Goal: Book appointment/travel/reservation

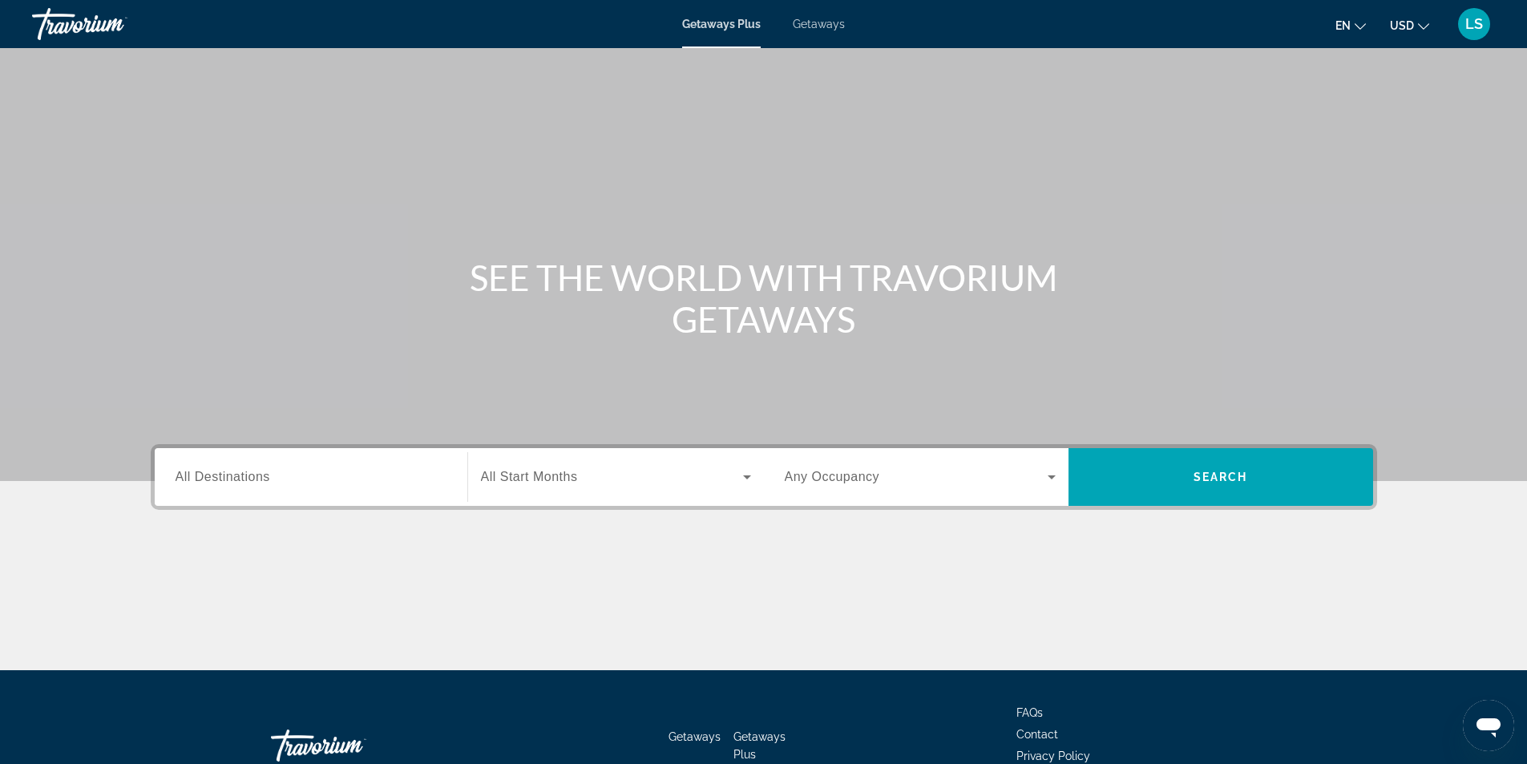
click at [823, 26] on span "Getaways" at bounding box center [819, 24] width 52 height 13
click at [267, 475] on span "All Destinations" at bounding box center [223, 477] width 95 height 14
click at [267, 475] on input "Destination All Destinations" at bounding box center [311, 477] width 271 height 19
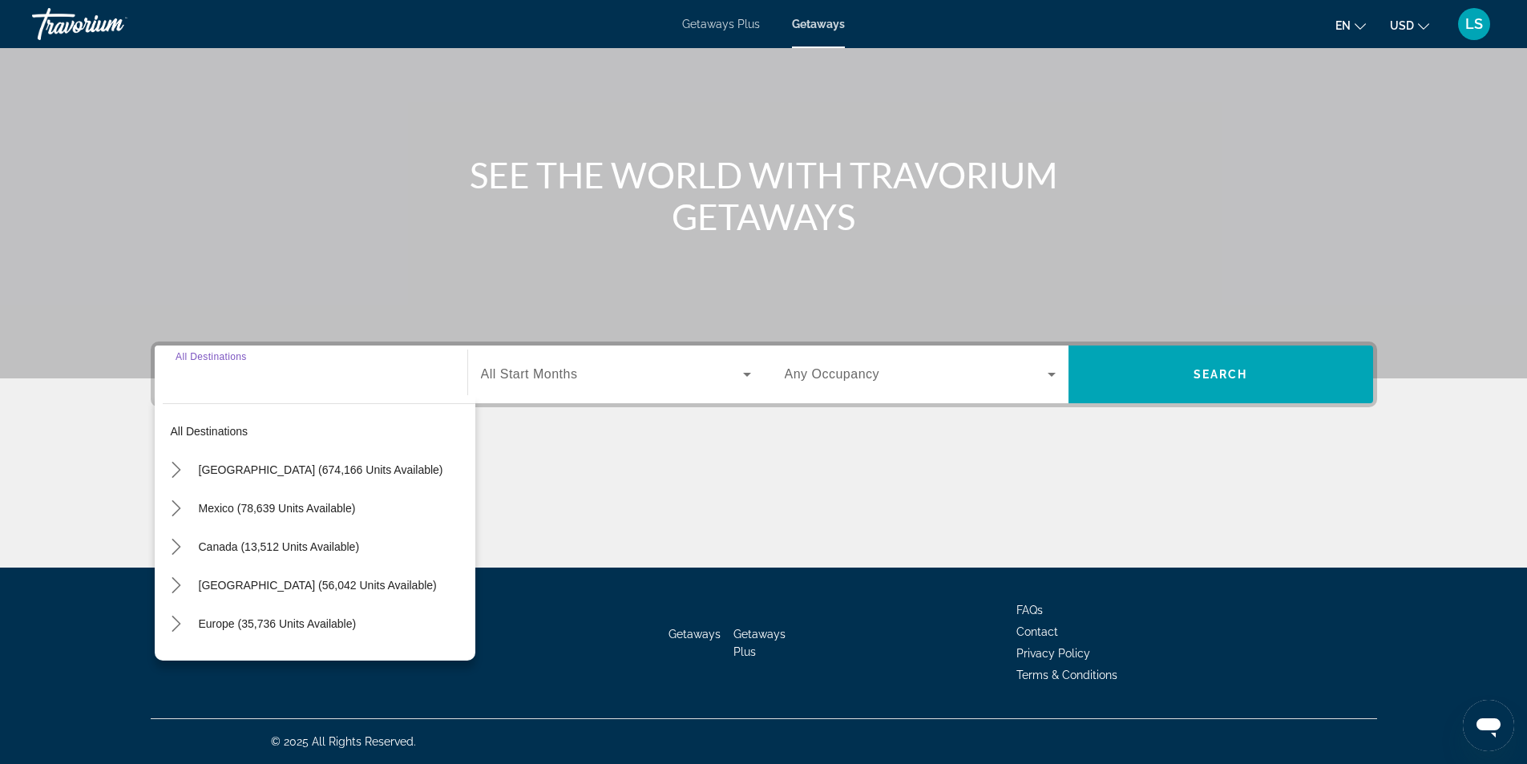
scroll to position [80, 0]
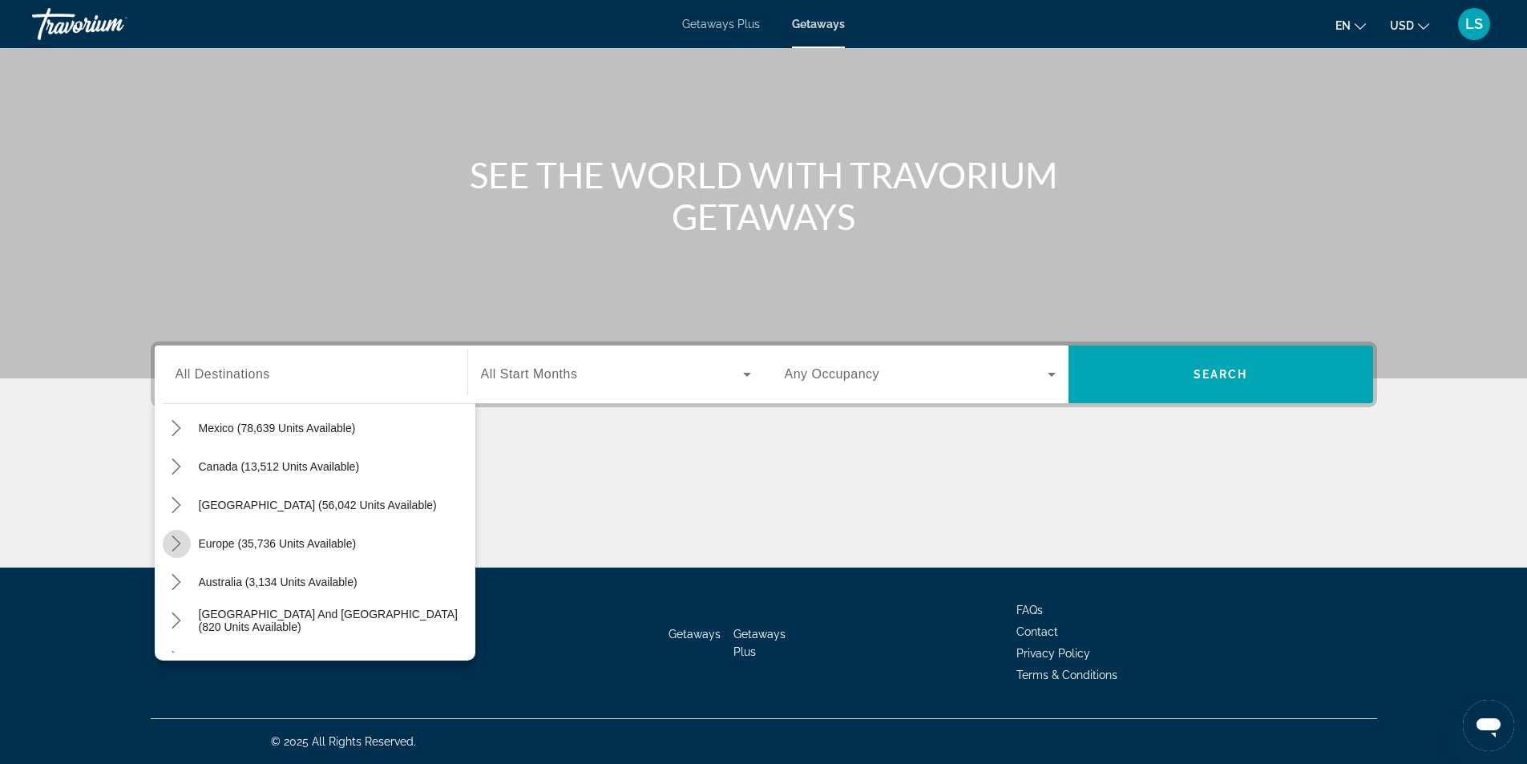
click at [179, 543] on icon "Toggle Europe (35,736 units available) submenu" at bounding box center [176, 543] width 16 height 16
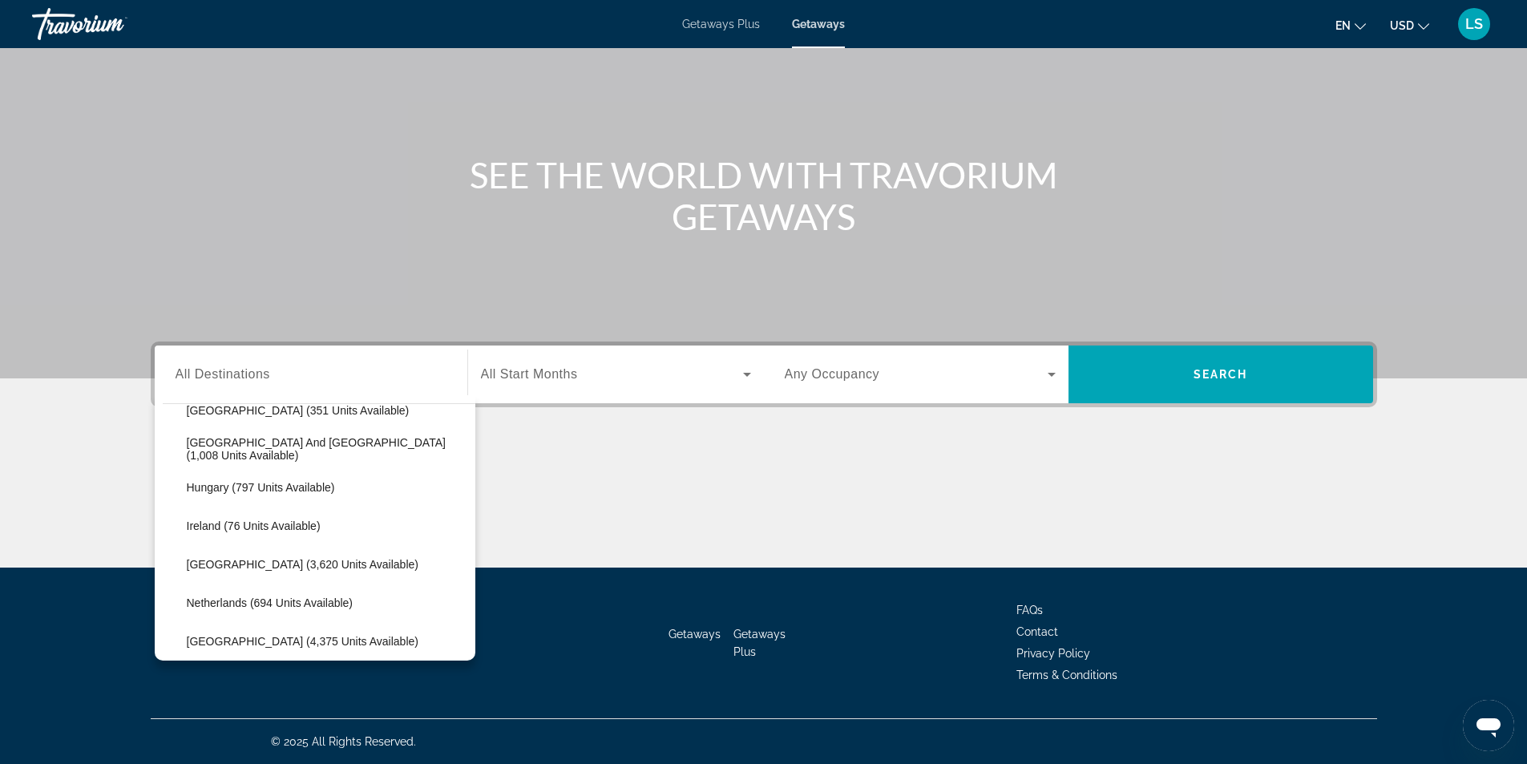
scroll to position [601, 0]
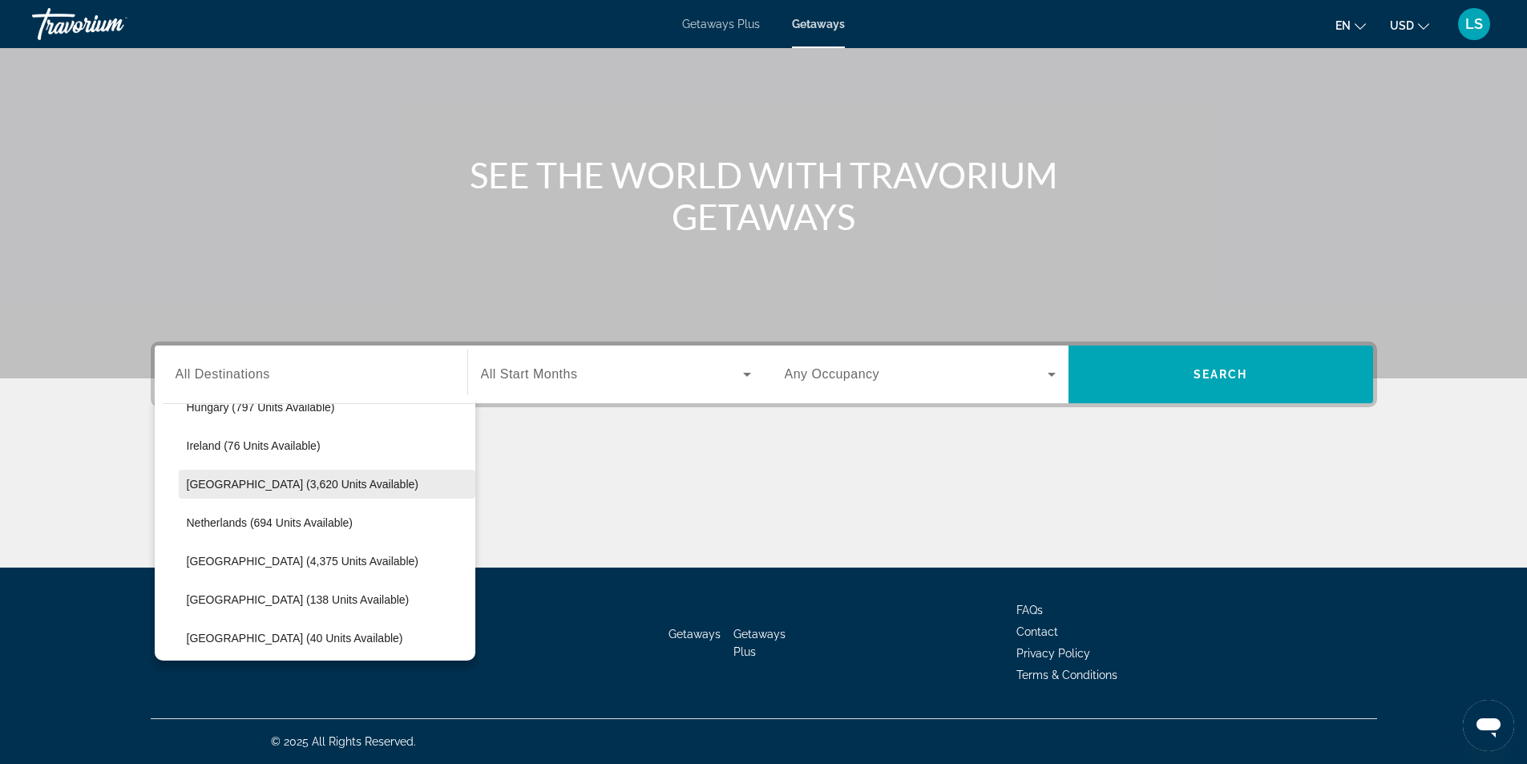
click at [276, 489] on span "Italy (3,620 units available)" at bounding box center [303, 484] width 232 height 13
type input "**********"
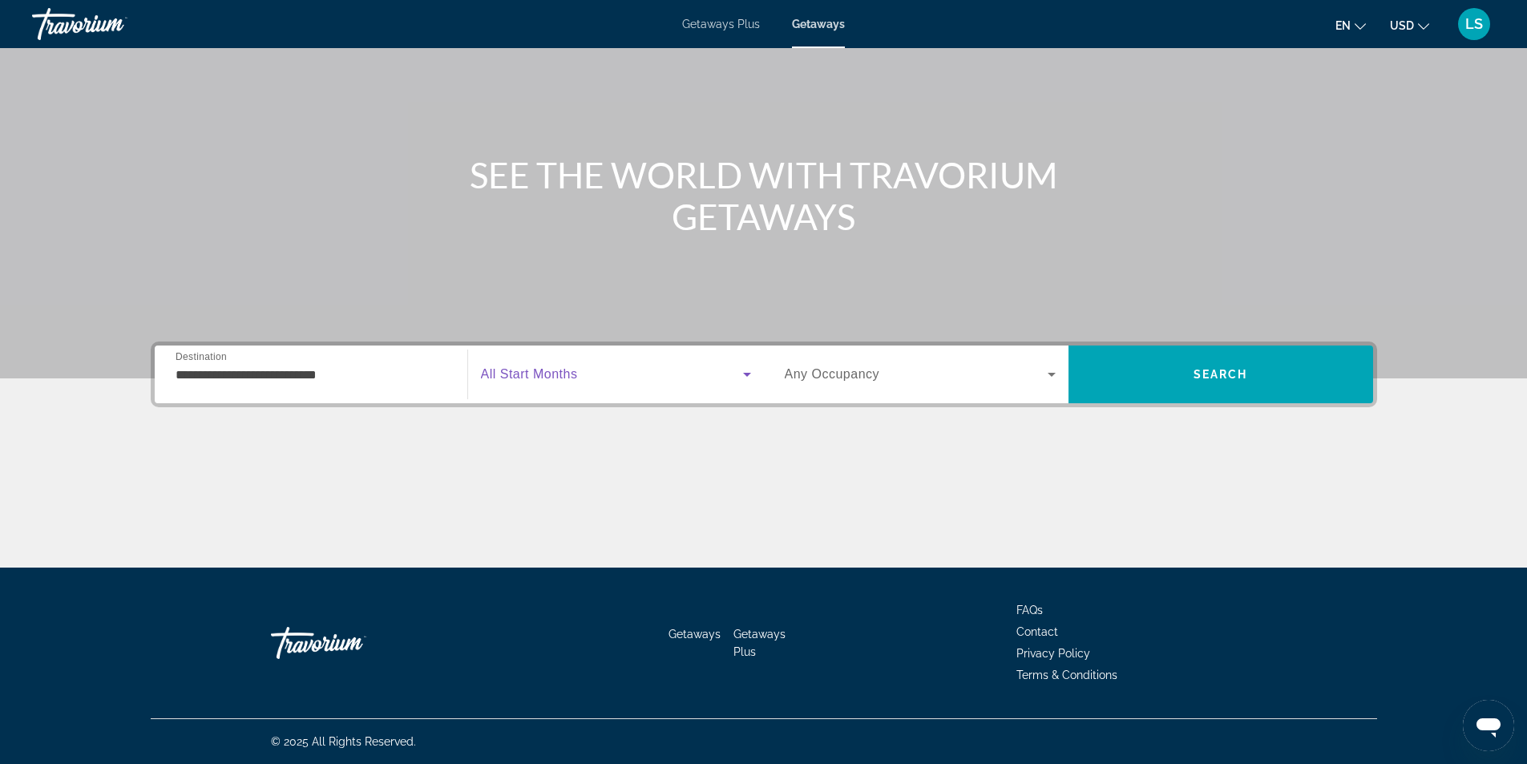
click at [544, 382] on span "Search widget" at bounding box center [612, 374] width 262 height 19
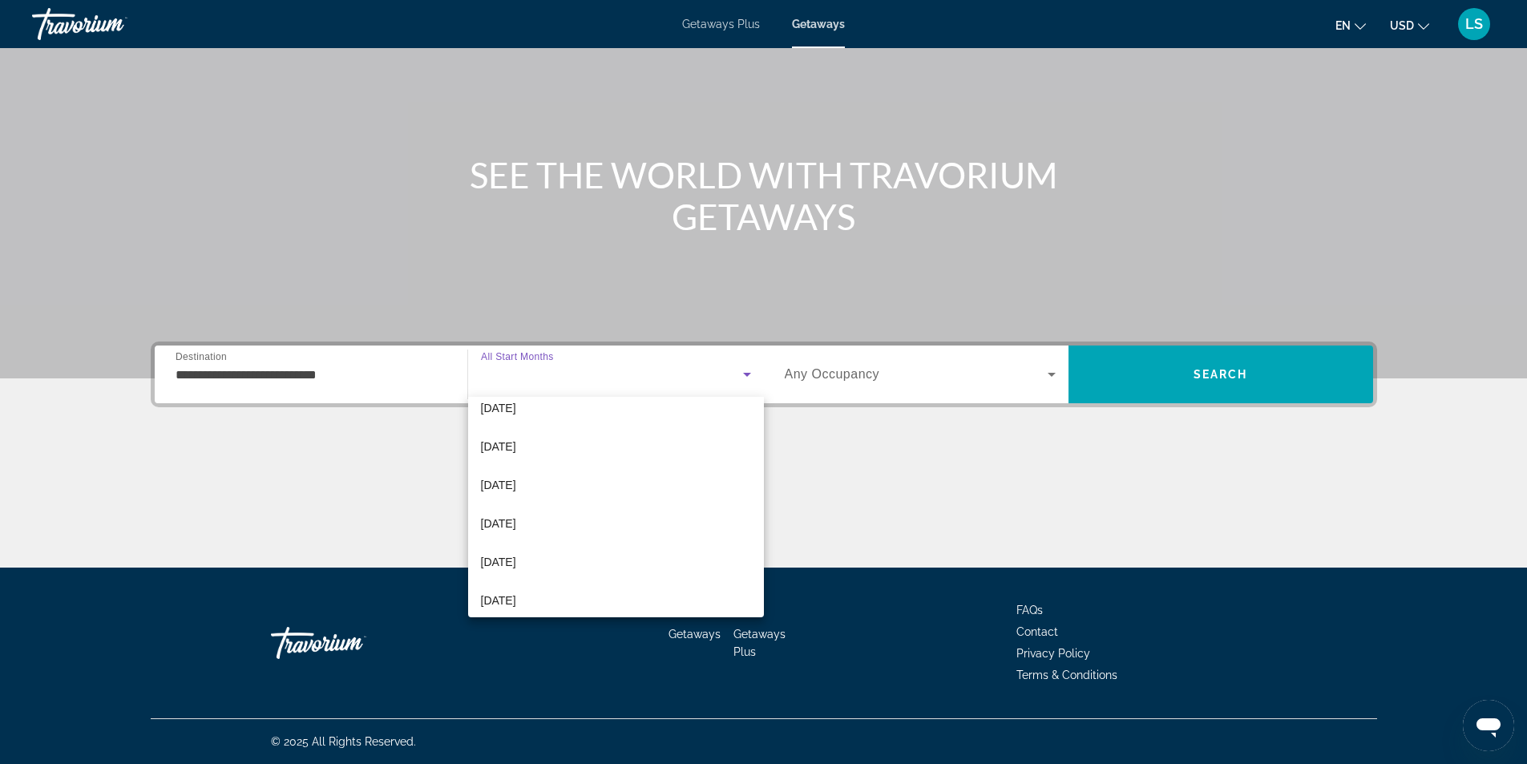
scroll to position [321, 0]
click at [516, 483] on span "[DATE]" at bounding box center [498, 486] width 35 height 19
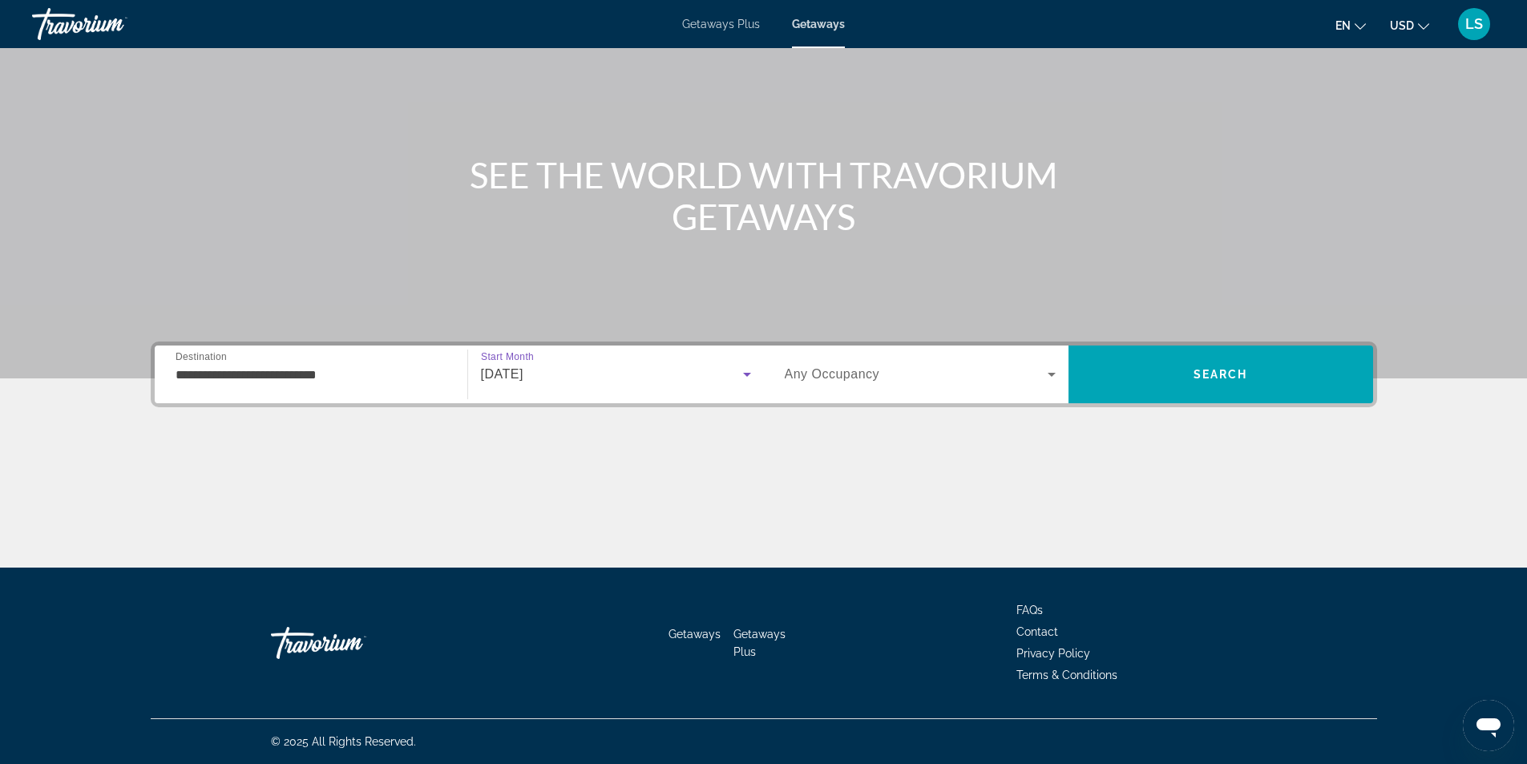
click at [875, 378] on span "Any Occupancy" at bounding box center [832, 374] width 95 height 14
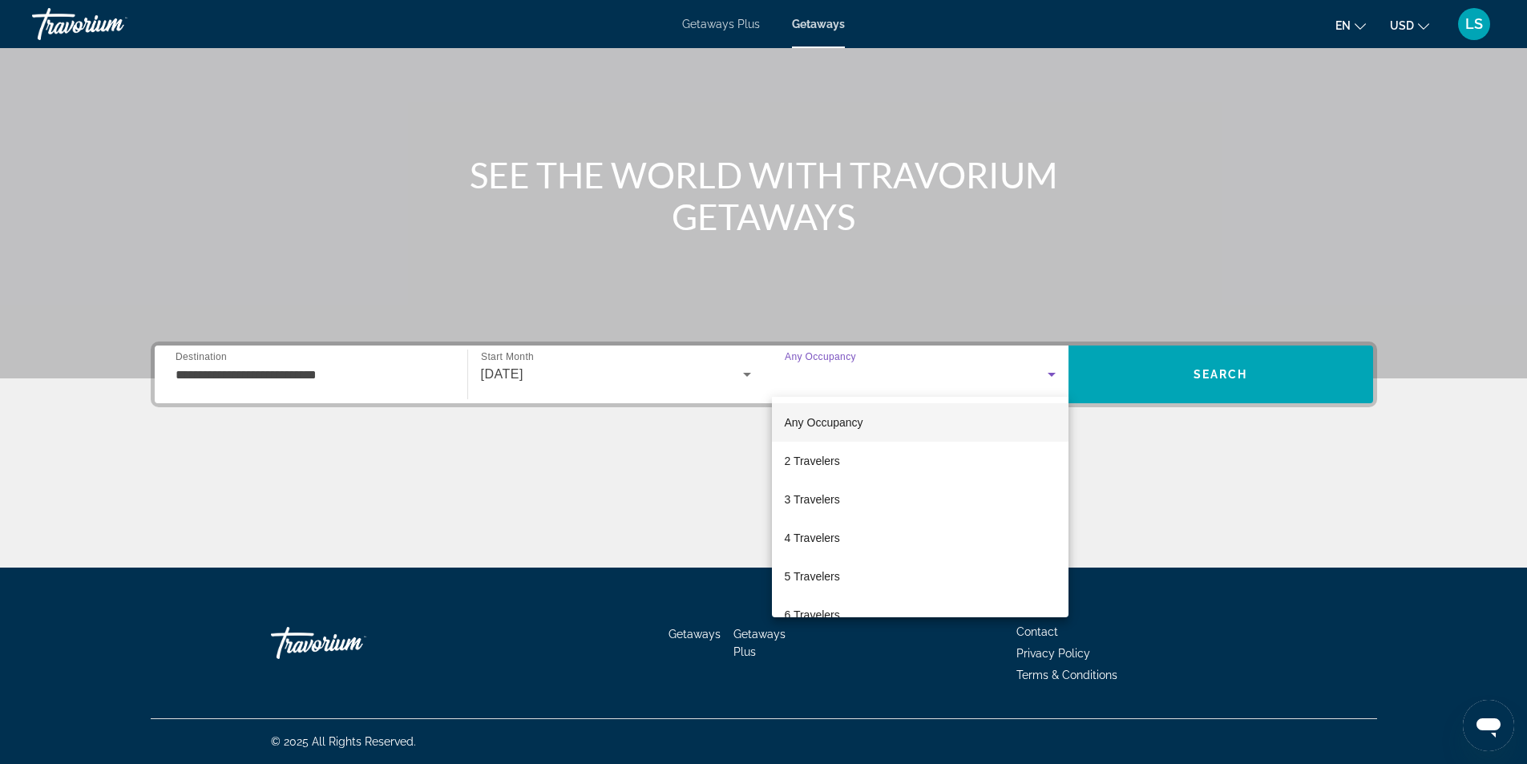
click at [1115, 233] on div at bounding box center [763, 382] width 1527 height 764
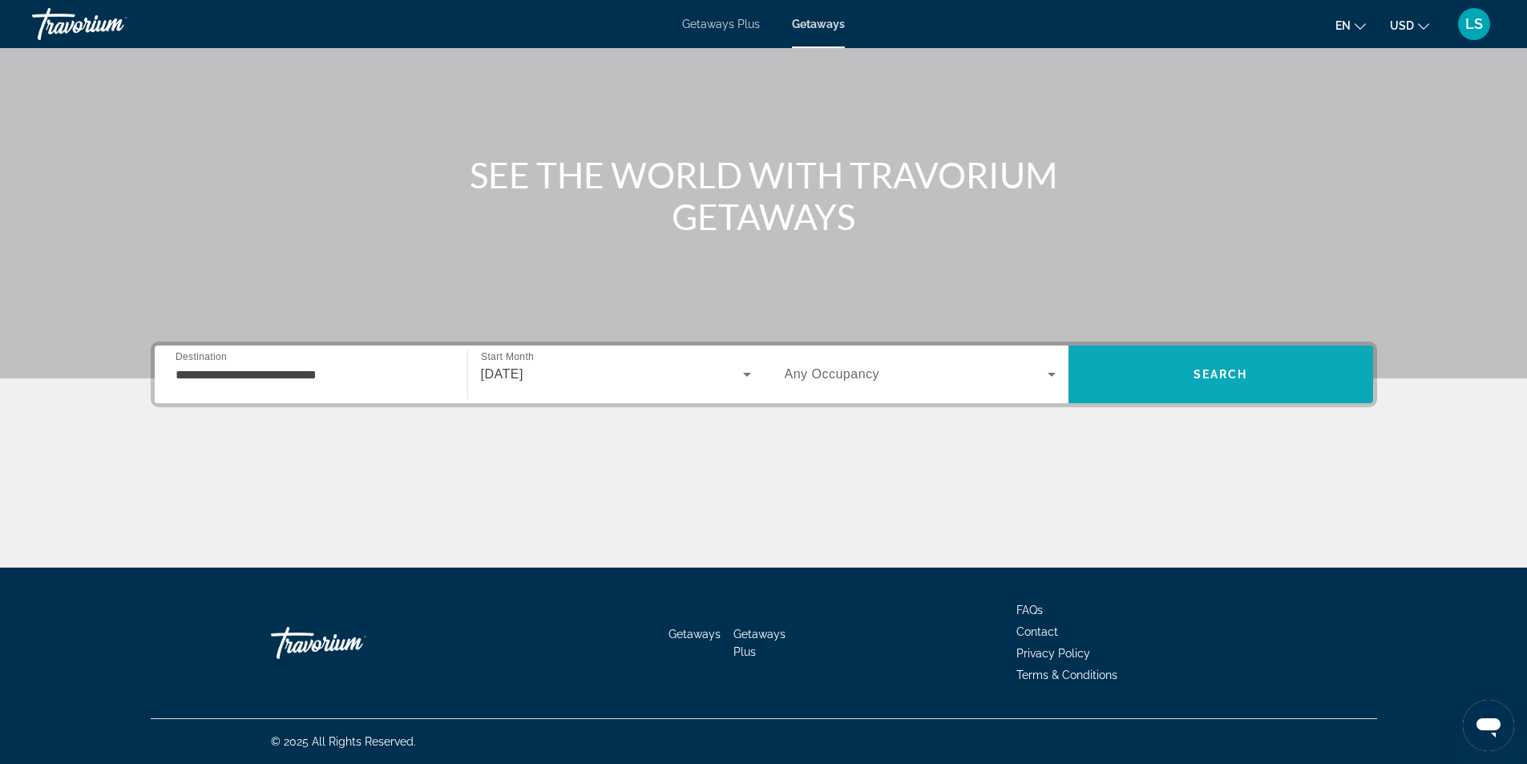
click at [1216, 372] on span "Search" at bounding box center [1221, 374] width 55 height 13
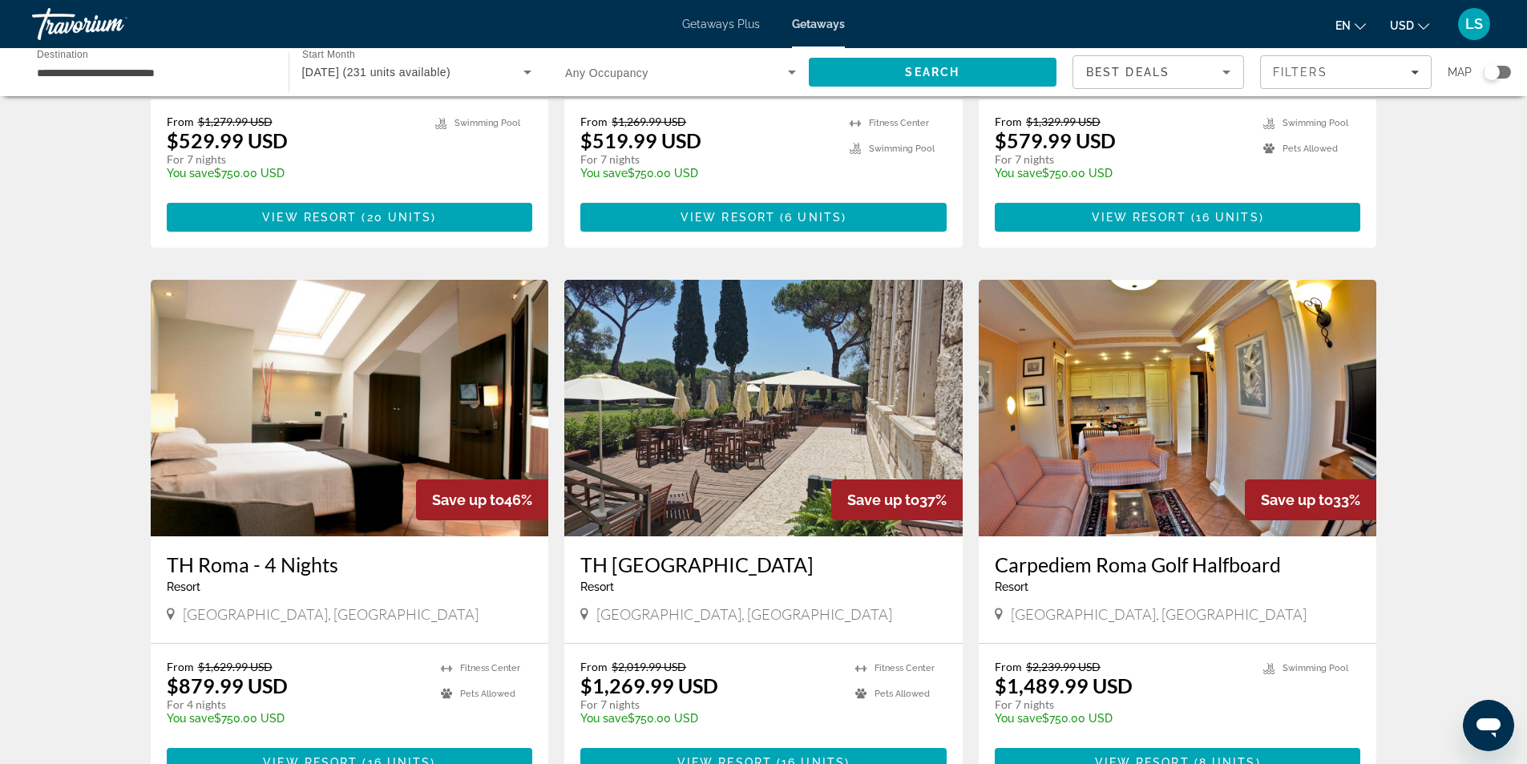
scroll to position [1603, 0]
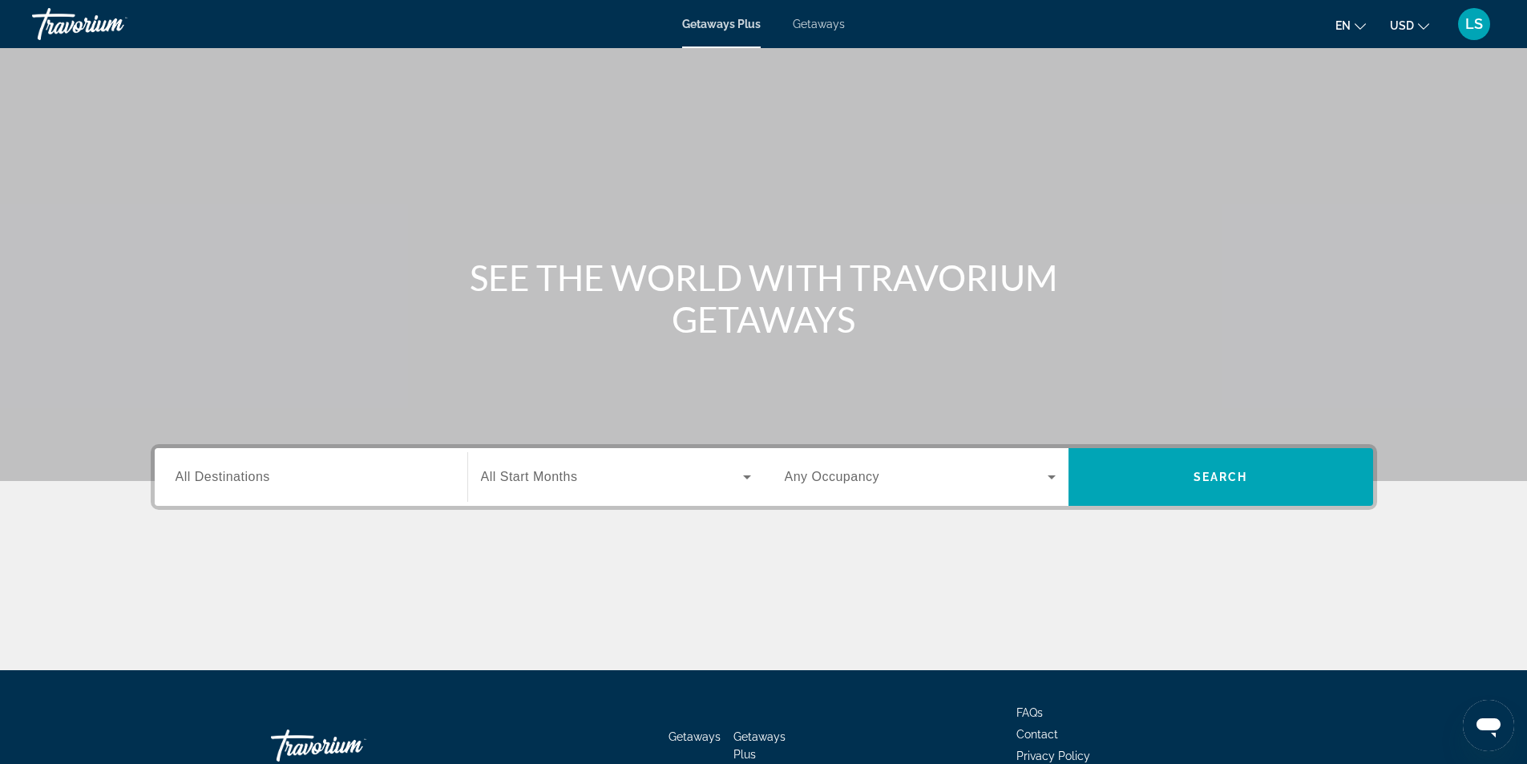
click at [236, 482] on span "All Destinations" at bounding box center [223, 477] width 95 height 14
click at [236, 482] on input "Destination All Destinations" at bounding box center [311, 477] width 271 height 19
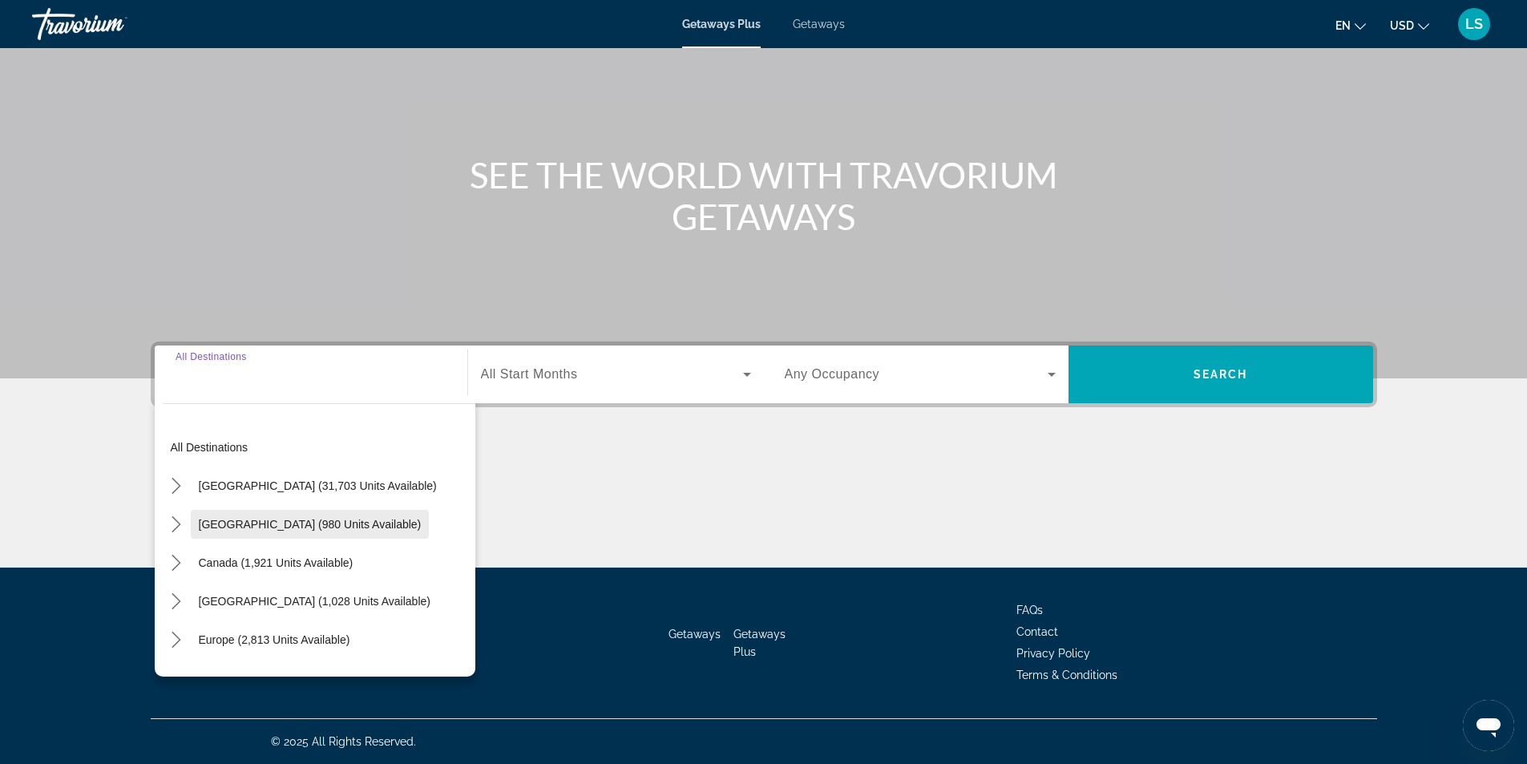
scroll to position [80, 0]
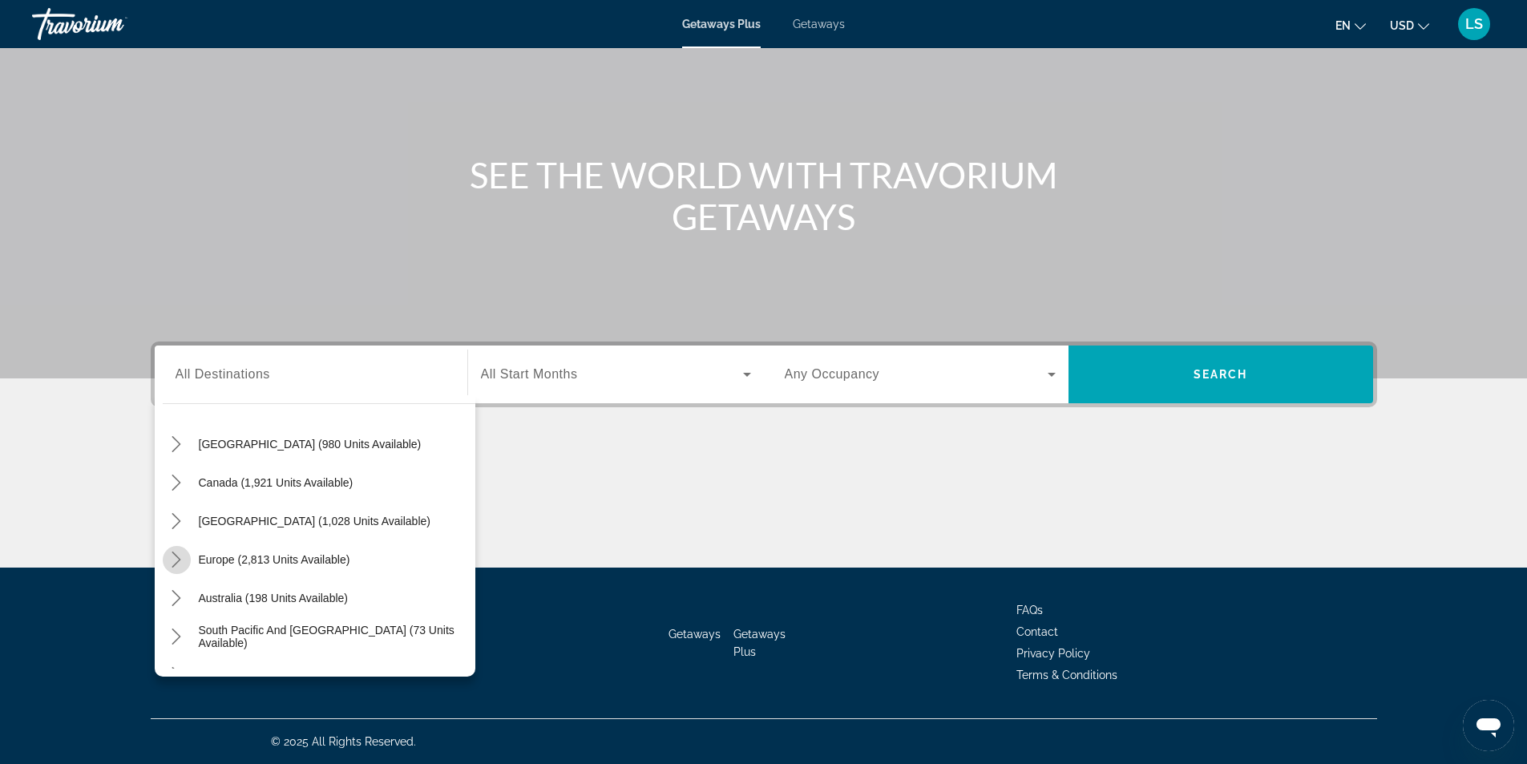
click at [175, 560] on icon "Toggle Europe (2,813 units available) submenu" at bounding box center [176, 559] width 16 height 16
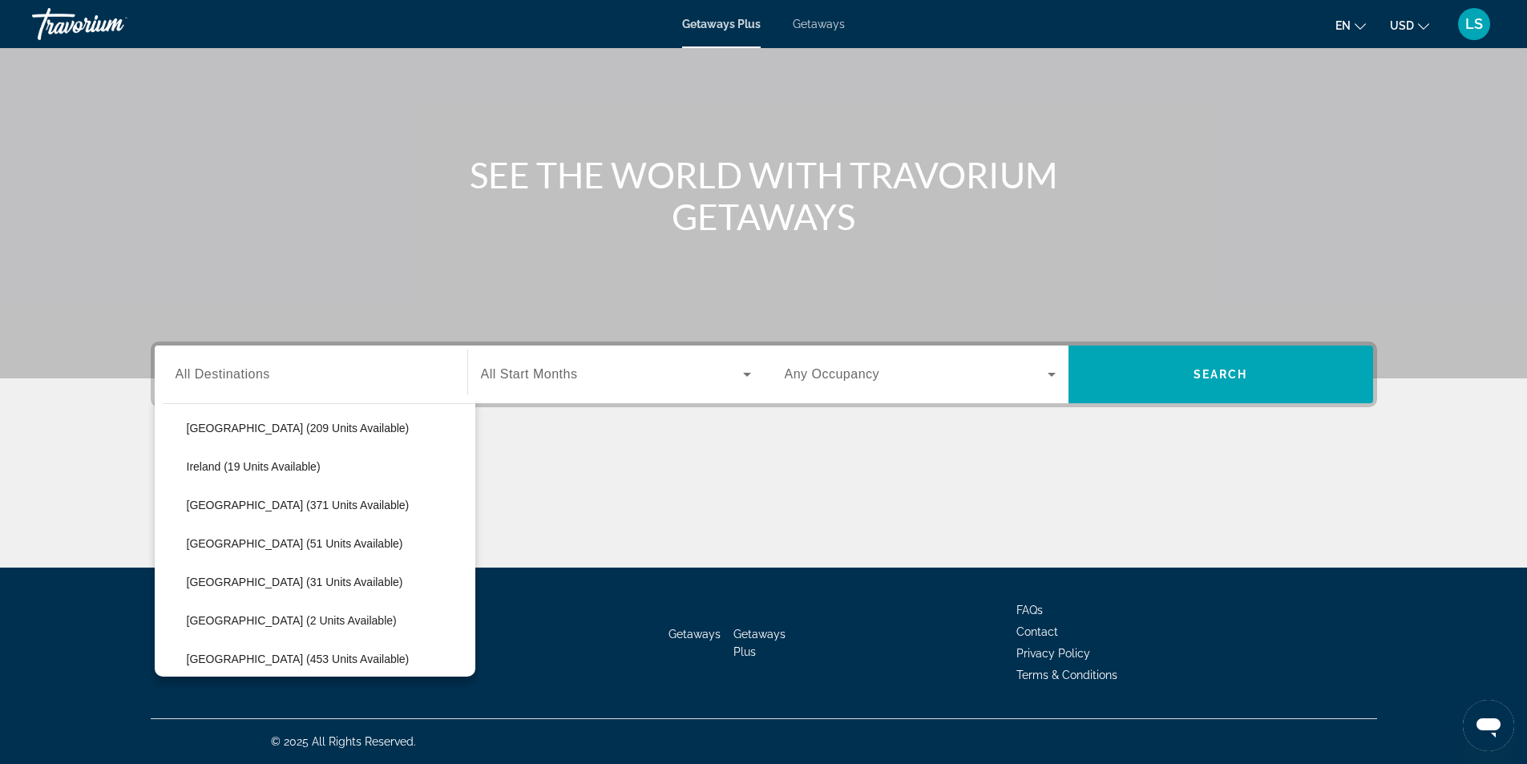
scroll to position [521, 0]
click at [248, 501] on span "[GEOGRAPHIC_DATA] (371 units available)" at bounding box center [298, 503] width 223 height 13
type input "**********"
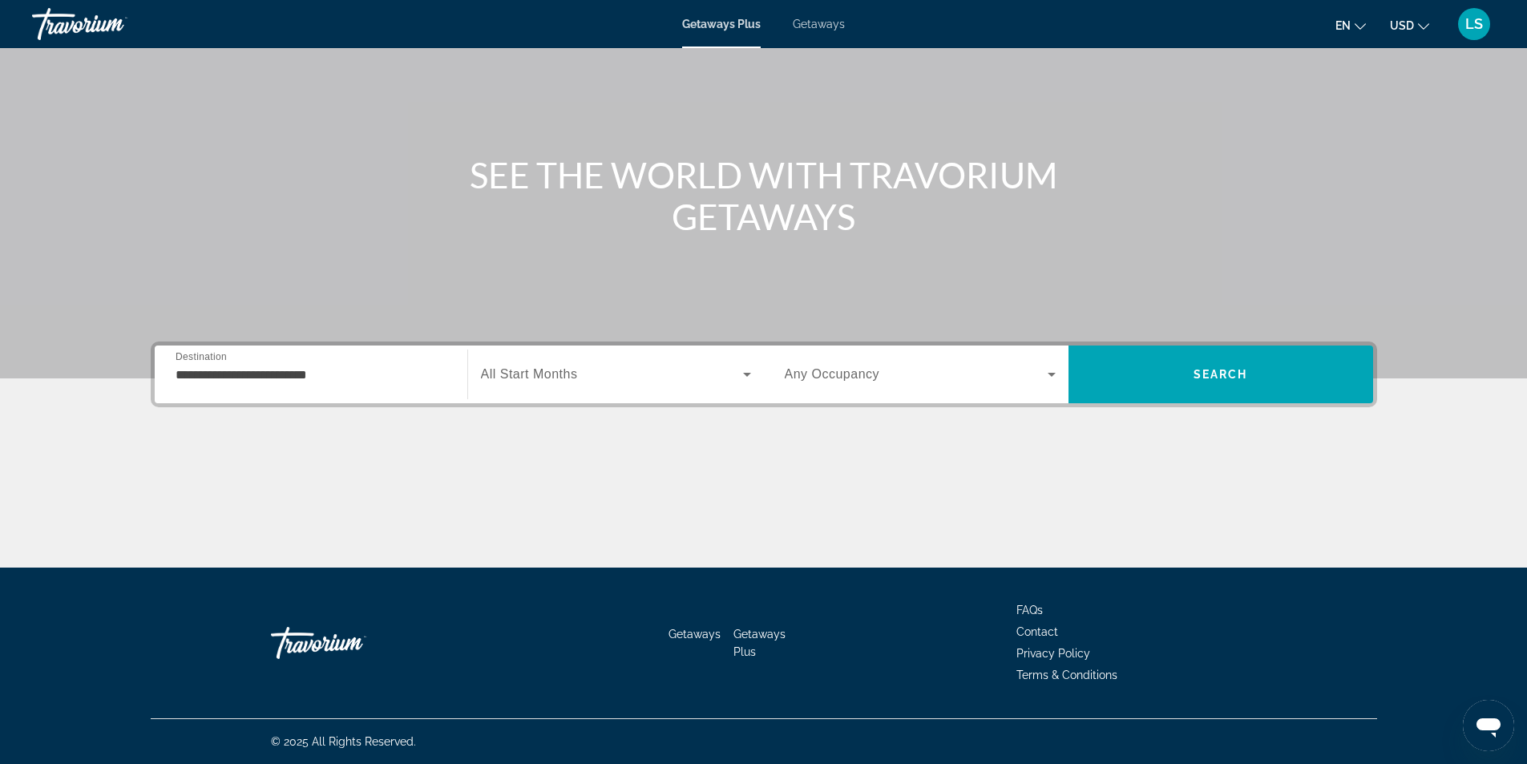
click at [529, 374] on span "All Start Months" at bounding box center [529, 374] width 97 height 14
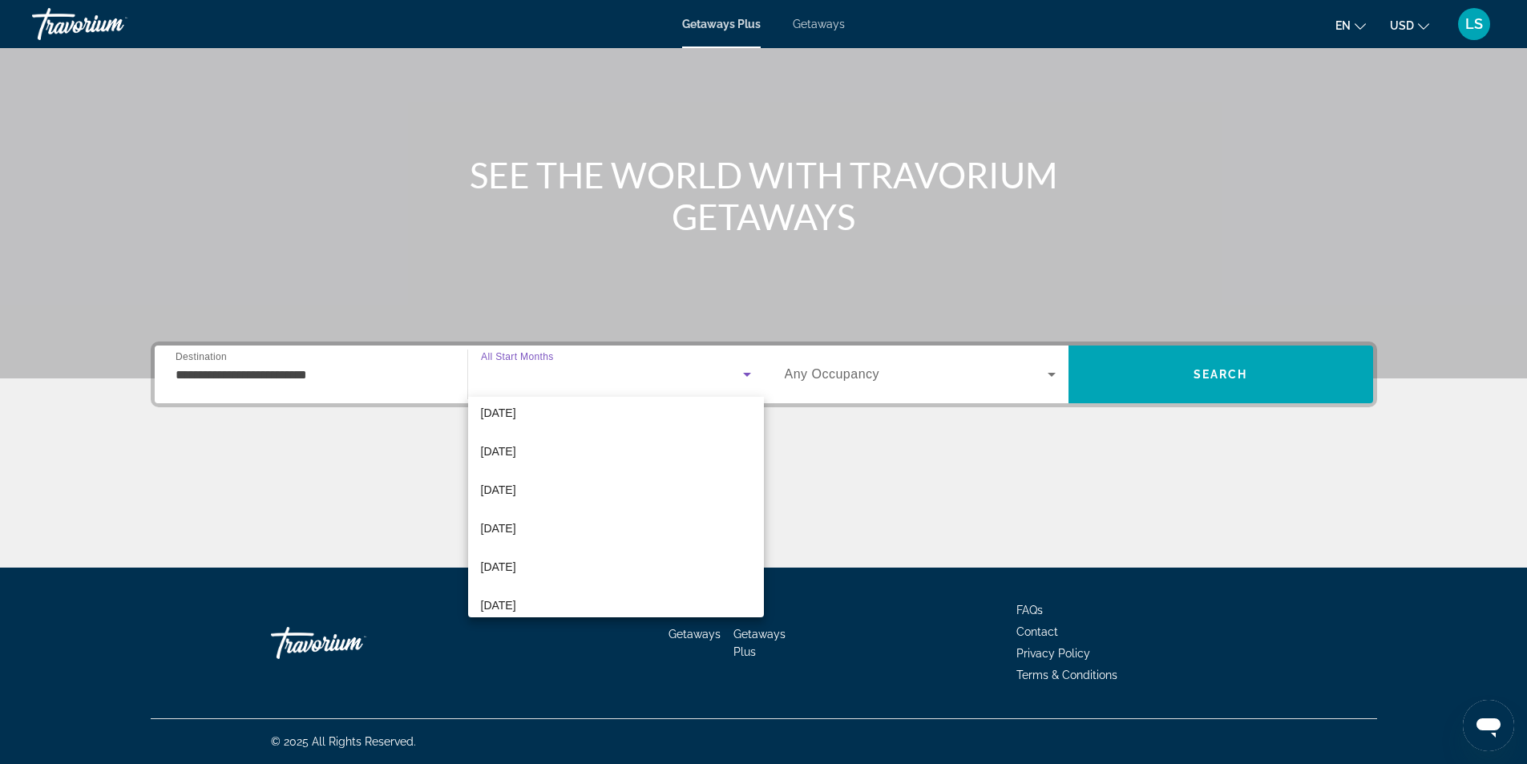
scroll to position [321, 0]
click at [507, 487] on span "[DATE]" at bounding box center [498, 486] width 35 height 19
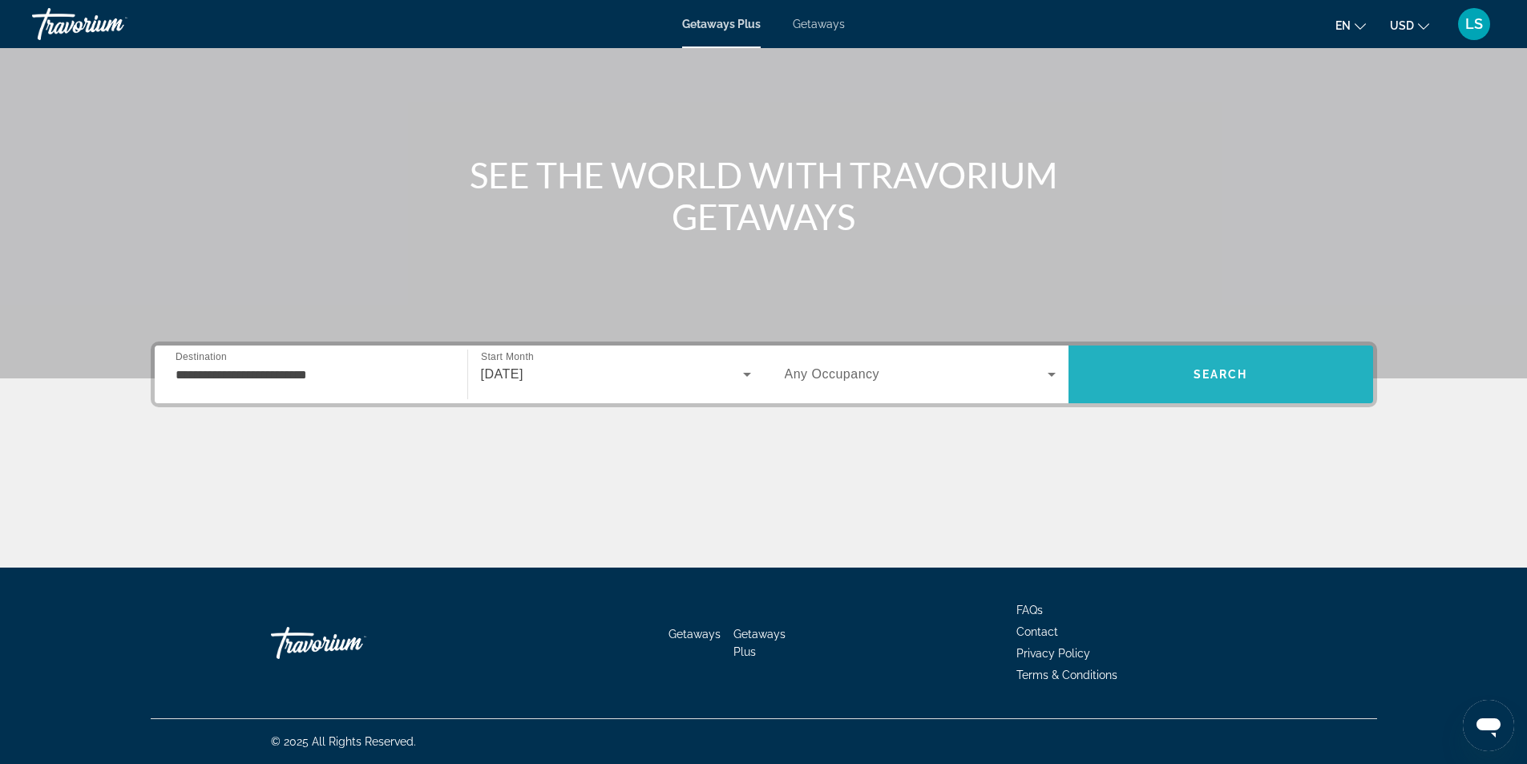
click at [1140, 396] on span "Search" at bounding box center [1220, 374] width 305 height 58
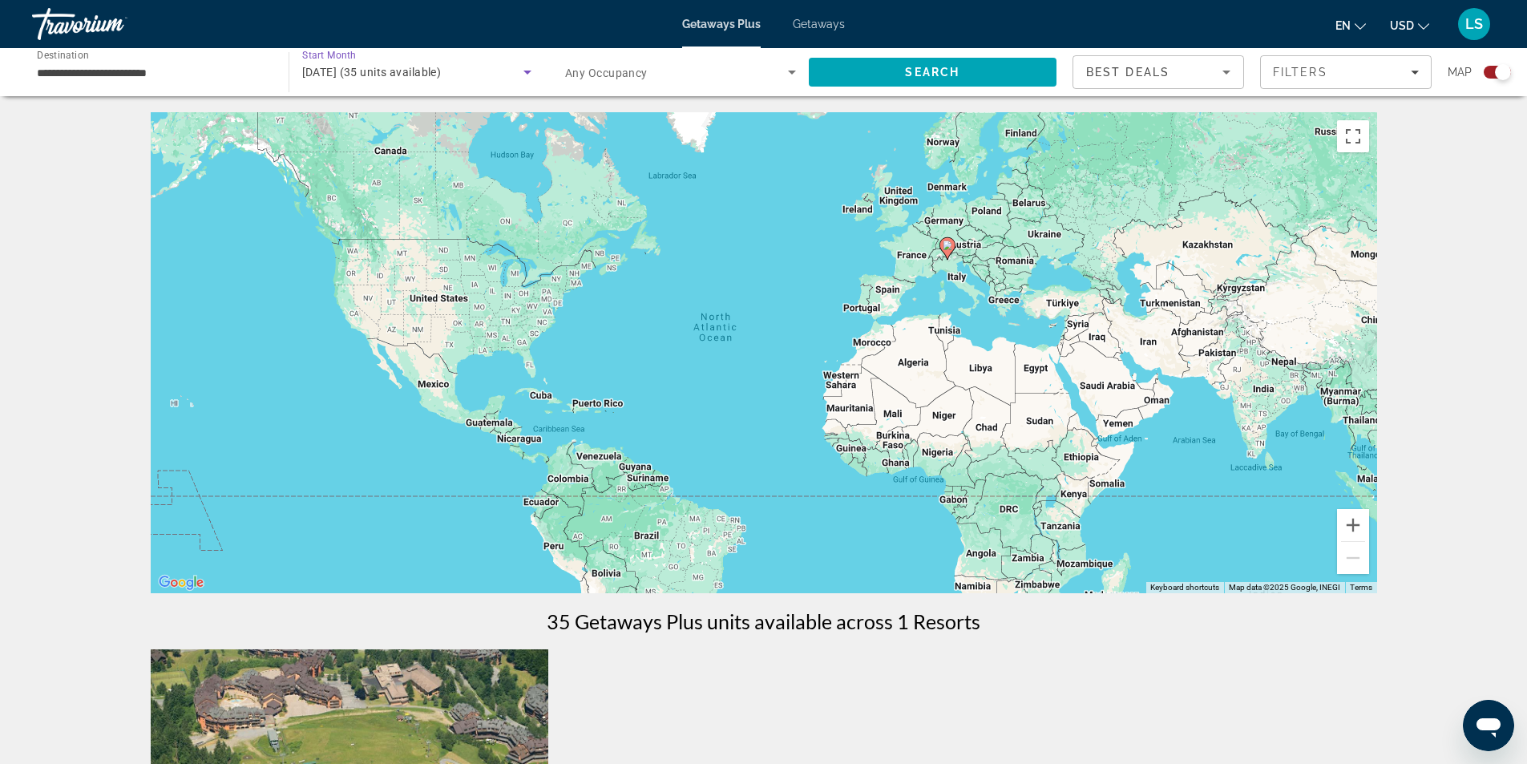
click at [325, 71] on span "[DATE] (35 units available)" at bounding box center [371, 72] width 139 height 13
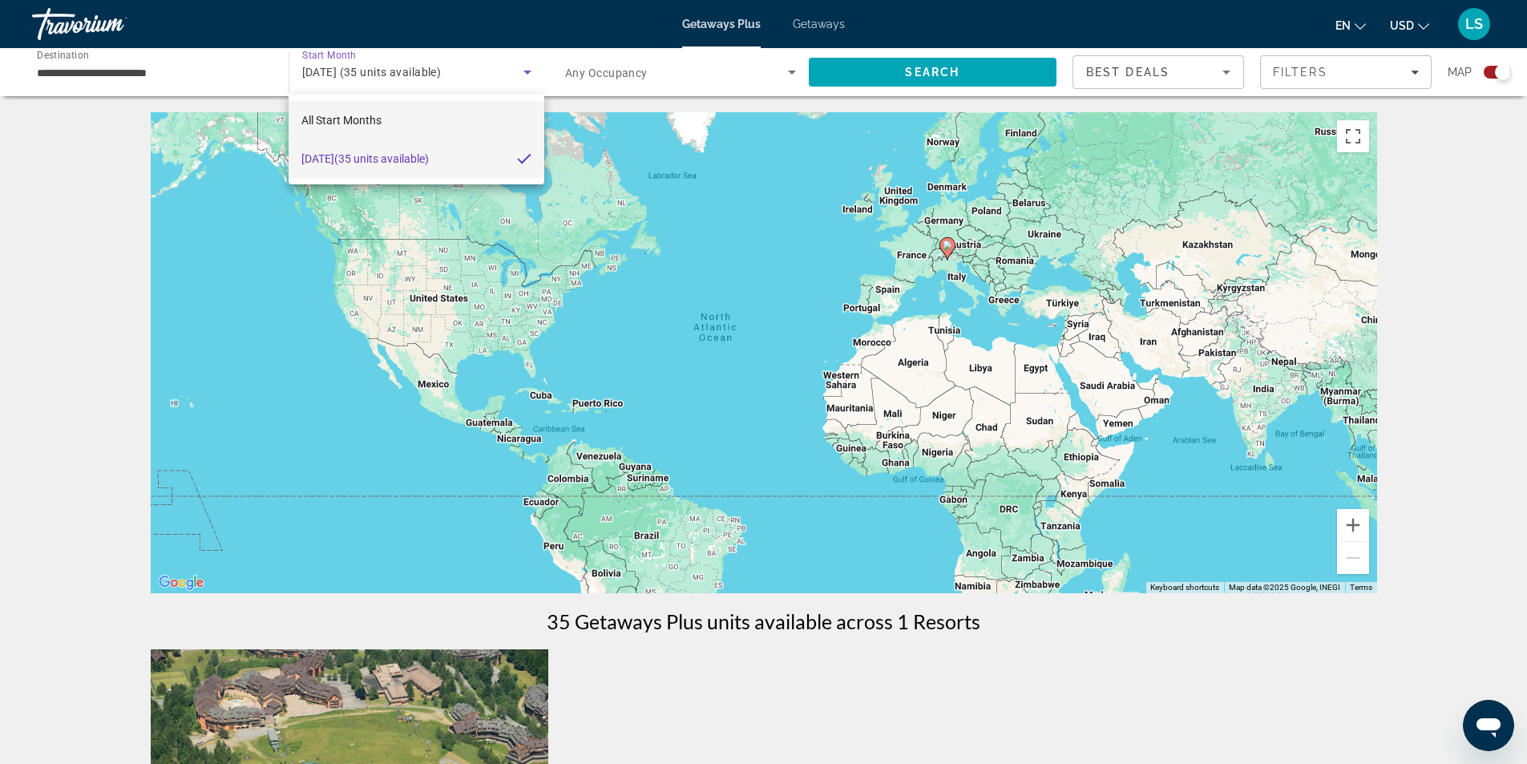
click at [328, 118] on span "All Start Months" at bounding box center [341, 120] width 80 height 13
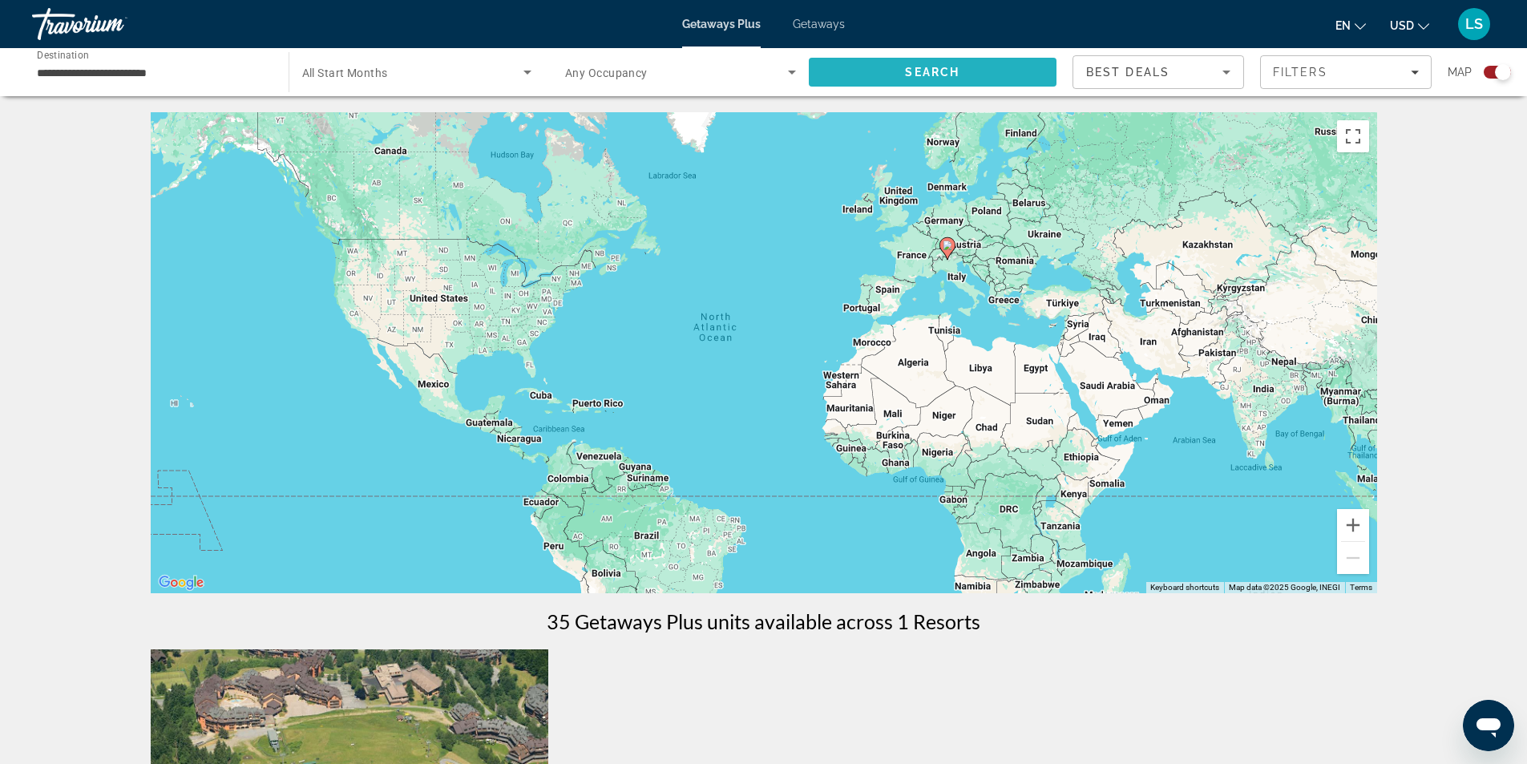
click at [887, 72] on span "Search" at bounding box center [933, 72] width 248 height 38
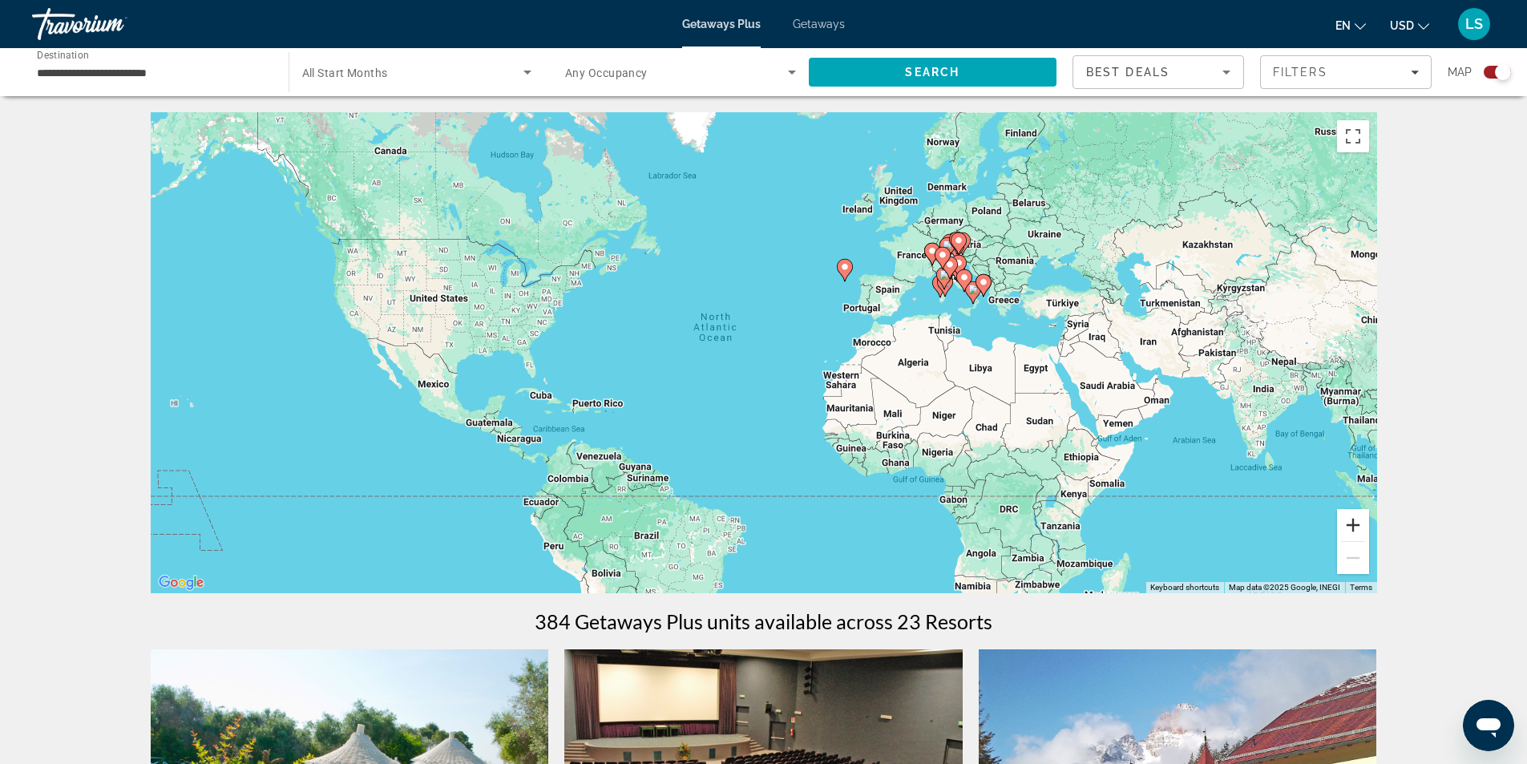
click at [1352, 524] on button "Zoom in" at bounding box center [1353, 525] width 32 height 32
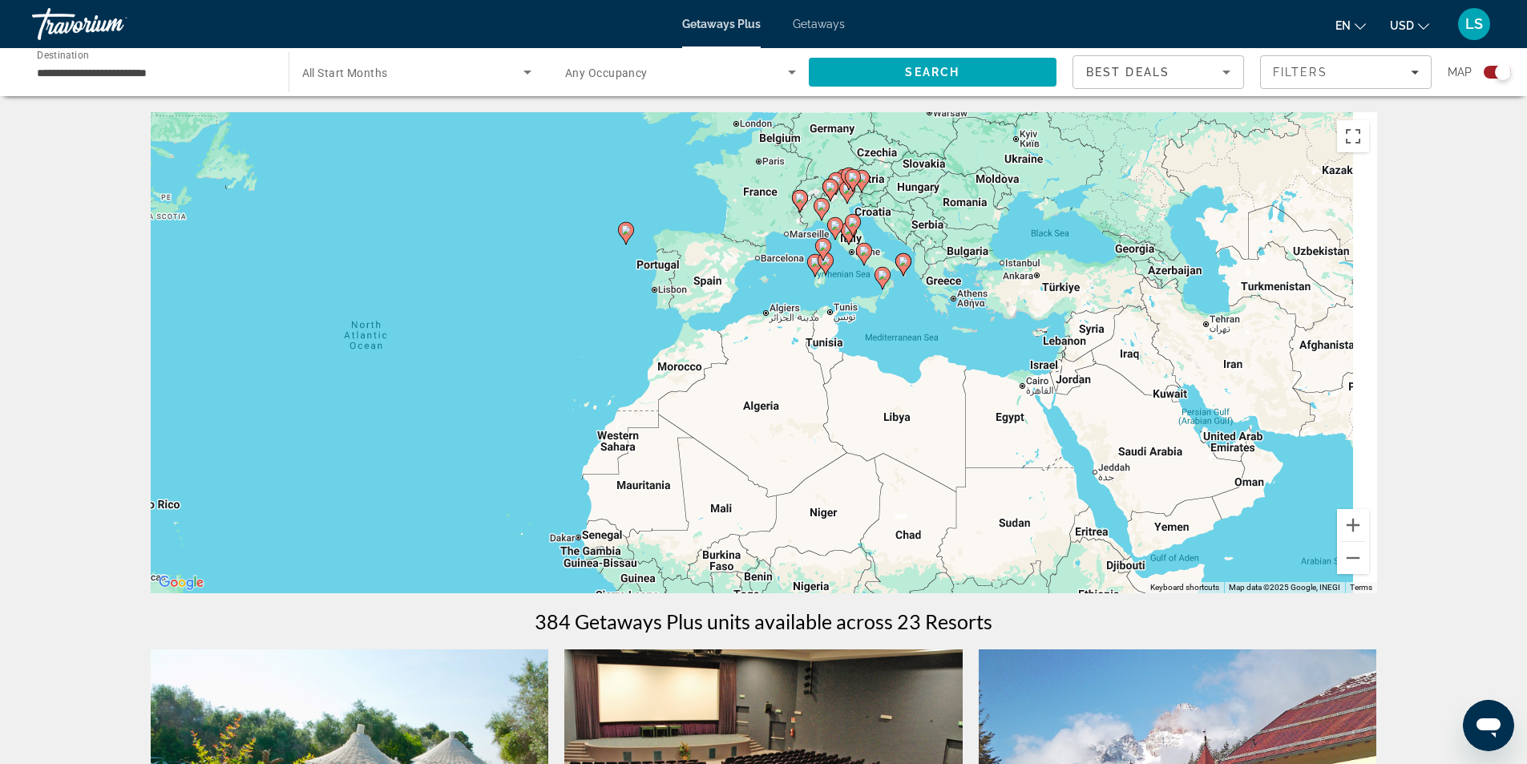
drag, startPoint x: 1125, startPoint y: 371, endPoint x: 791, endPoint y: 415, distance: 336.4
click at [791, 415] on div "To activate drag with keyboard, press Alt + Enter. Once in keyboard drag state,…" at bounding box center [764, 352] width 1226 height 481
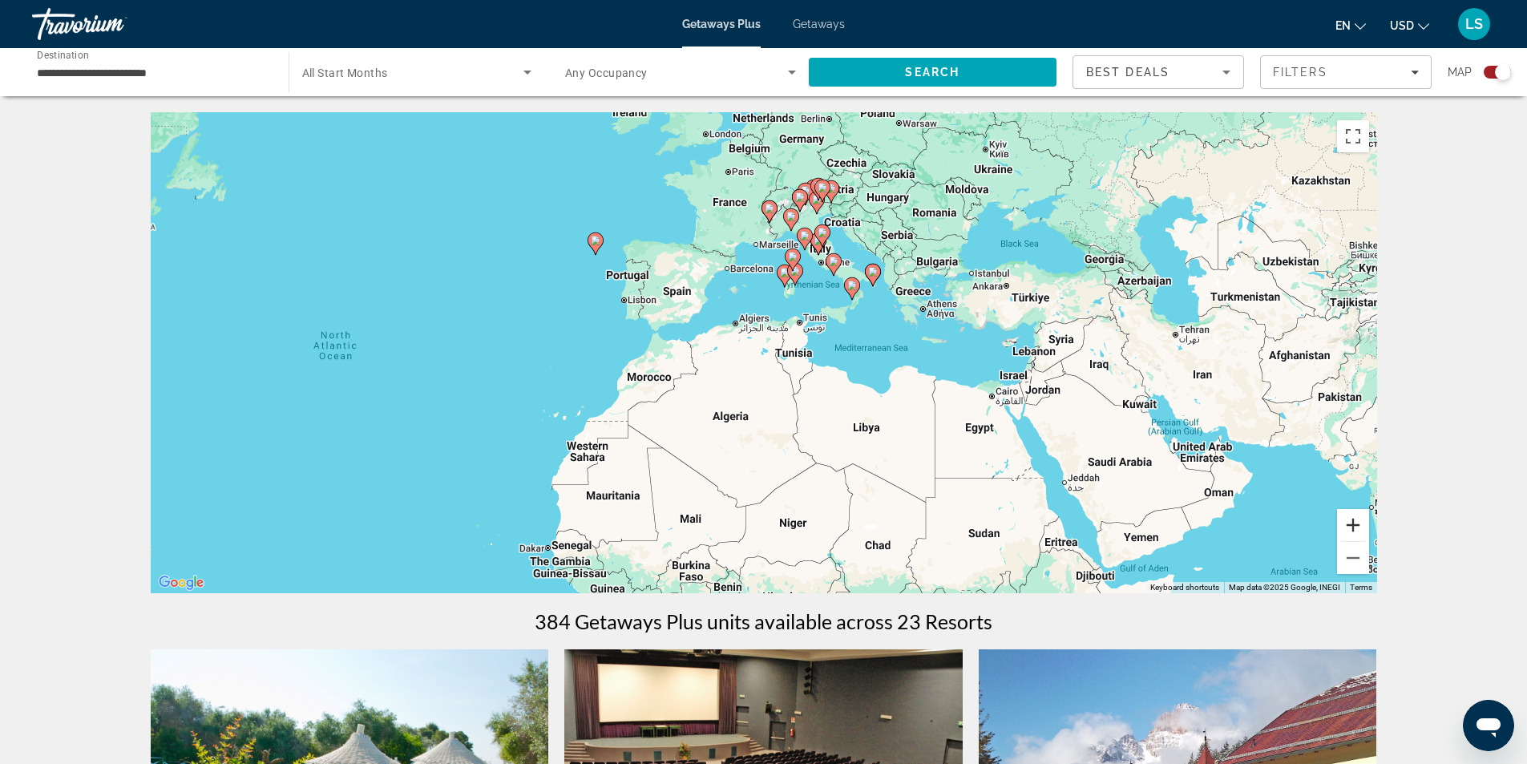
click at [1347, 524] on button "Zoom in" at bounding box center [1353, 525] width 32 height 32
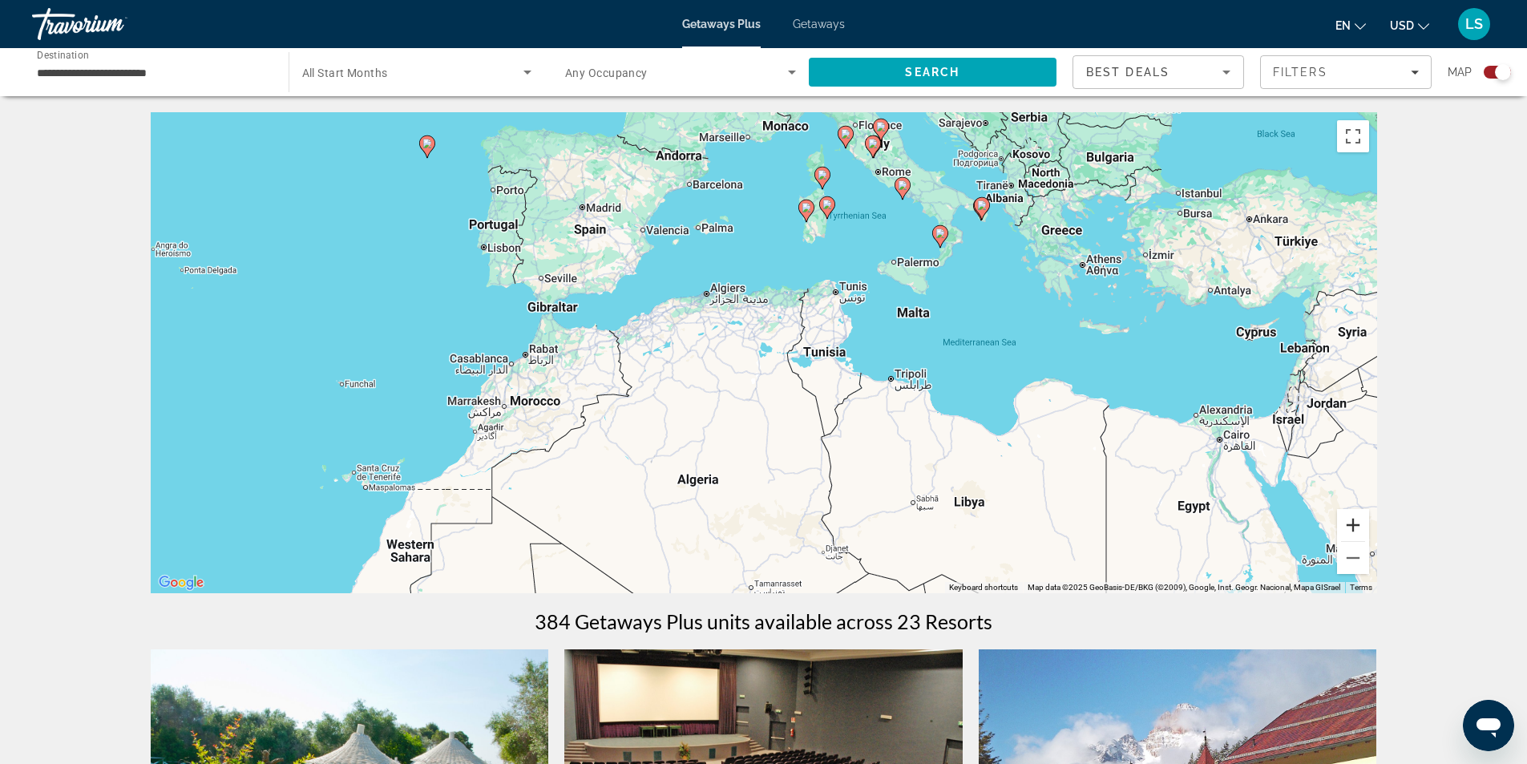
drag, startPoint x: 1355, startPoint y: 525, endPoint x: 1294, endPoint y: 474, distance: 79.6
click at [1354, 525] on button "Zoom in" at bounding box center [1353, 525] width 32 height 32
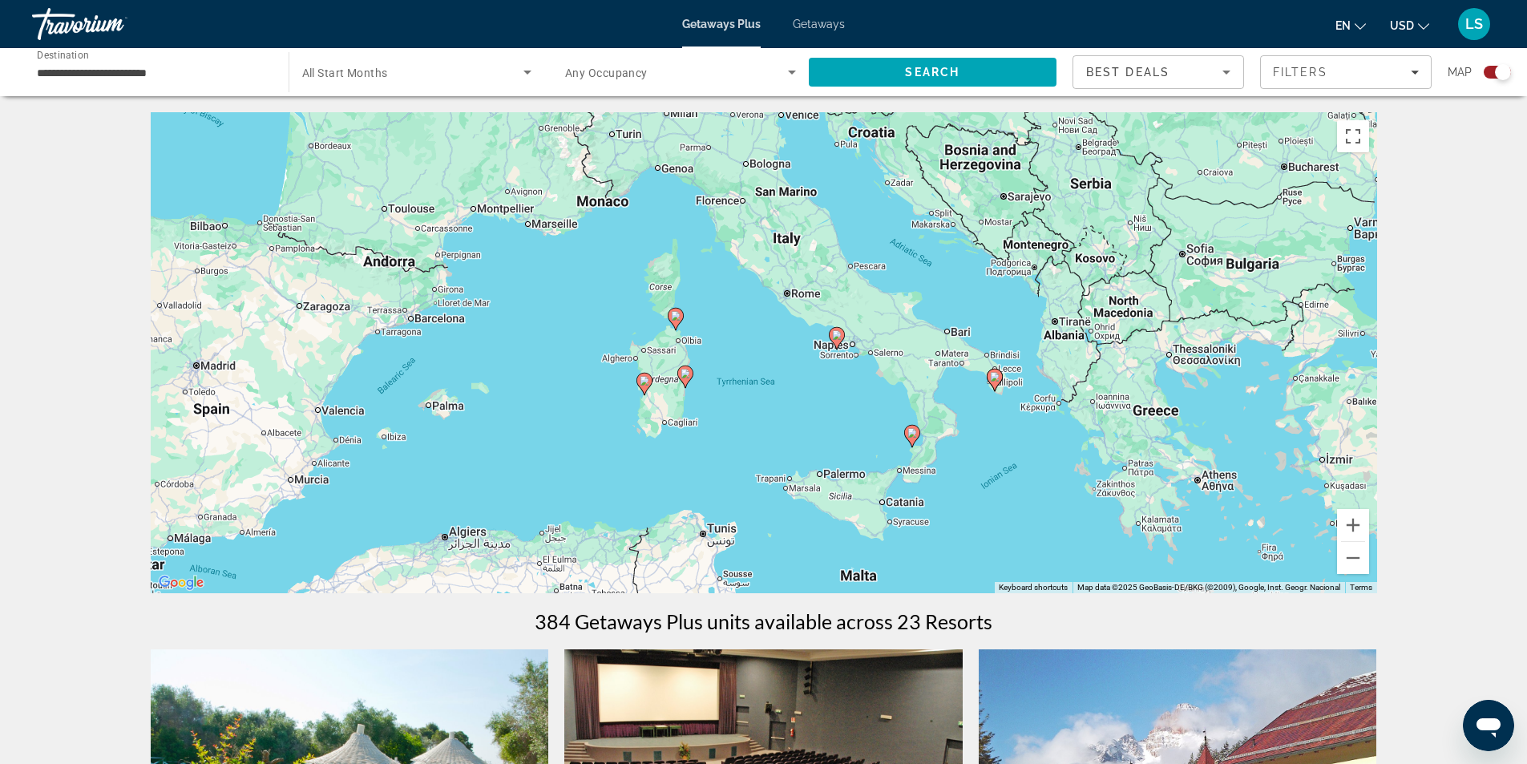
drag, startPoint x: 935, startPoint y: 180, endPoint x: 729, endPoint y: 486, distance: 369.0
click at [729, 486] on div "To activate drag with keyboard, press Alt + Enter. Once in keyboard drag state,…" at bounding box center [764, 352] width 1226 height 481
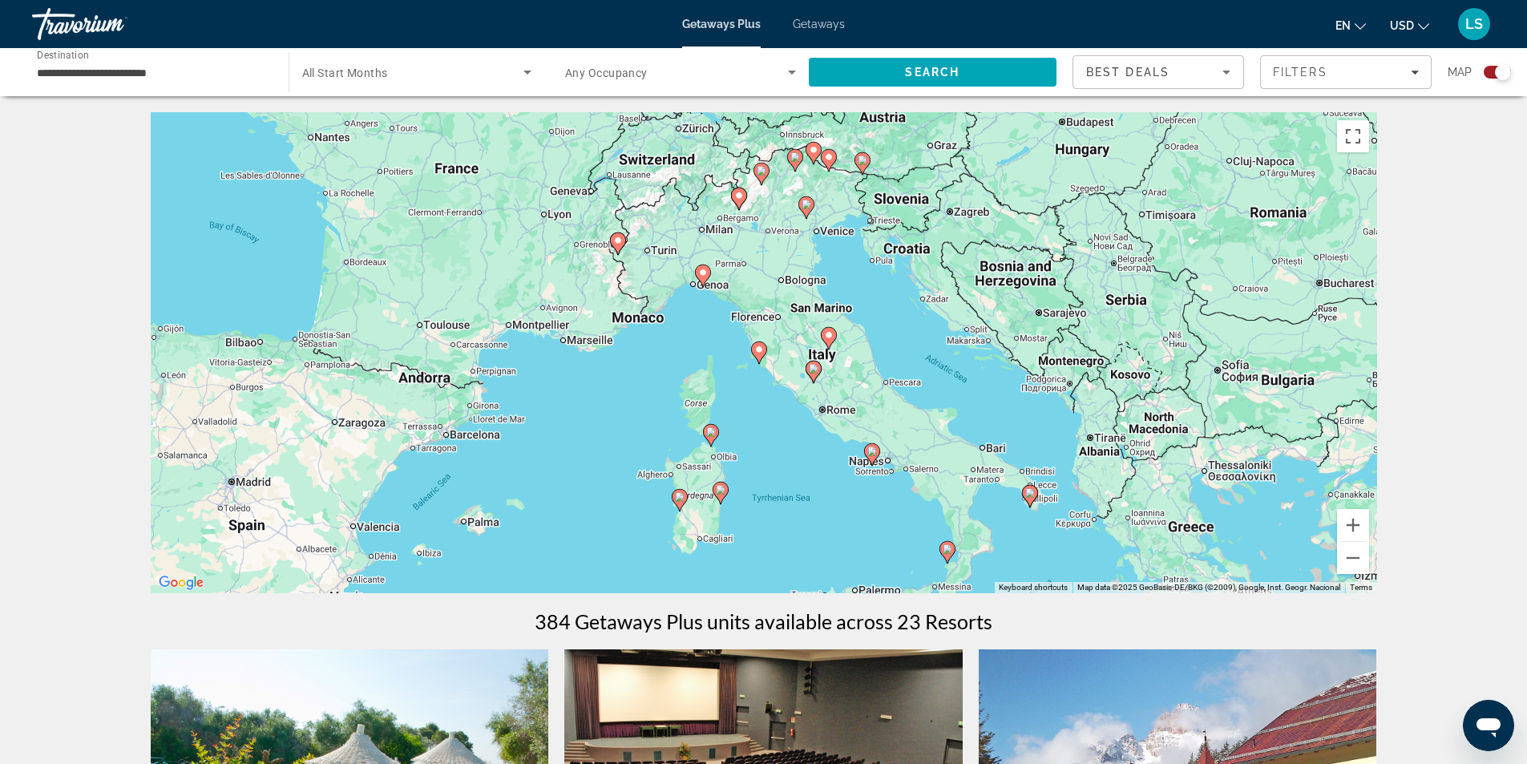
drag, startPoint x: 516, startPoint y: 333, endPoint x: 552, endPoint y: 454, distance: 125.5
click at [552, 454] on div "To activate drag with keyboard, press Alt + Enter. Once in keyboard drag state,…" at bounding box center [764, 352] width 1226 height 481
click at [702, 274] on image "Main content" at bounding box center [703, 273] width 10 height 10
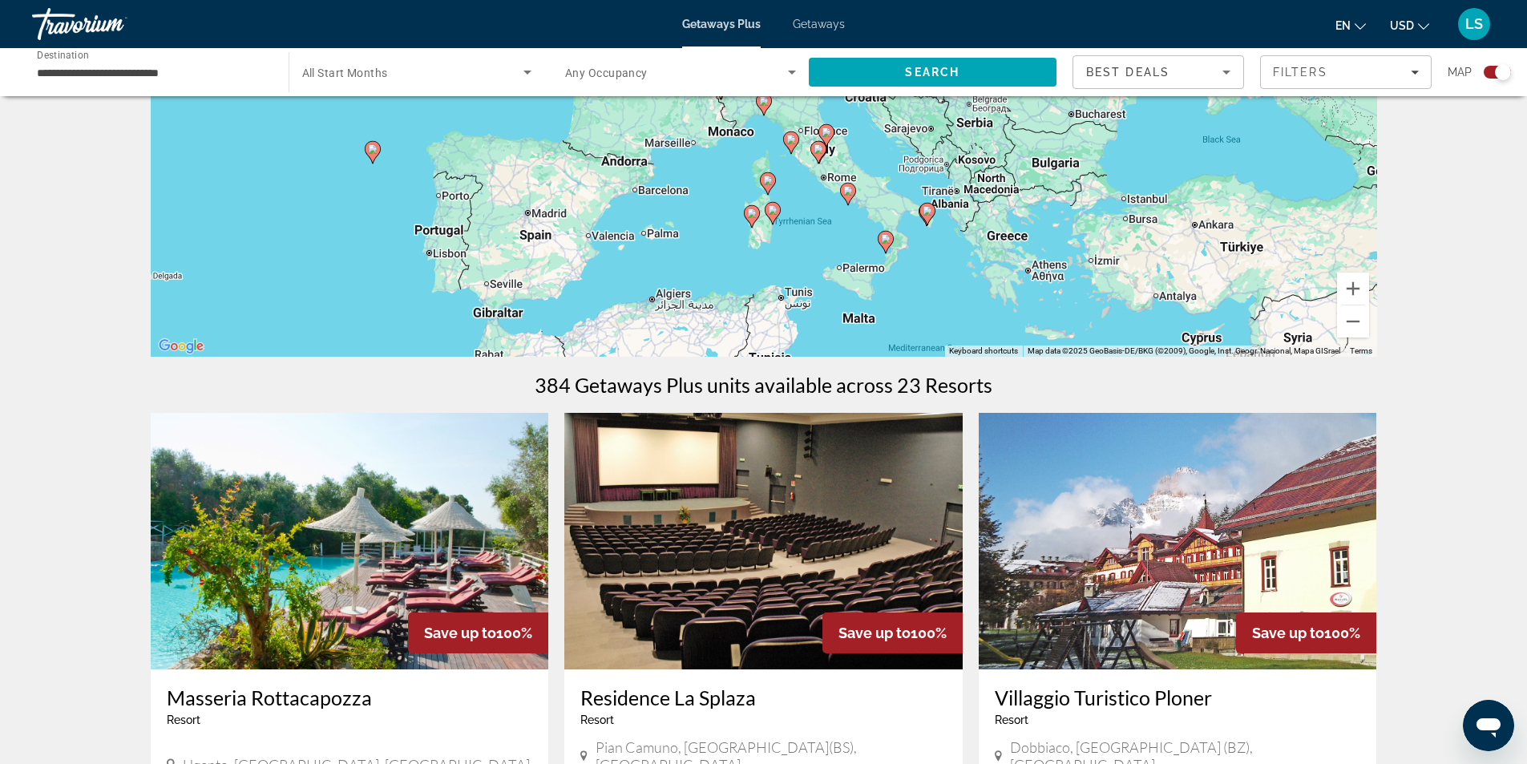
scroll to position [240, 0]
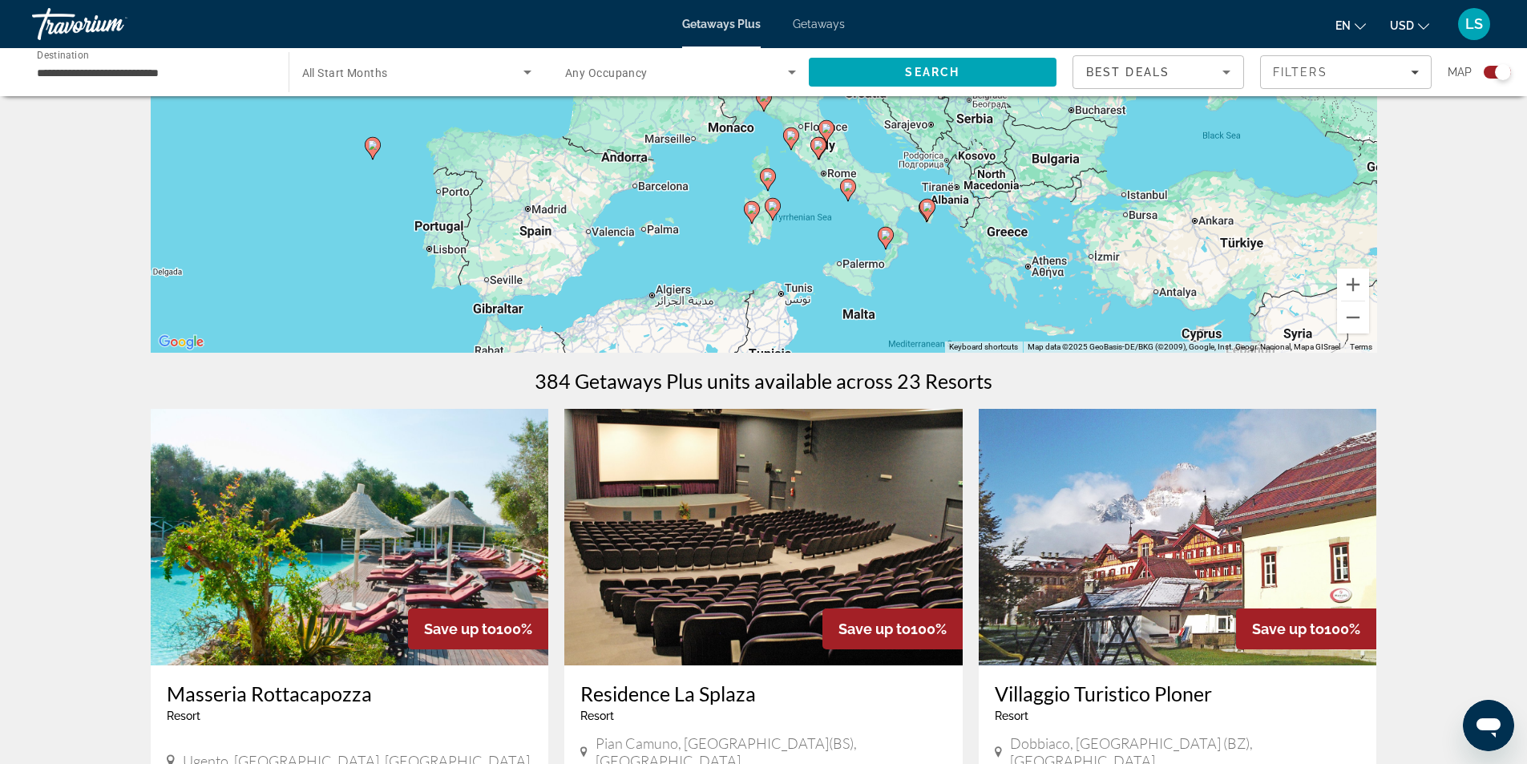
click at [790, 135] on image "Main content" at bounding box center [791, 136] width 10 height 10
type input "**********"
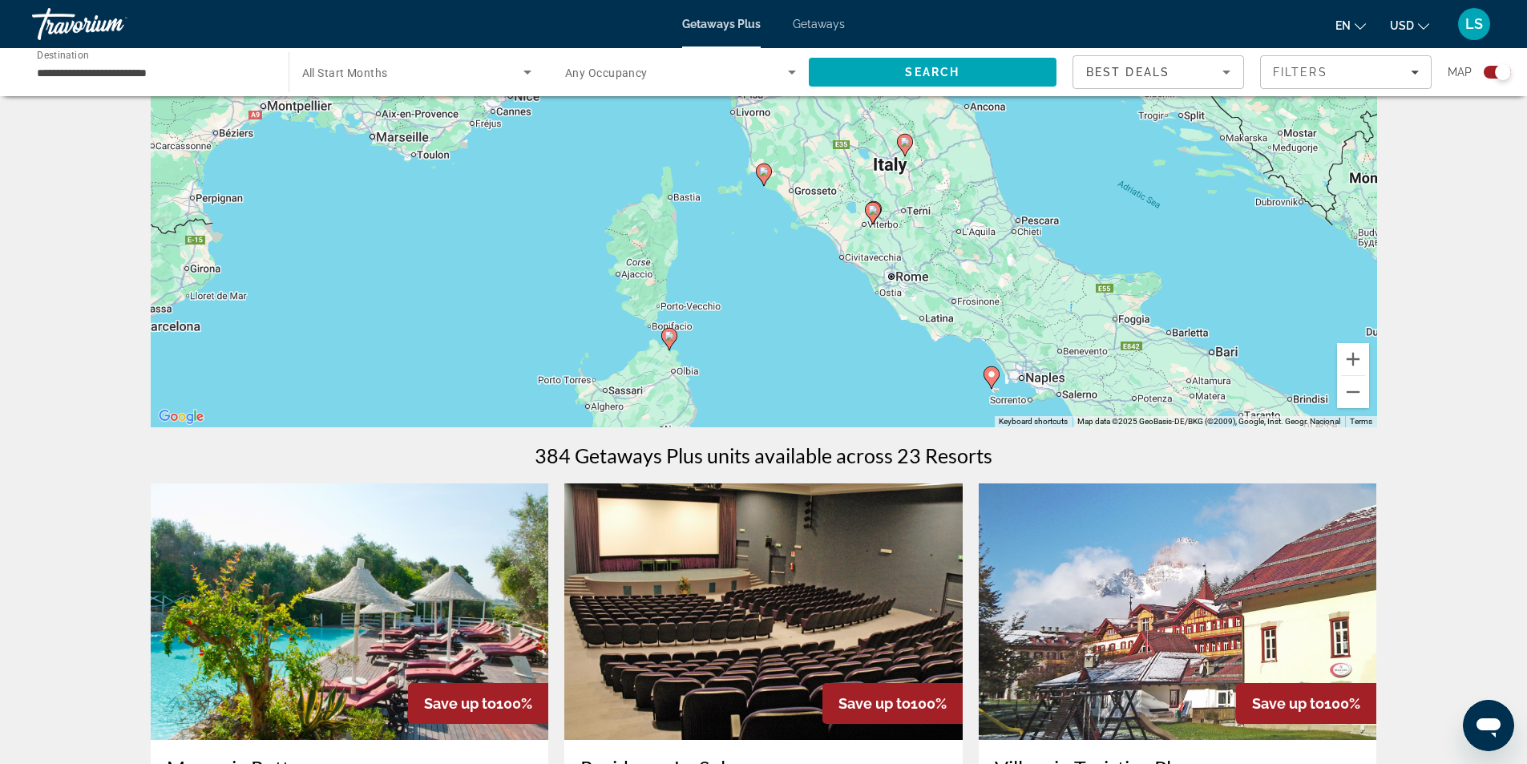
scroll to position [80, 0]
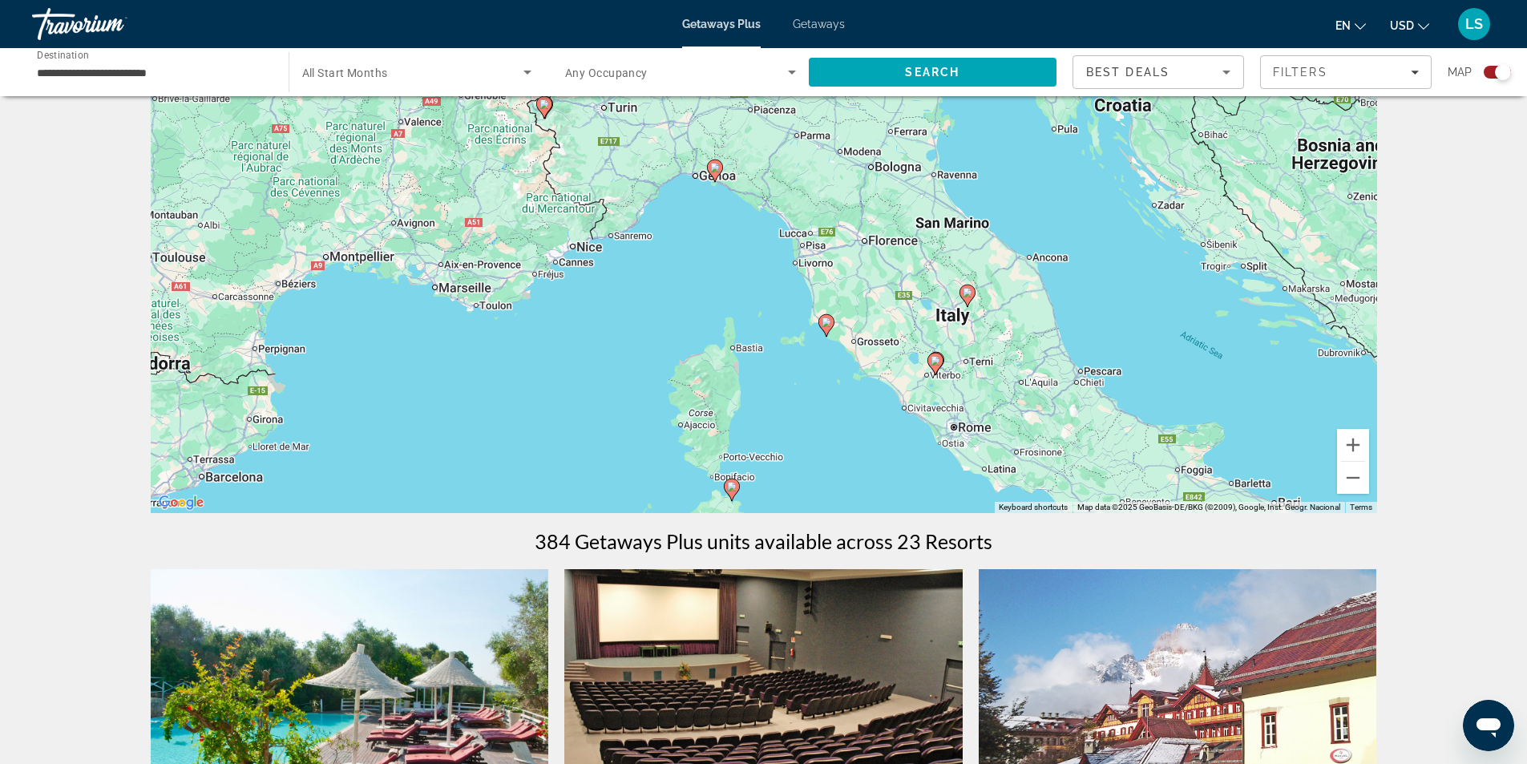
drag, startPoint x: 753, startPoint y: 156, endPoint x: 820, endPoint y: 227, distance: 97.5
click at [820, 227] on div "To activate drag with keyboard, press Alt + Enter. Once in keyboard drag state,…" at bounding box center [764, 272] width 1226 height 481
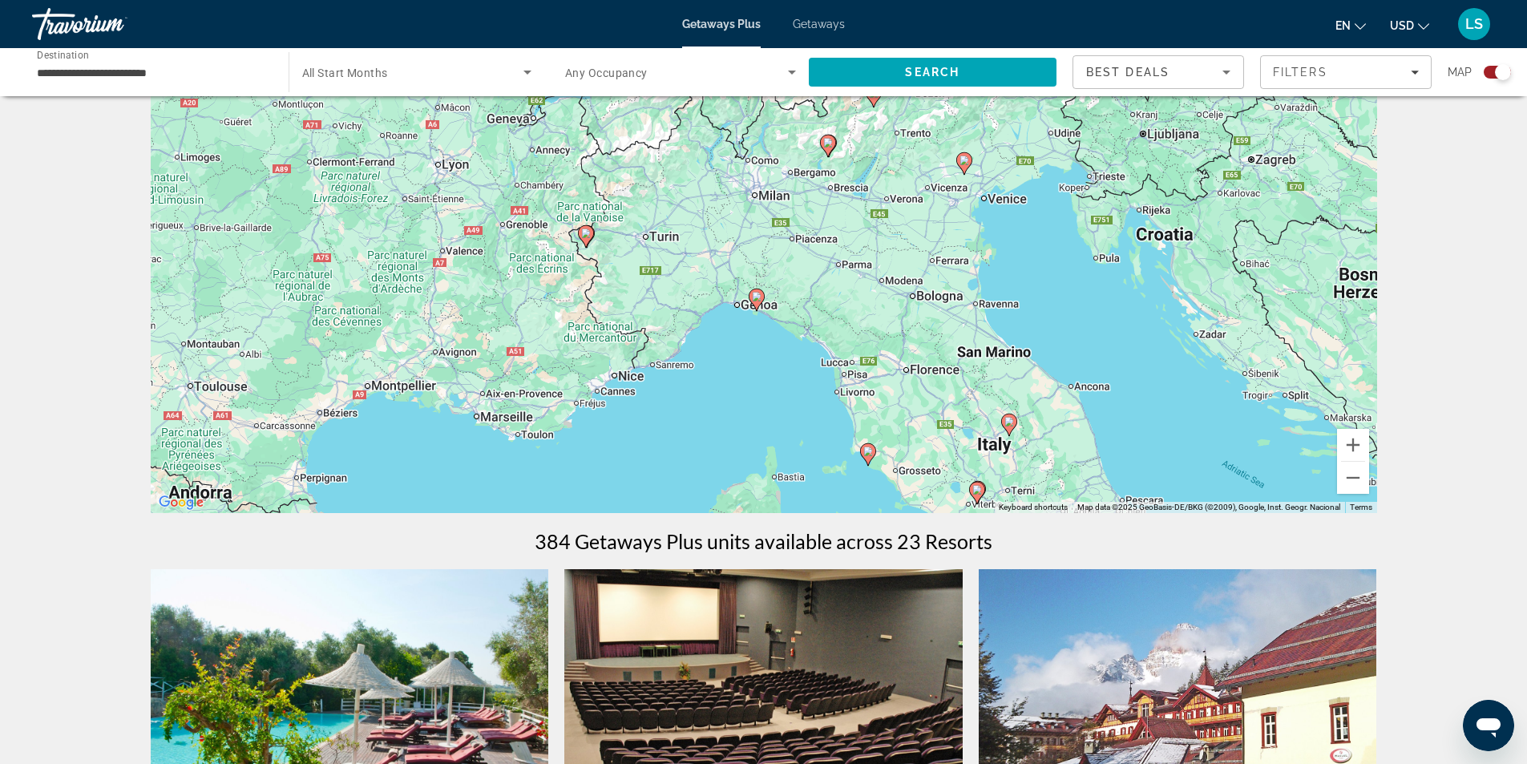
drag, startPoint x: 801, startPoint y: 172, endPoint x: 843, endPoint y: 308, distance: 142.7
click at [843, 308] on div "To activate drag with keyboard, press Alt + Enter. Once in keyboard drag state,…" at bounding box center [764, 272] width 1226 height 481
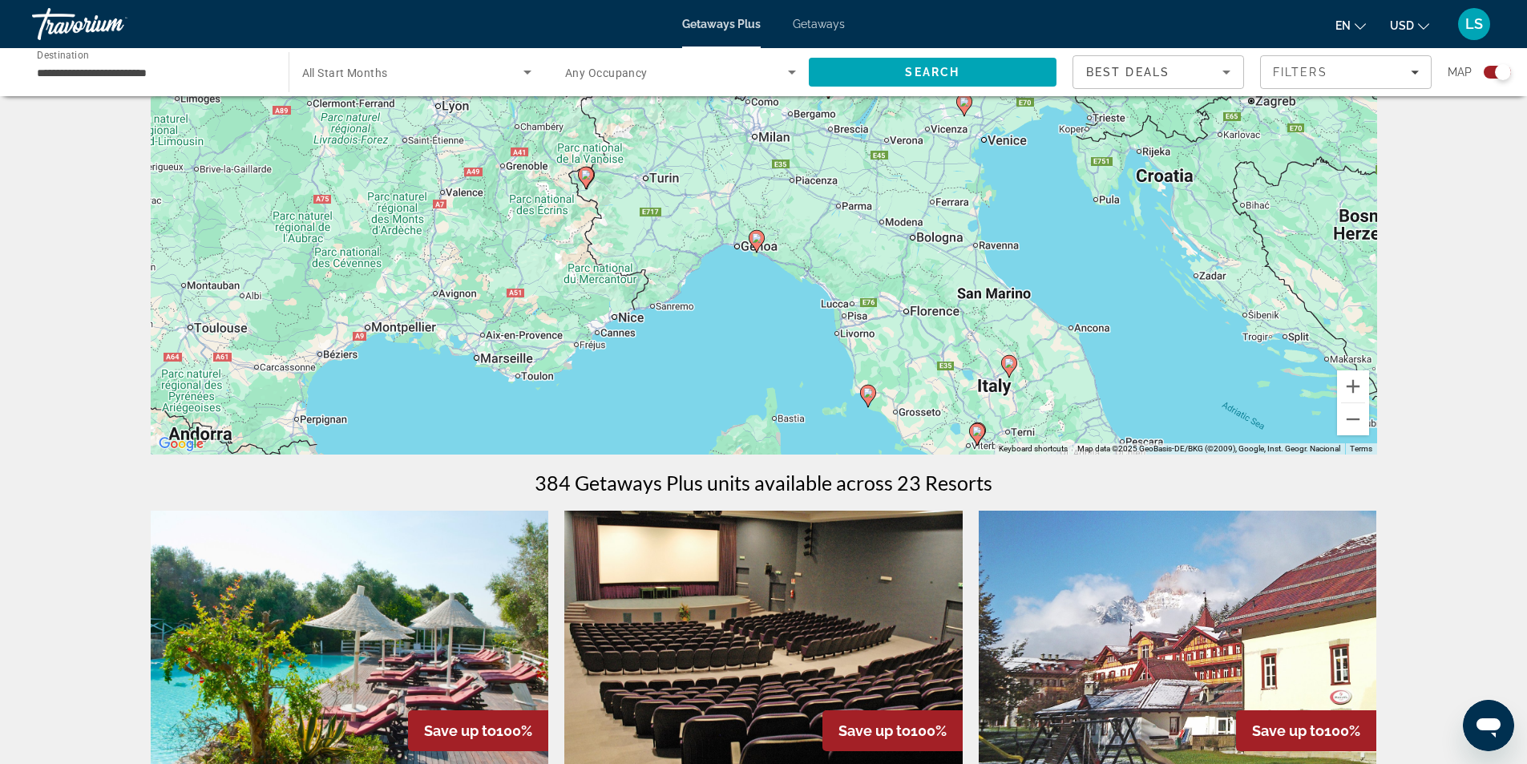
scroll to position [160, 0]
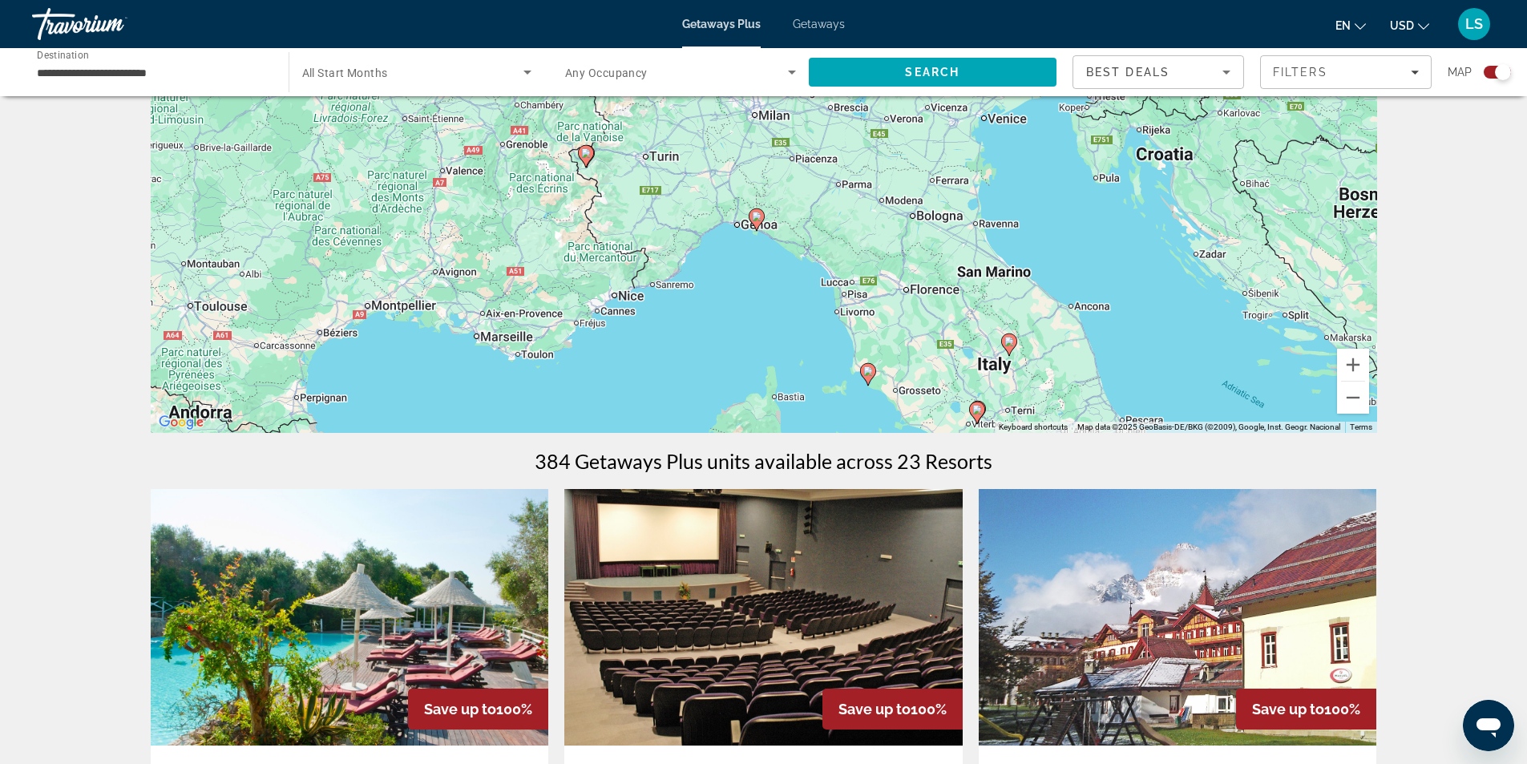
click at [757, 216] on image "Main content" at bounding box center [757, 217] width 10 height 10
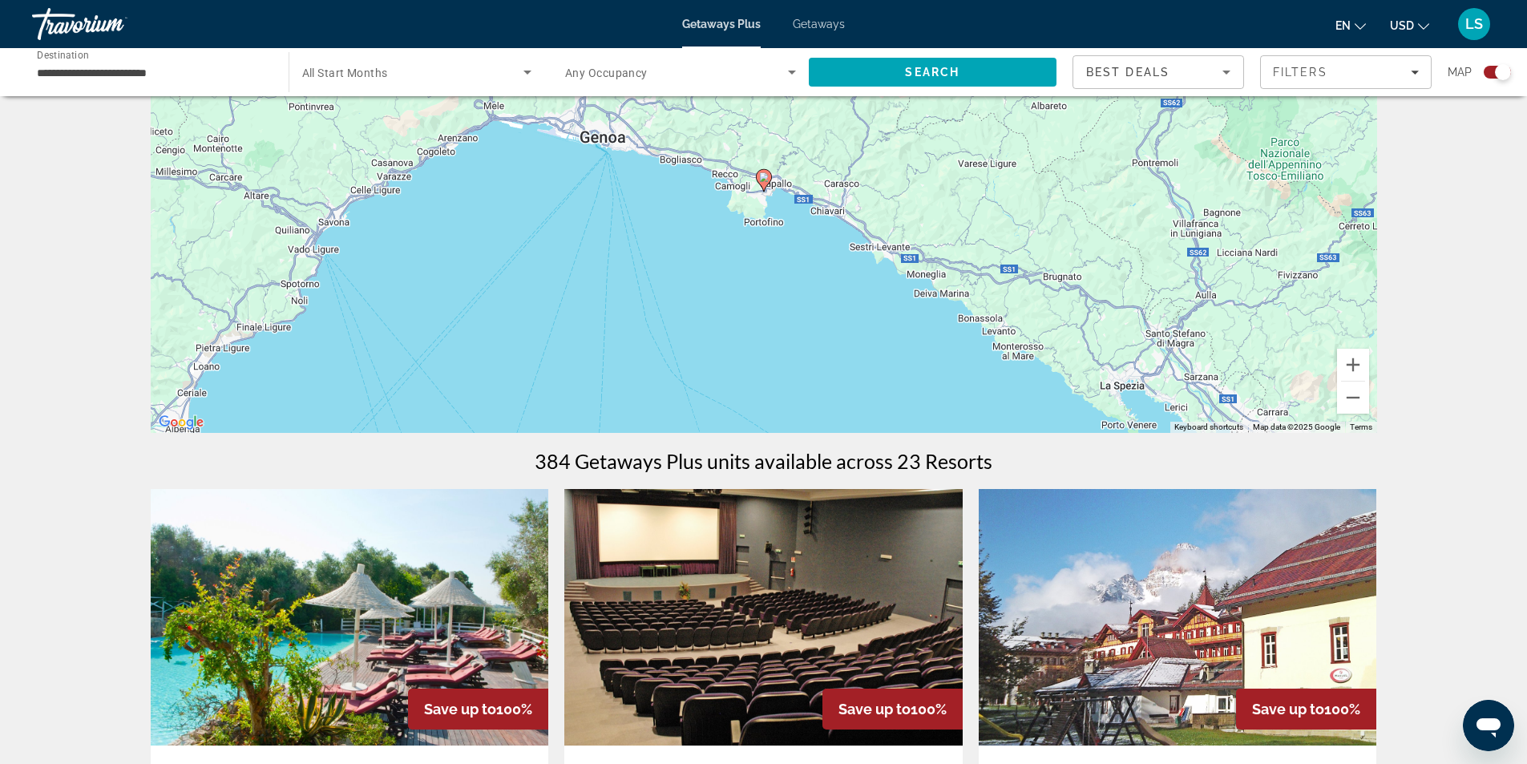
click at [764, 177] on image "Main content" at bounding box center [764, 177] width 10 height 10
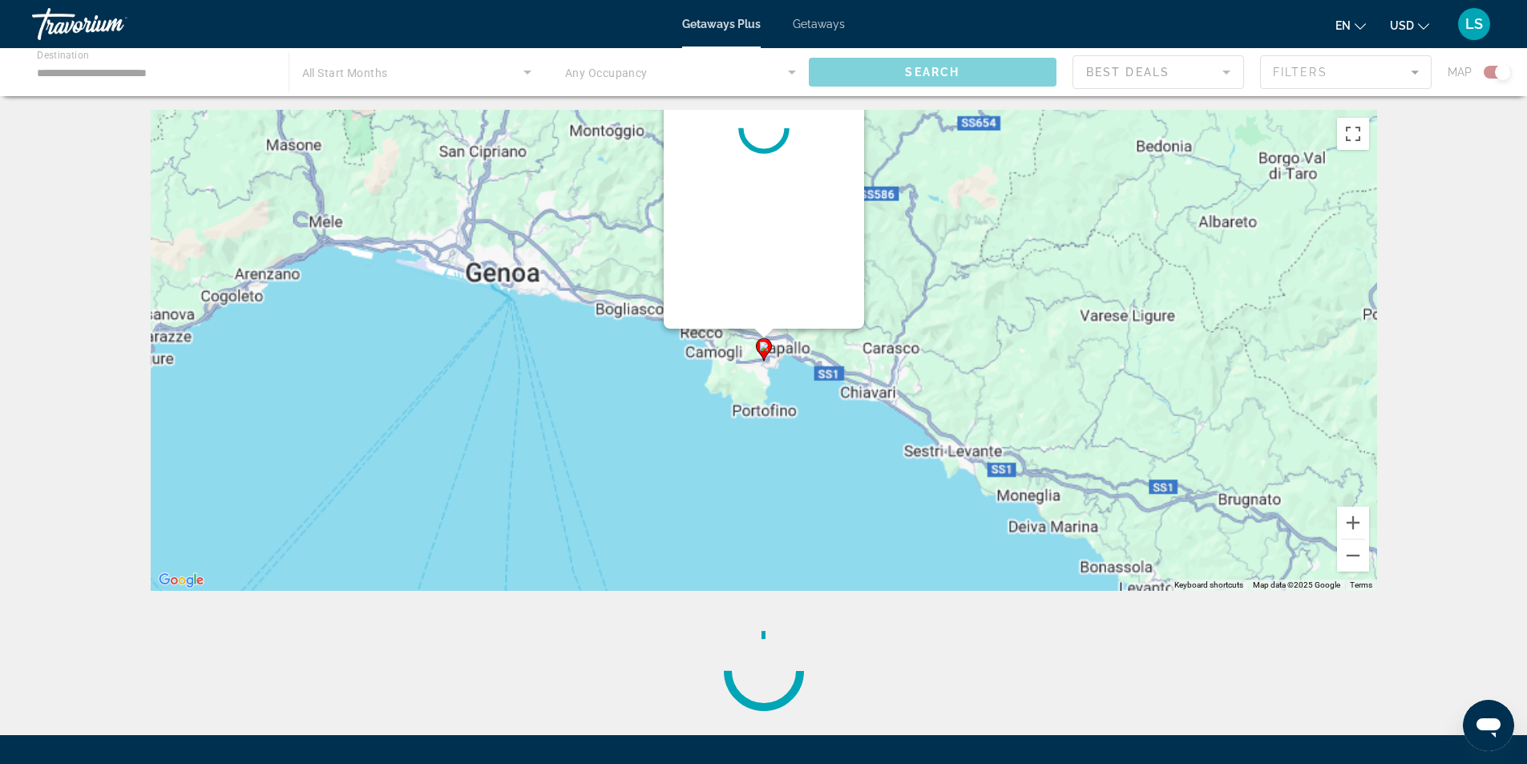
scroll to position [0, 0]
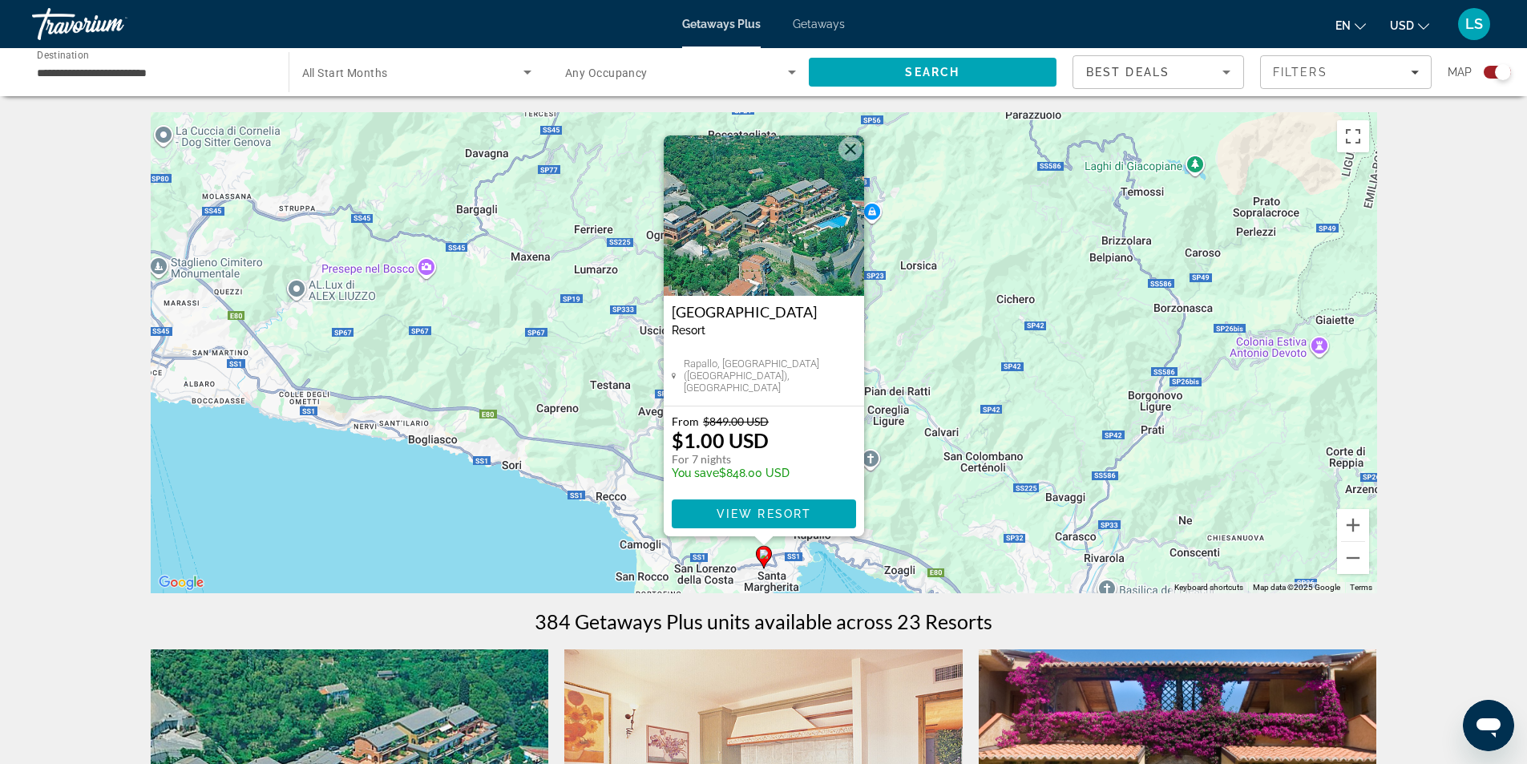
click at [851, 144] on button "Close" at bounding box center [850, 149] width 24 height 24
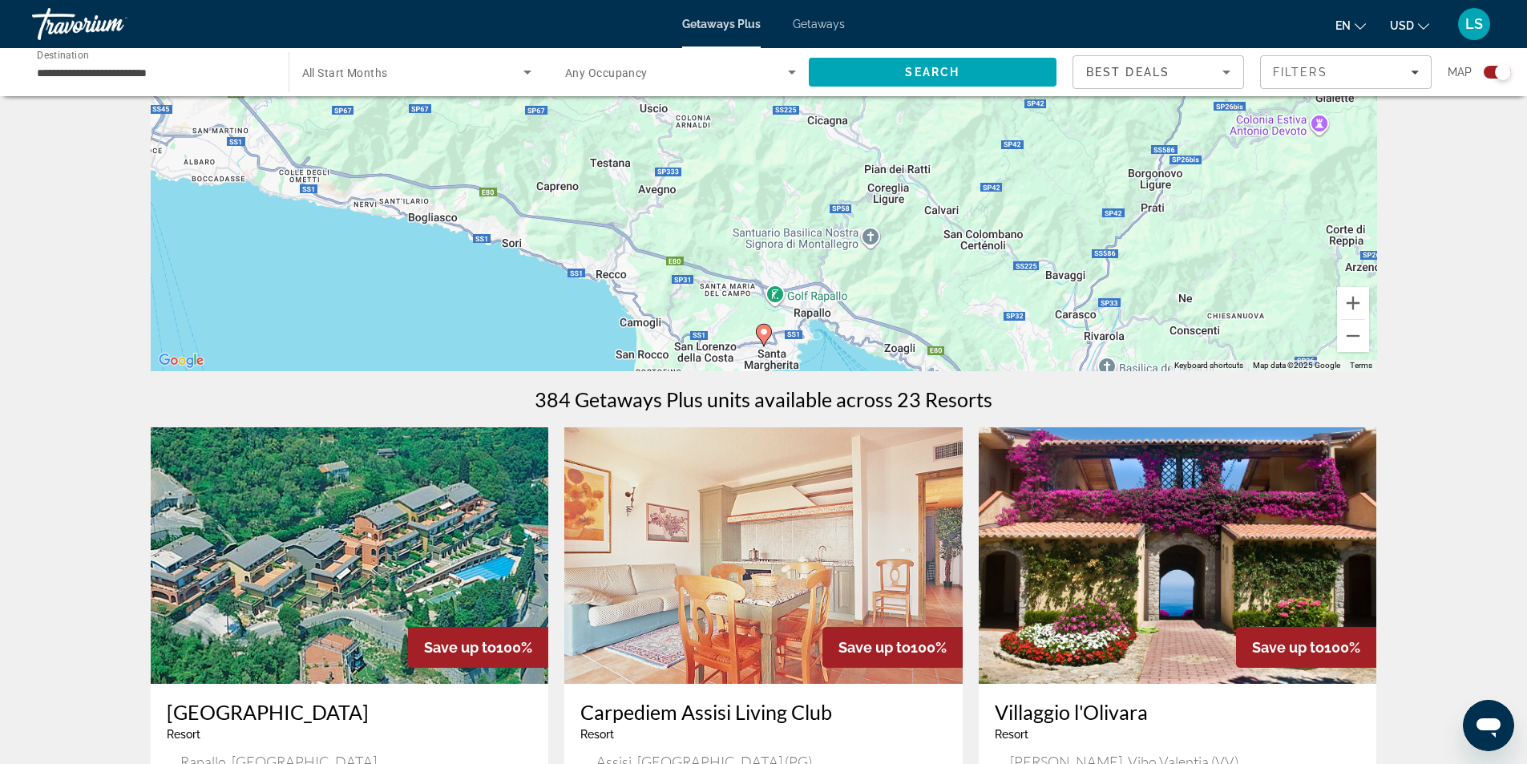
scroll to position [240, 0]
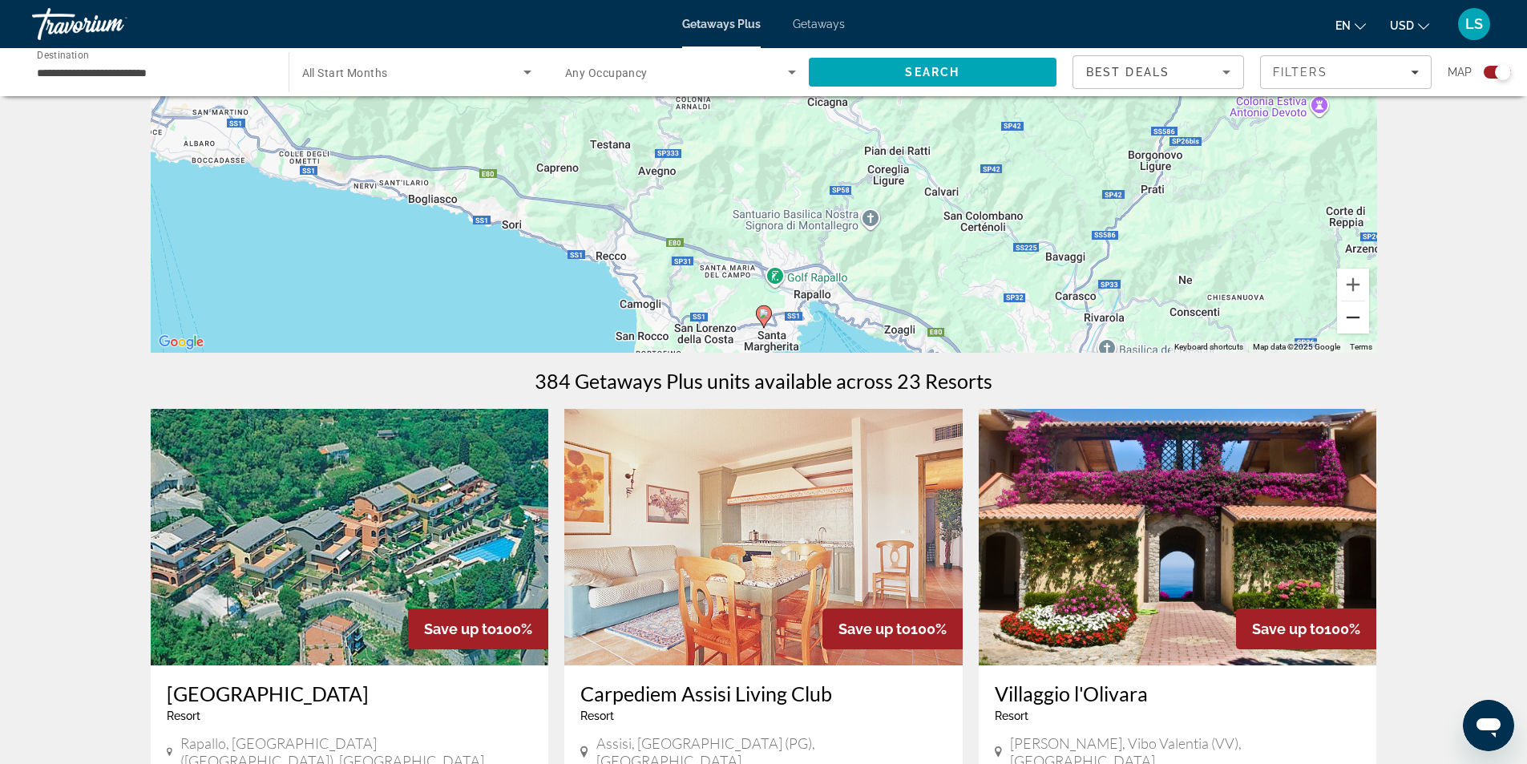
click at [1348, 321] on button "Zoom out" at bounding box center [1353, 317] width 32 height 32
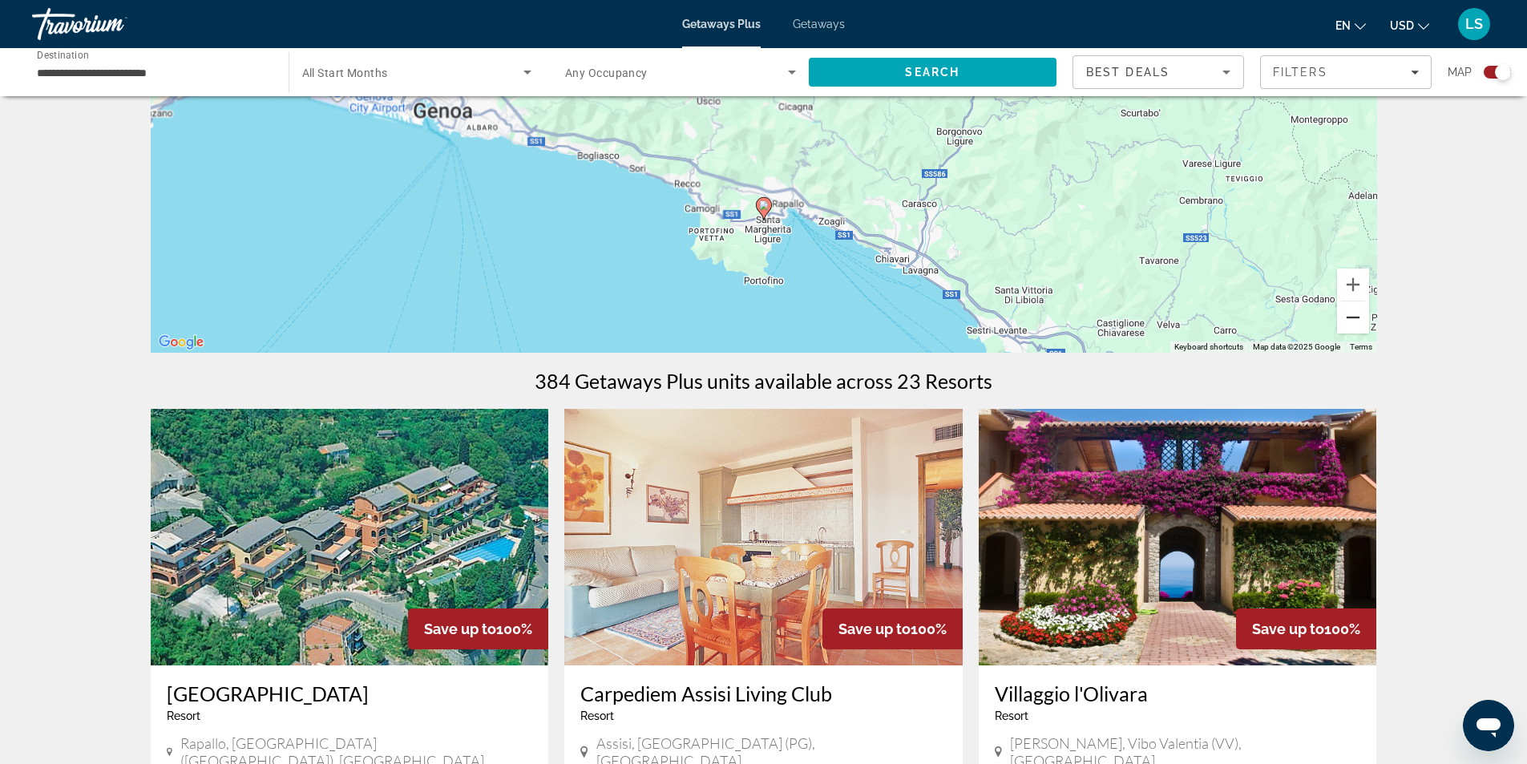
click at [1348, 321] on button "Zoom out" at bounding box center [1353, 317] width 32 height 32
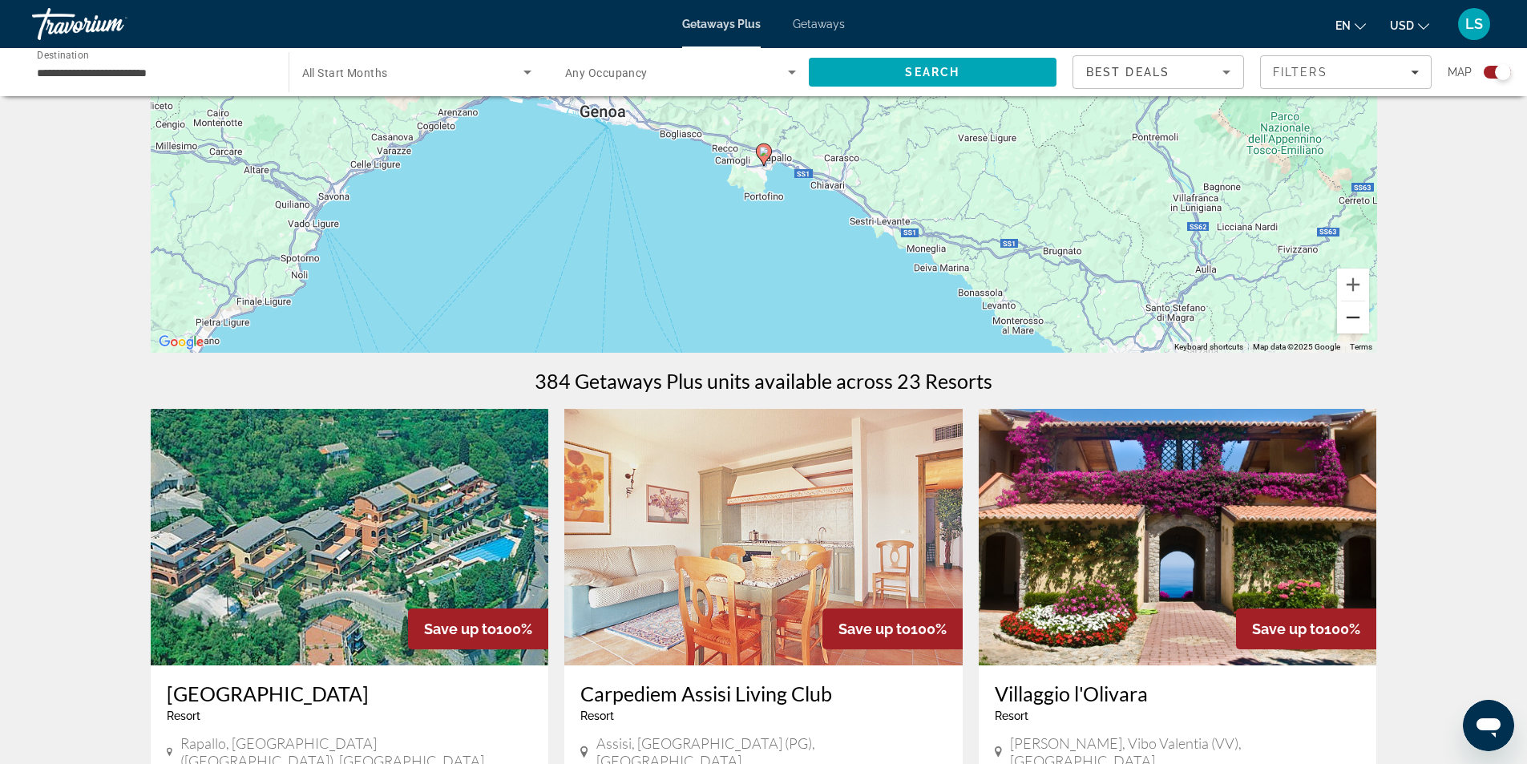
click at [1348, 321] on button "Zoom out" at bounding box center [1353, 317] width 32 height 32
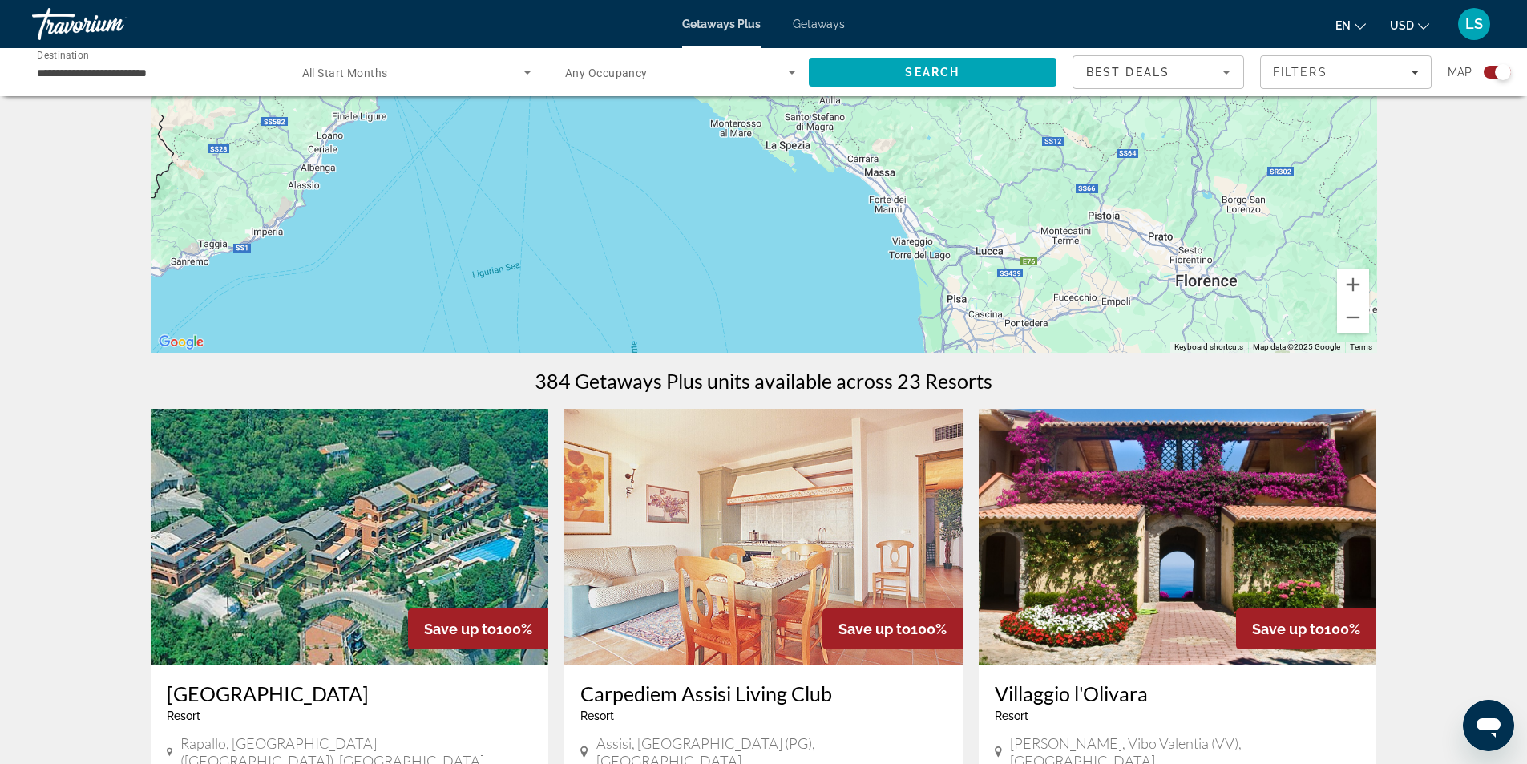
drag, startPoint x: 1140, startPoint y: 286, endPoint x: 988, endPoint y: 188, distance: 180.3
click at [988, 188] on div "To activate drag with keyboard, press Alt + Enter. Once in keyboard drag state,…" at bounding box center [764, 112] width 1226 height 481
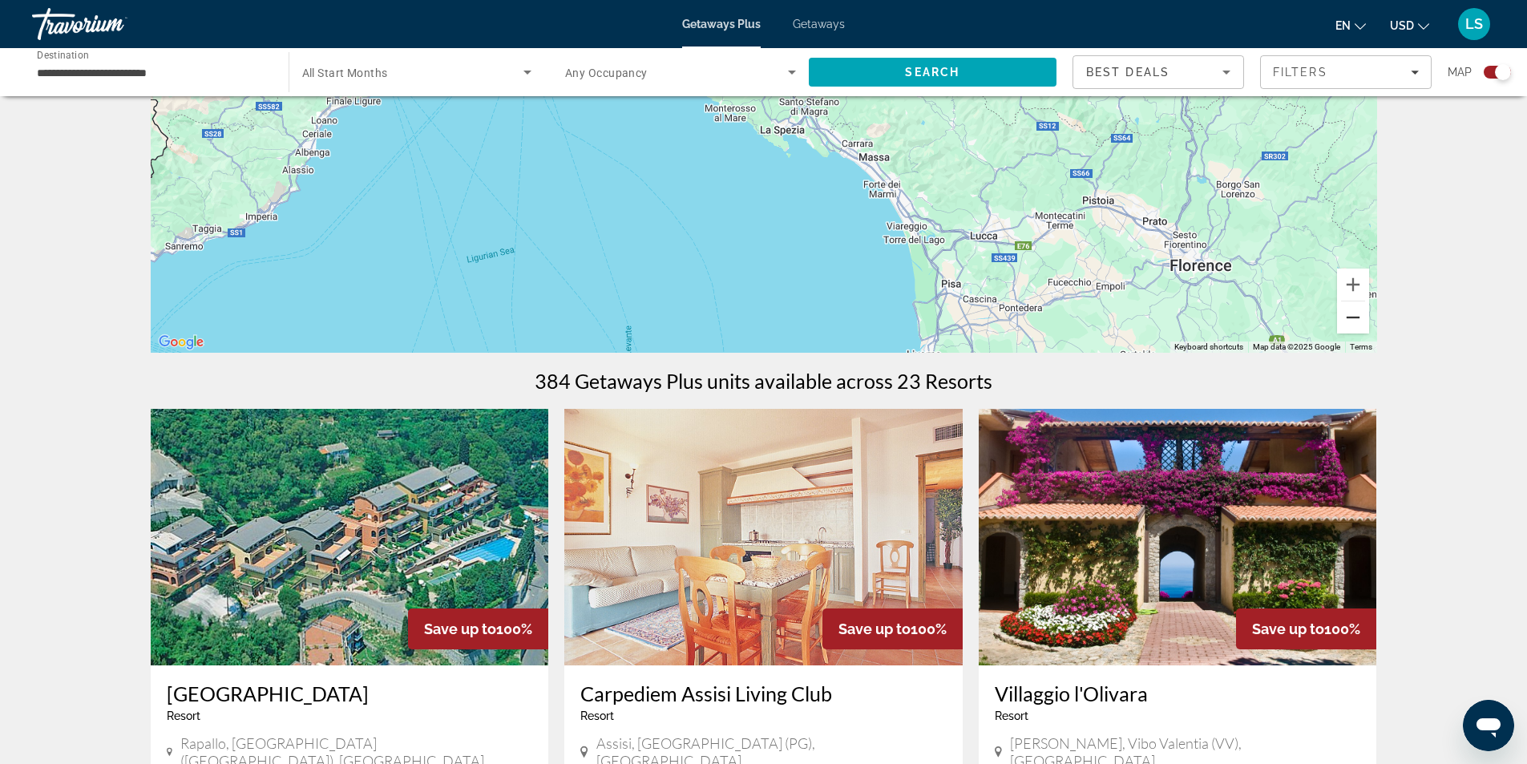
click at [1351, 316] on button "Zoom out" at bounding box center [1353, 317] width 32 height 32
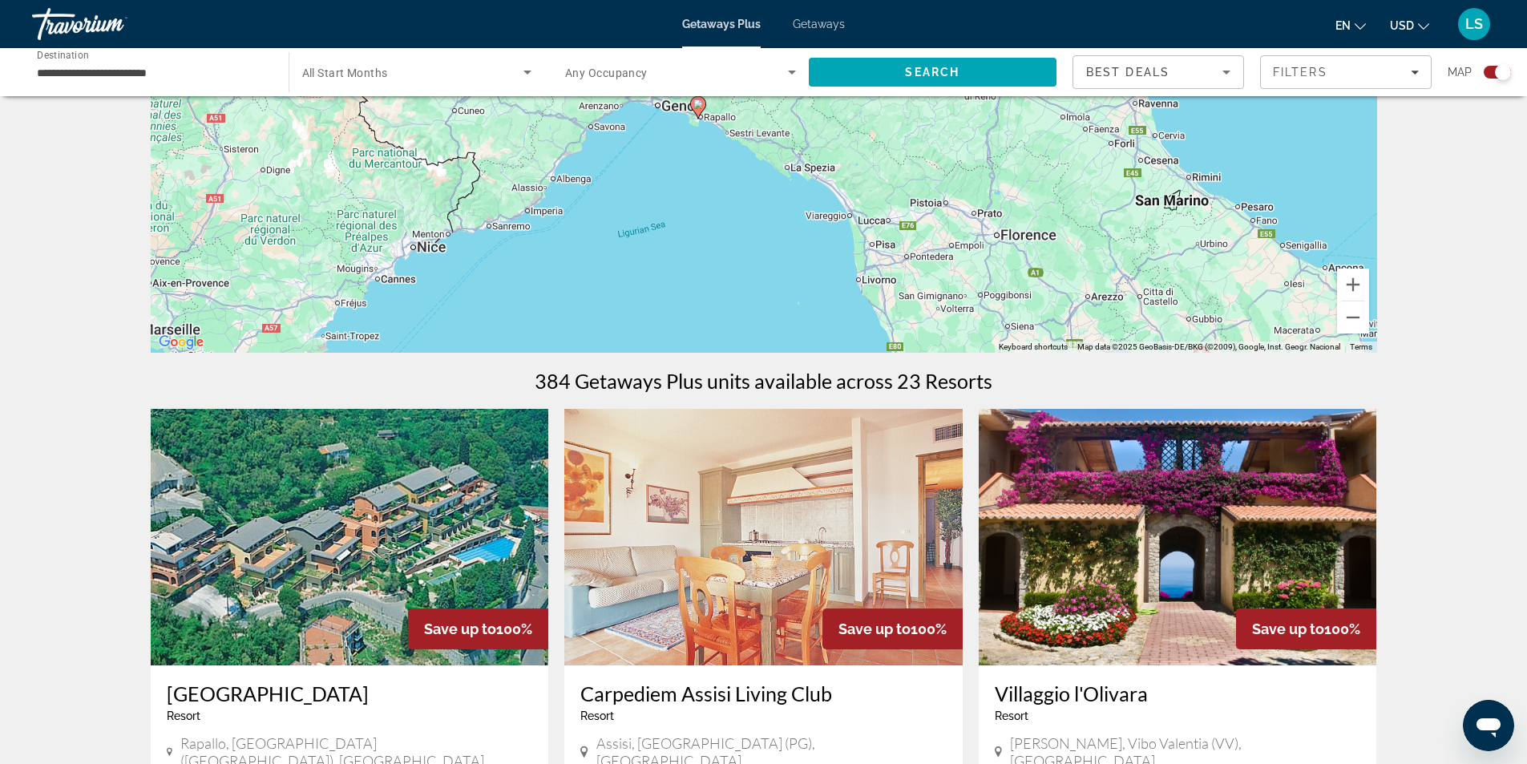
drag, startPoint x: 711, startPoint y: 265, endPoint x: 710, endPoint y: 279, distance: 13.7
click at [710, 279] on div "To activate drag with keyboard, press Alt + Enter. Once in keyboard drag state,…" at bounding box center [764, 112] width 1226 height 481
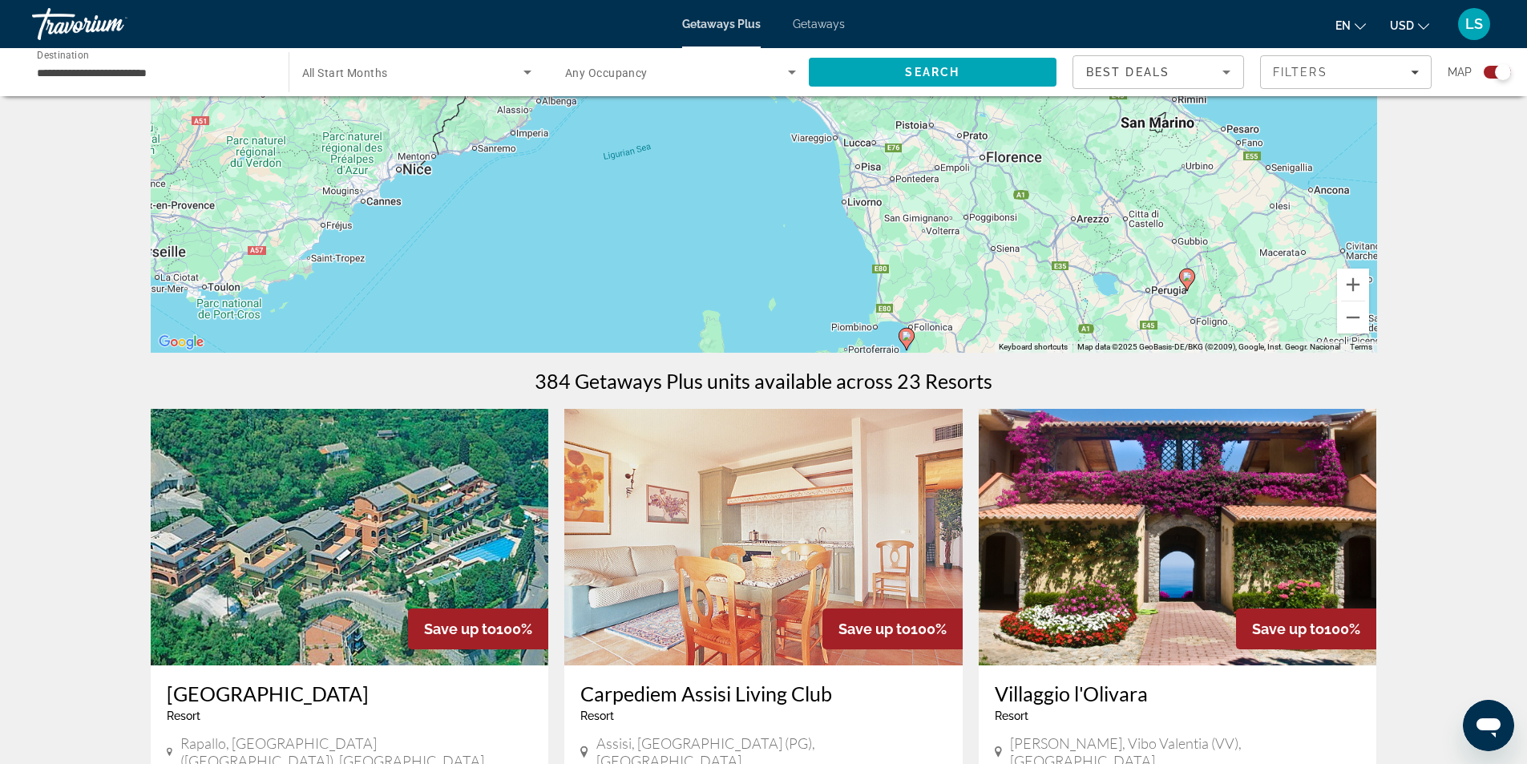
drag, startPoint x: 737, startPoint y: 351, endPoint x: 736, endPoint y: 314, distance: 36.9
click at [736, 314] on div "To activate drag with keyboard, press Alt + Enter. Once in keyboard drag state,…" at bounding box center [764, 112] width 1226 height 481
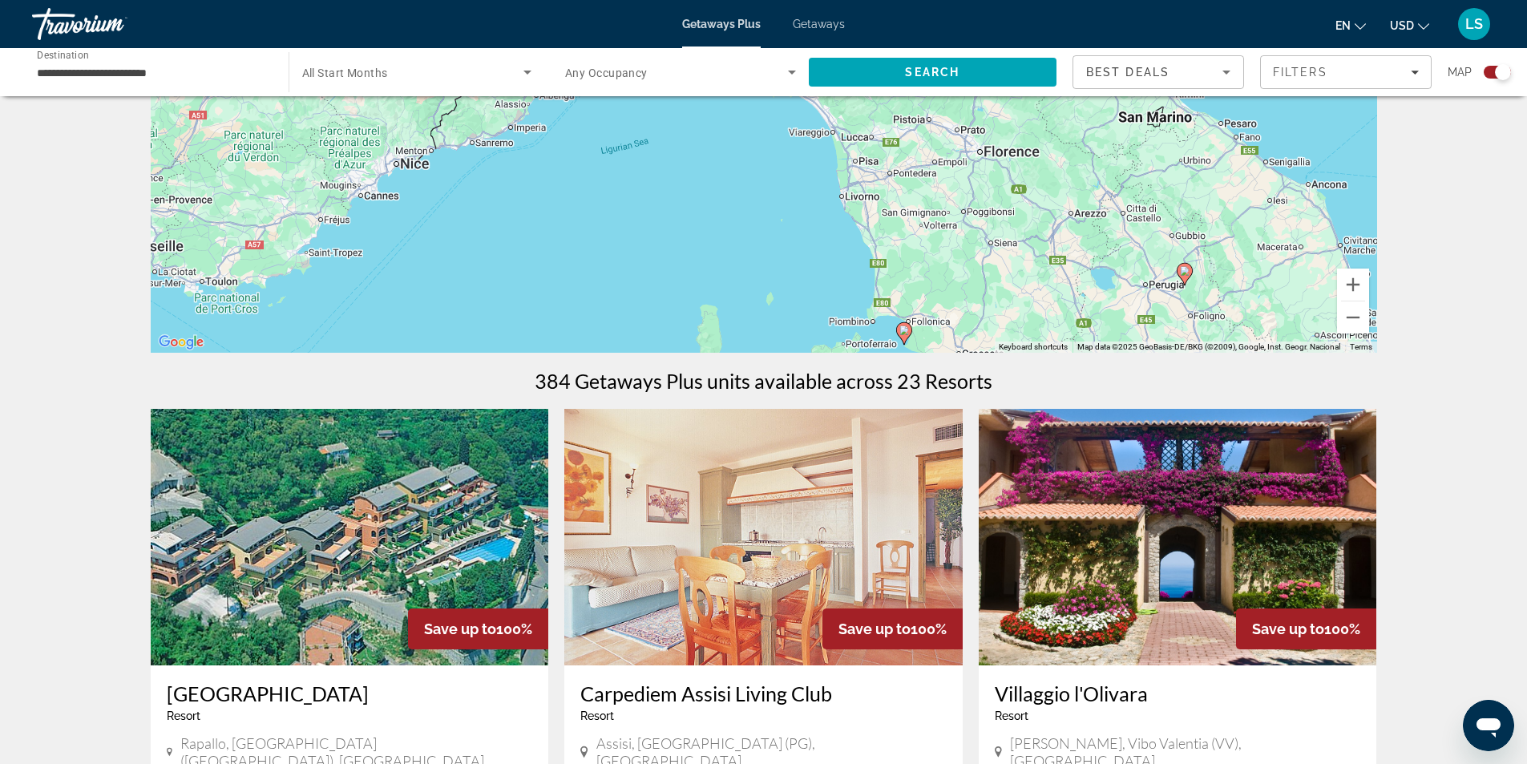
click at [747, 243] on div "To activate drag with keyboard, press Alt + Enter. Once in keyboard drag state,…" at bounding box center [764, 112] width 1226 height 481
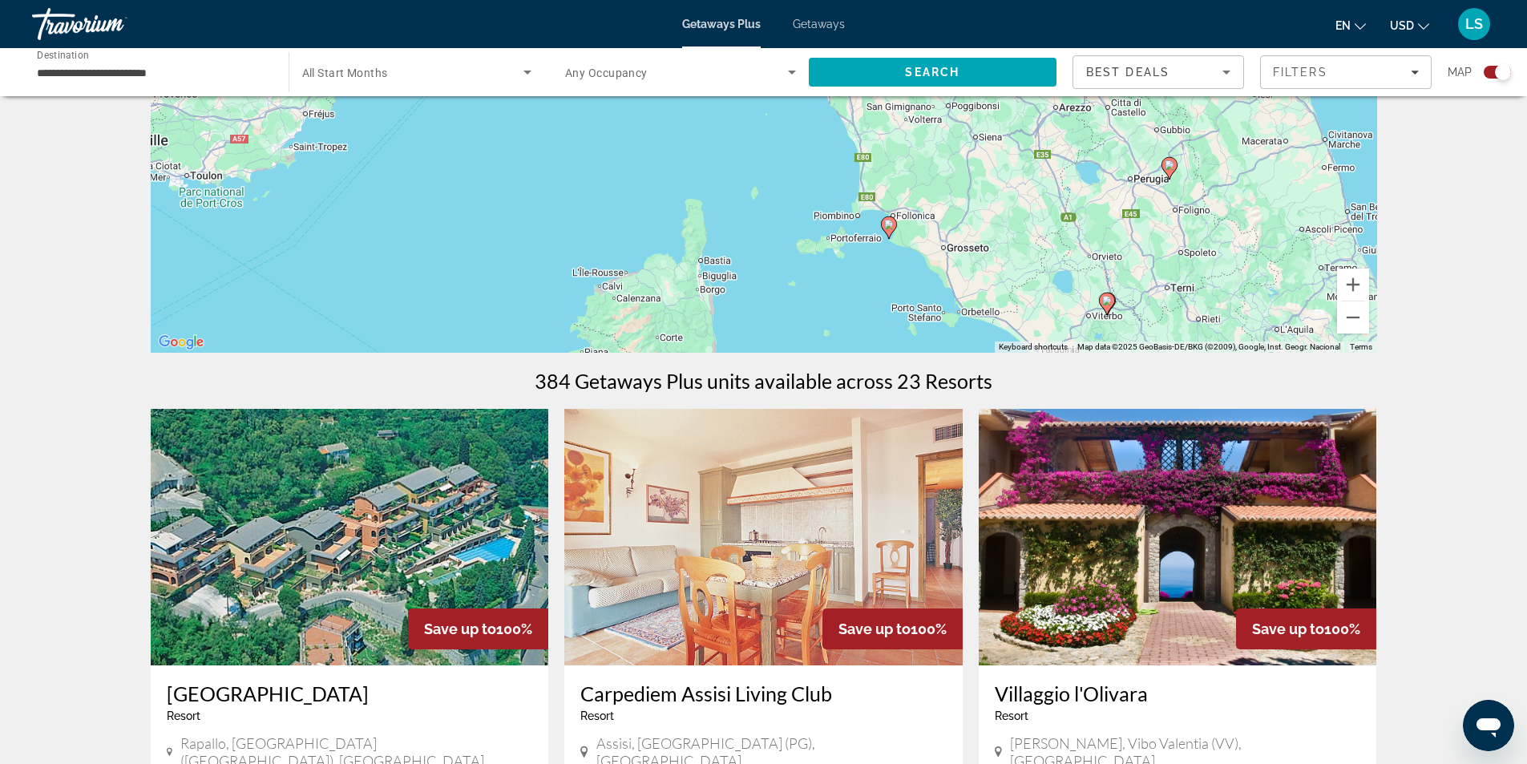
drag, startPoint x: 969, startPoint y: 300, endPoint x: 955, endPoint y: 188, distance: 113.1
click at [955, 188] on div "To activate drag with keyboard, press Alt + Enter. Once in keyboard drag state,…" at bounding box center [764, 112] width 1226 height 481
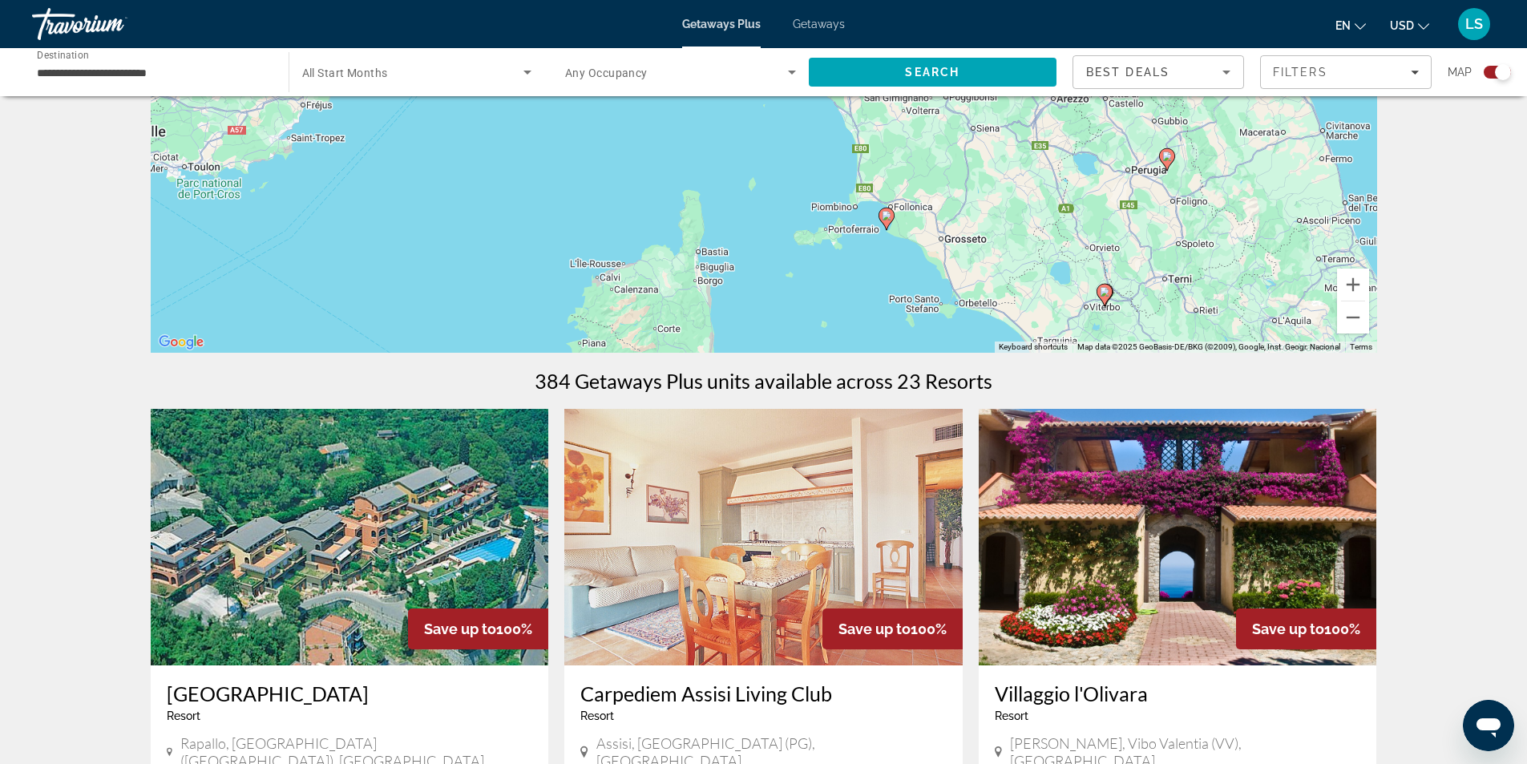
click at [886, 215] on image "Main content" at bounding box center [887, 216] width 10 height 10
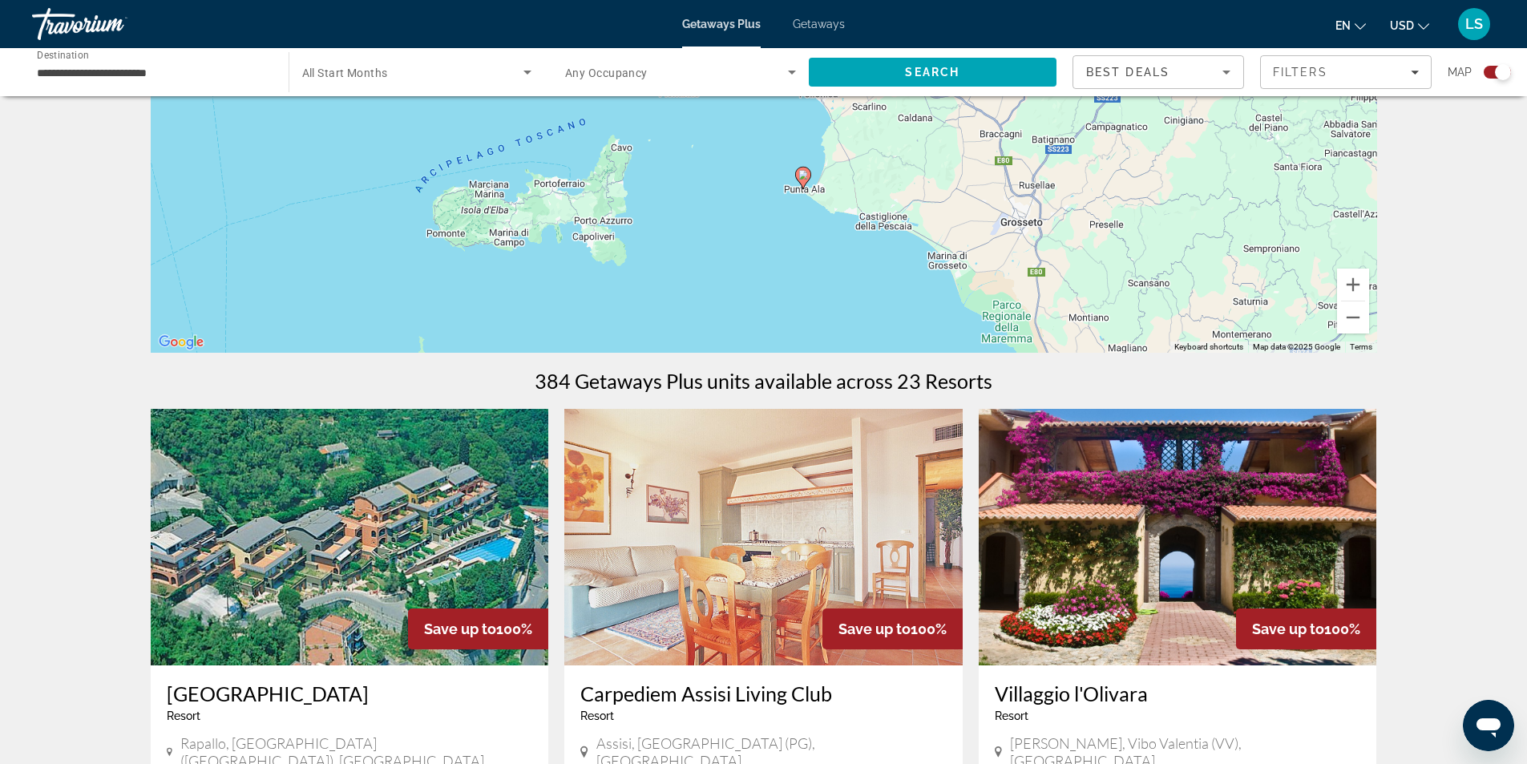
drag, startPoint x: 813, startPoint y: 130, endPoint x: 857, endPoint y: 215, distance: 95.7
click at [857, 215] on div "To activate drag with keyboard, press Alt + Enter. Once in keyboard drag state,…" at bounding box center [764, 112] width 1226 height 481
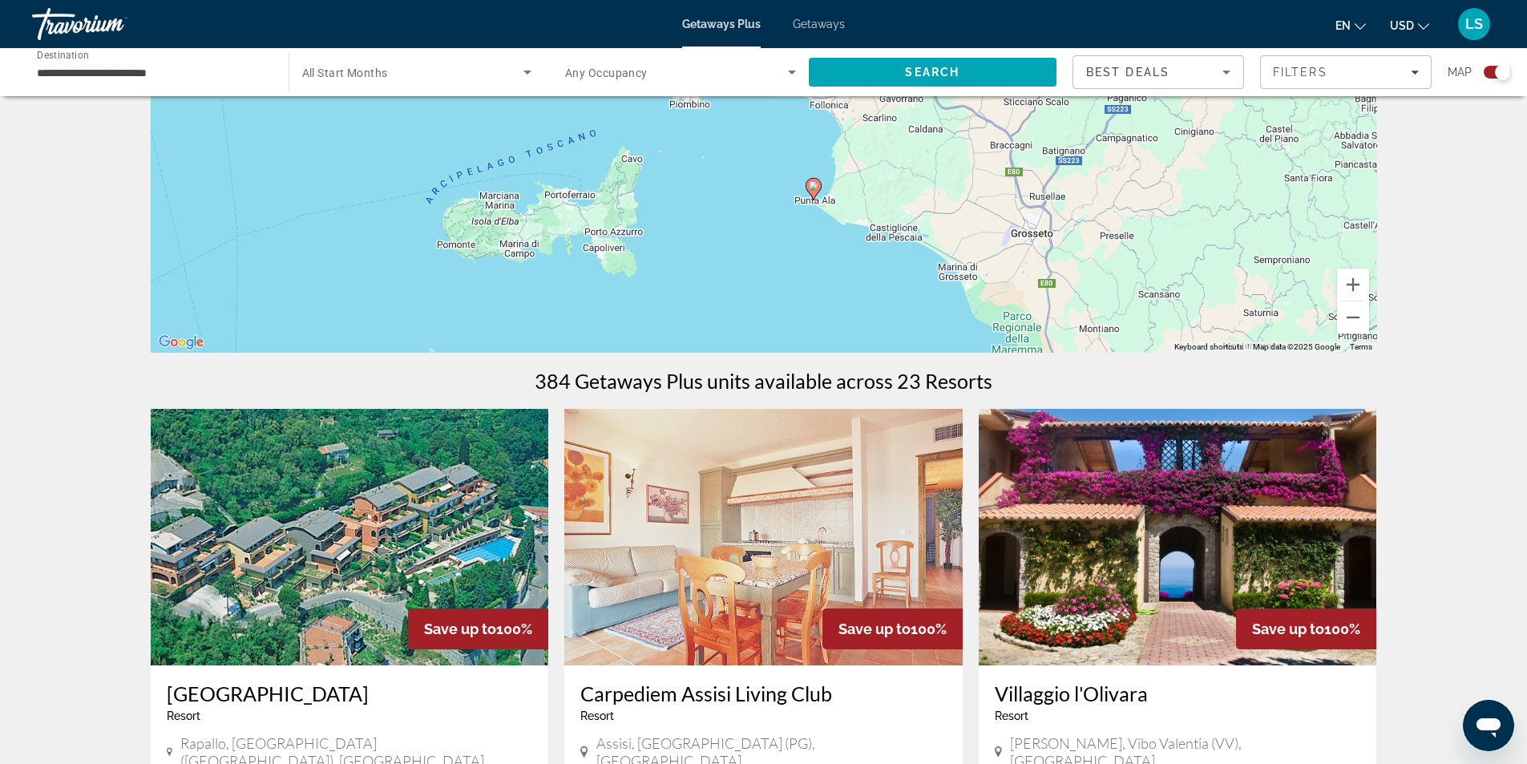
click at [814, 187] on image "Main content" at bounding box center [814, 186] width 10 height 10
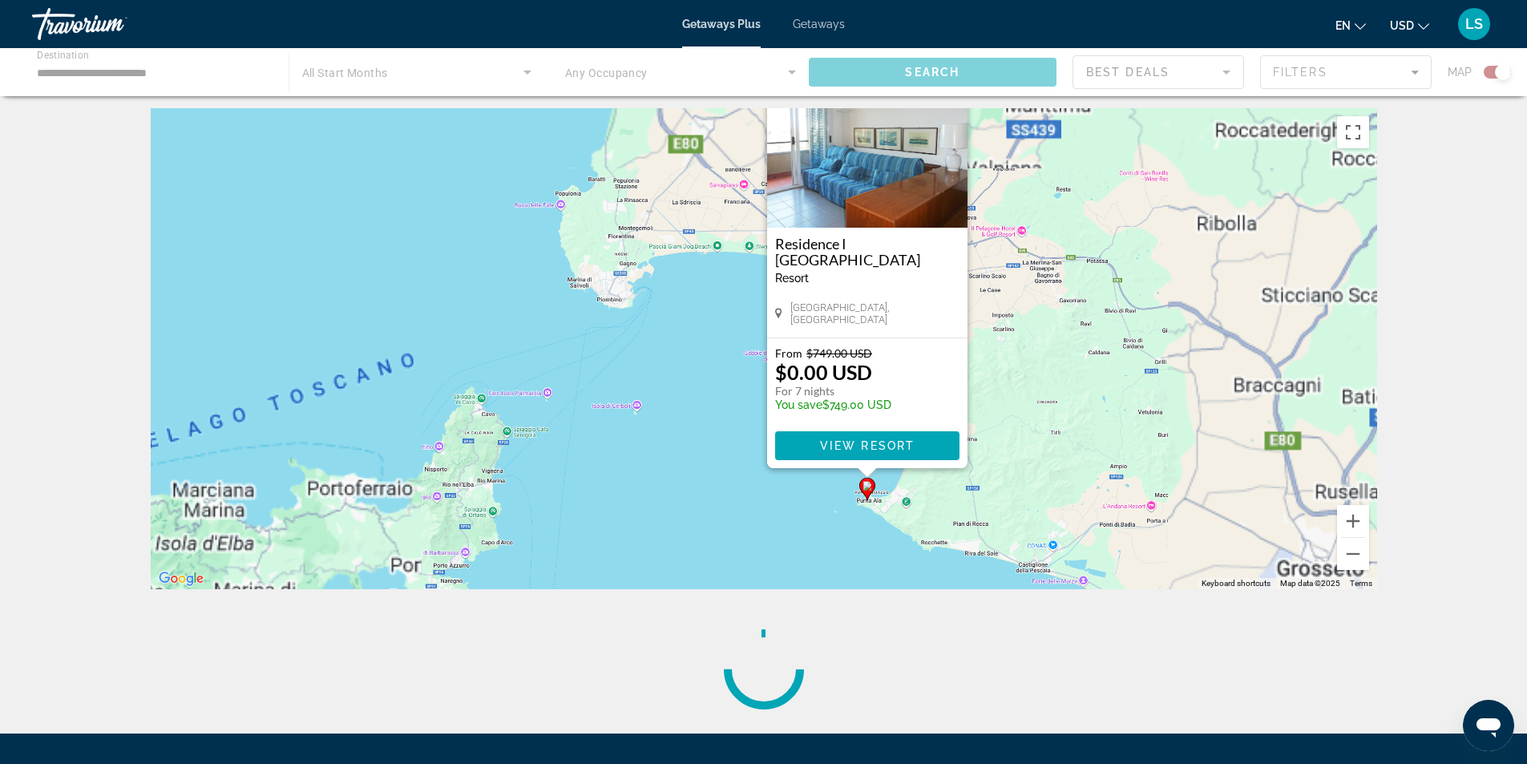
scroll to position [0, 0]
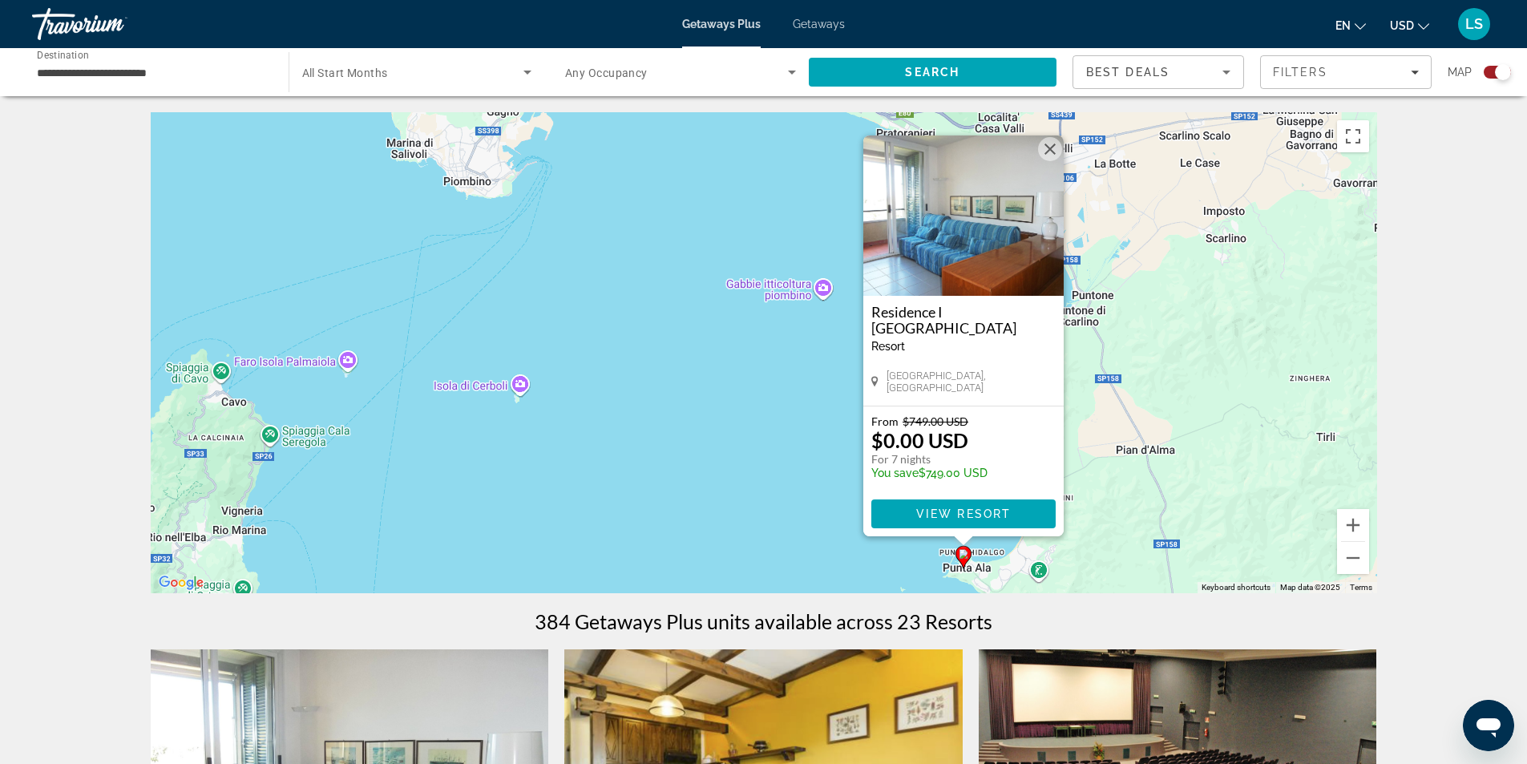
click at [922, 233] on img "Main content" at bounding box center [963, 215] width 200 height 160
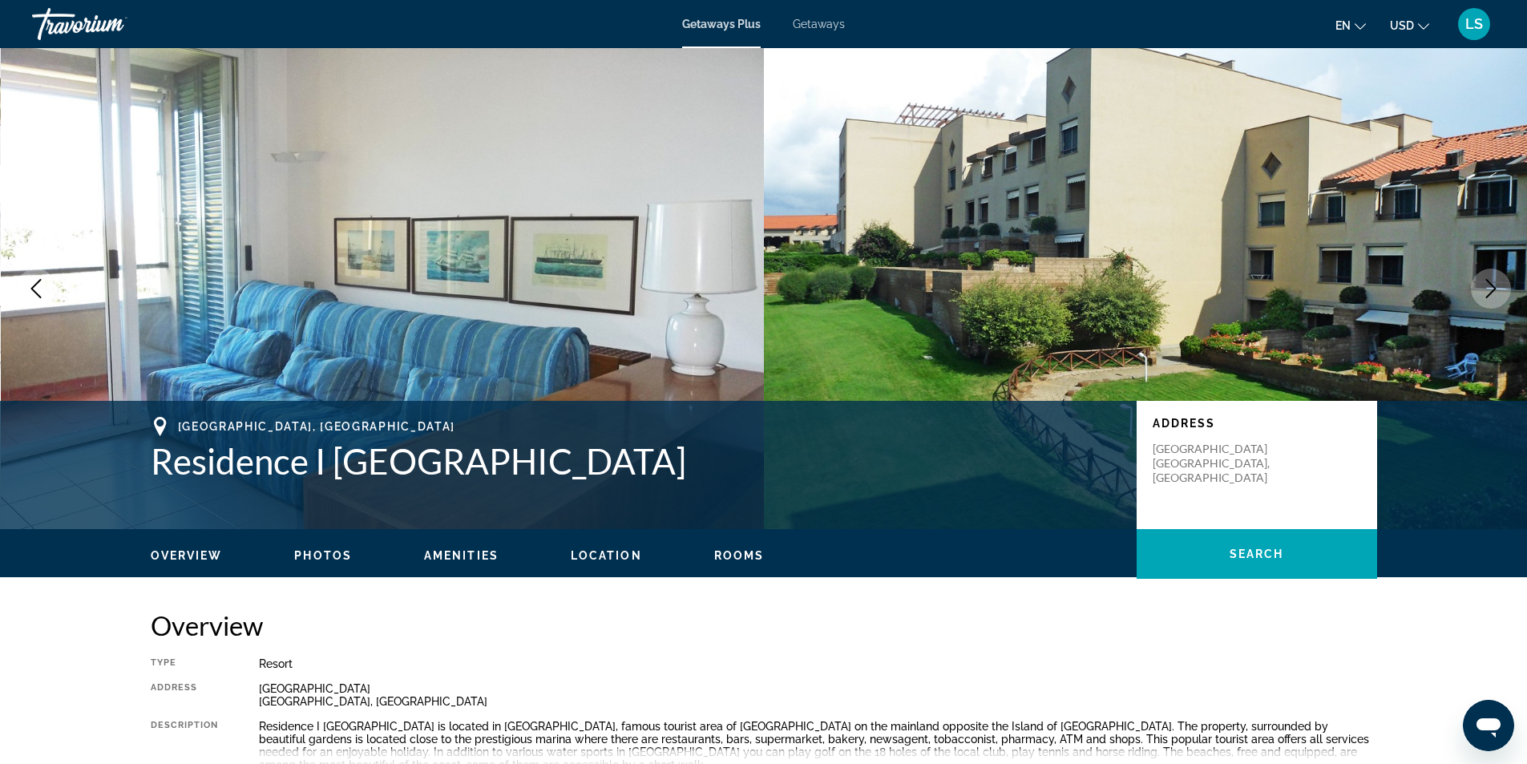
click at [1021, 280] on img "Main content" at bounding box center [1146, 288] width 764 height 481
click at [1484, 286] on icon "Next image" at bounding box center [1490, 288] width 19 height 19
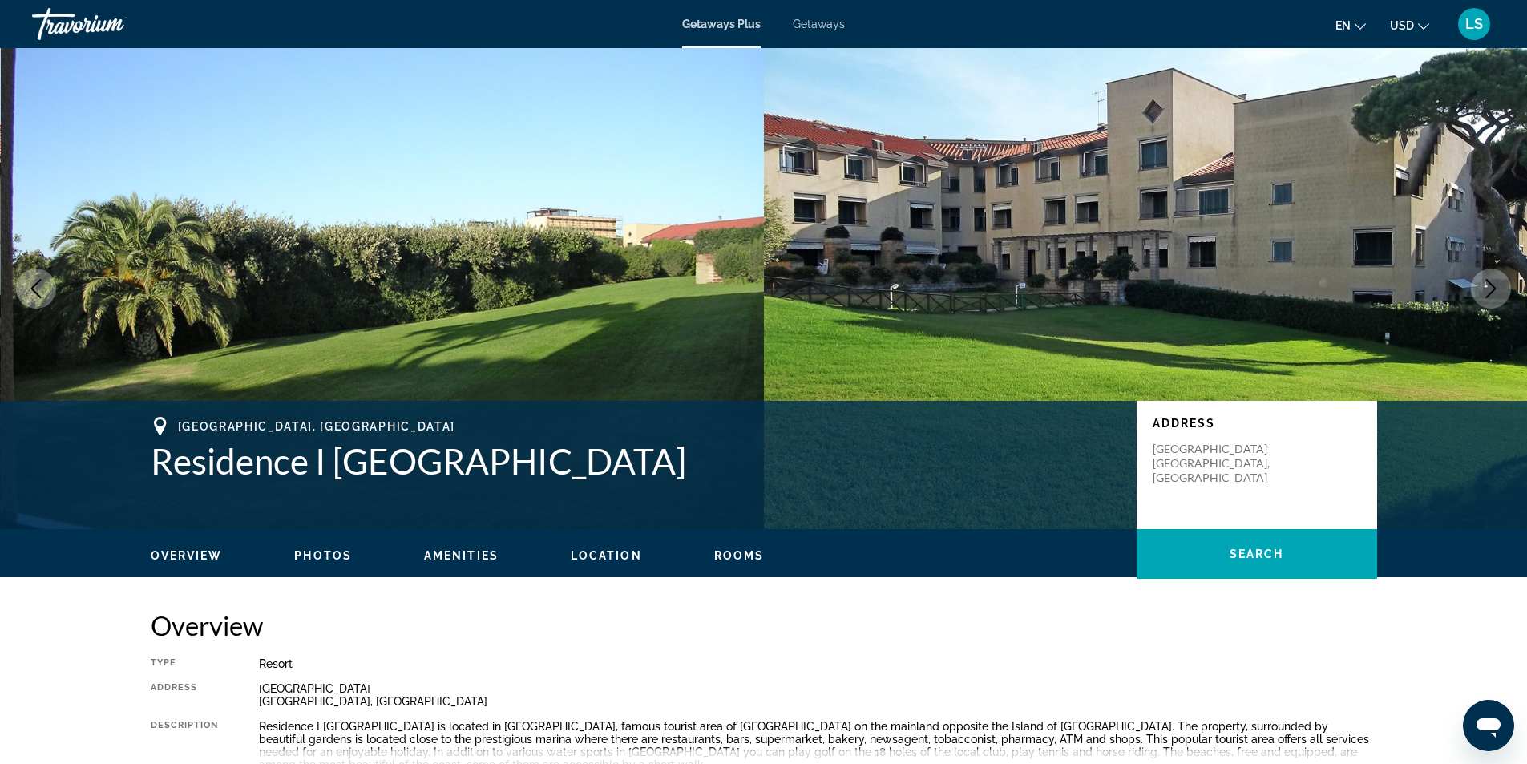
click at [1486, 290] on icon "Next image" at bounding box center [1490, 288] width 19 height 19
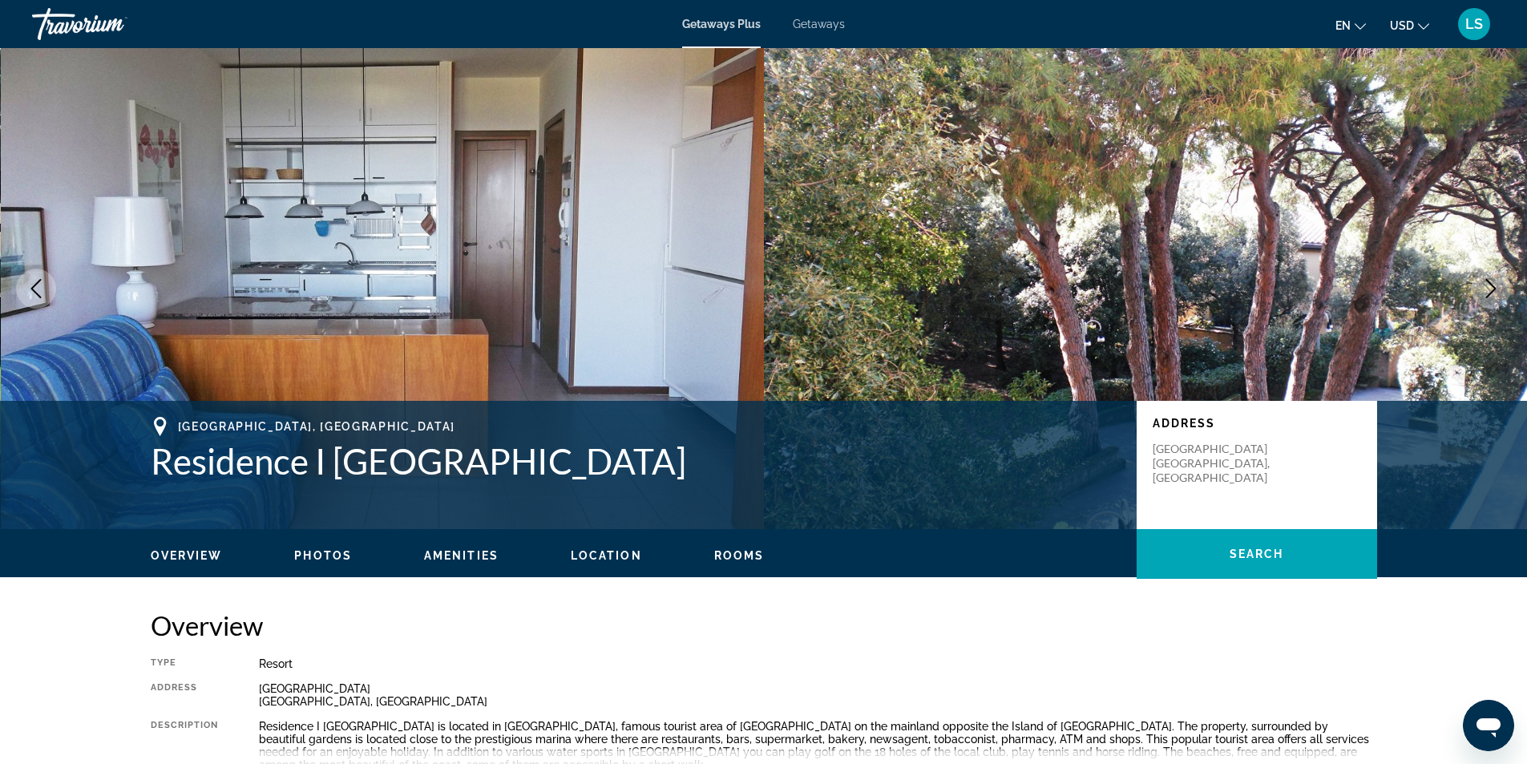
click at [1486, 290] on icon "Next image" at bounding box center [1490, 288] width 19 height 19
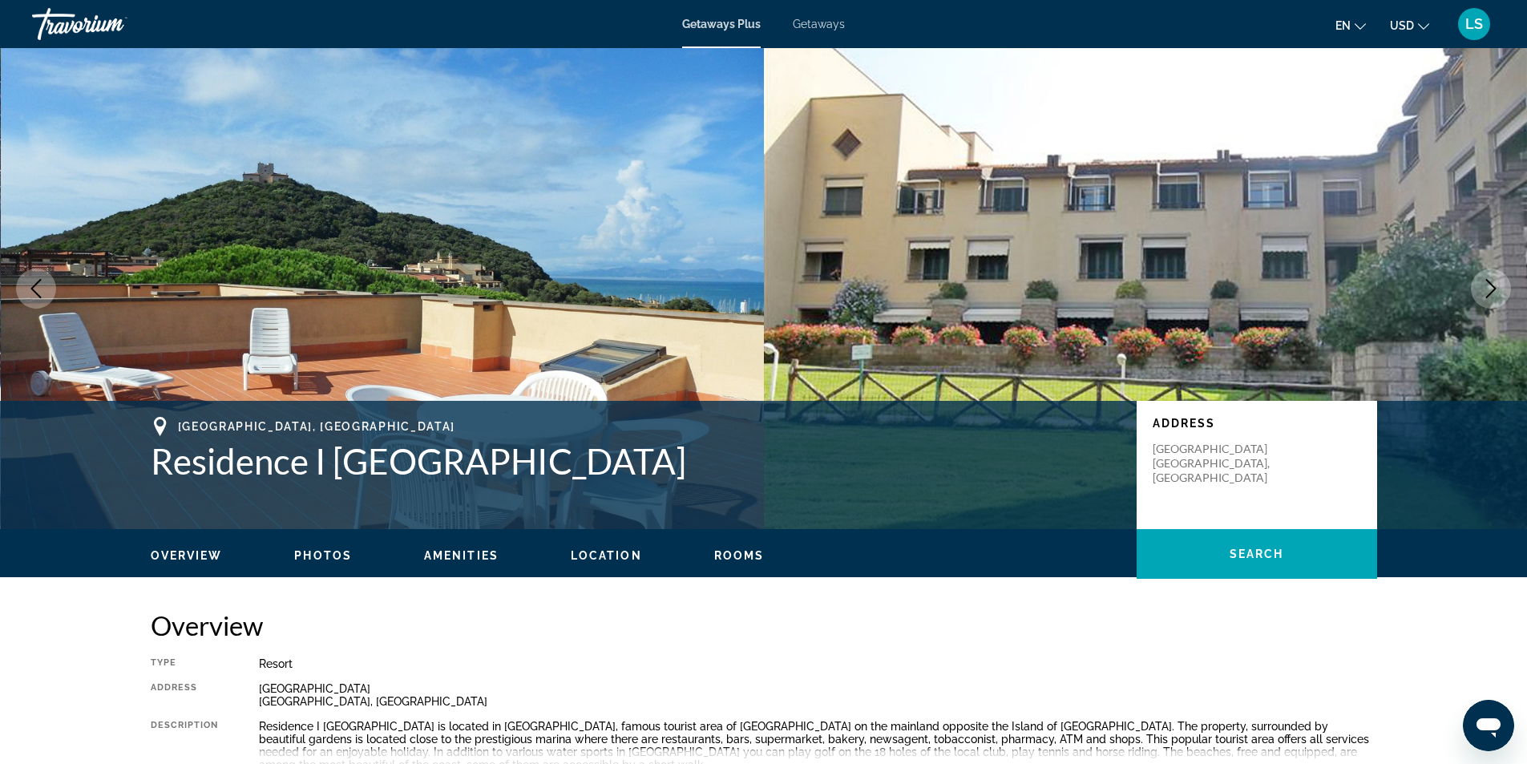
click at [1486, 290] on icon "Next image" at bounding box center [1490, 288] width 19 height 19
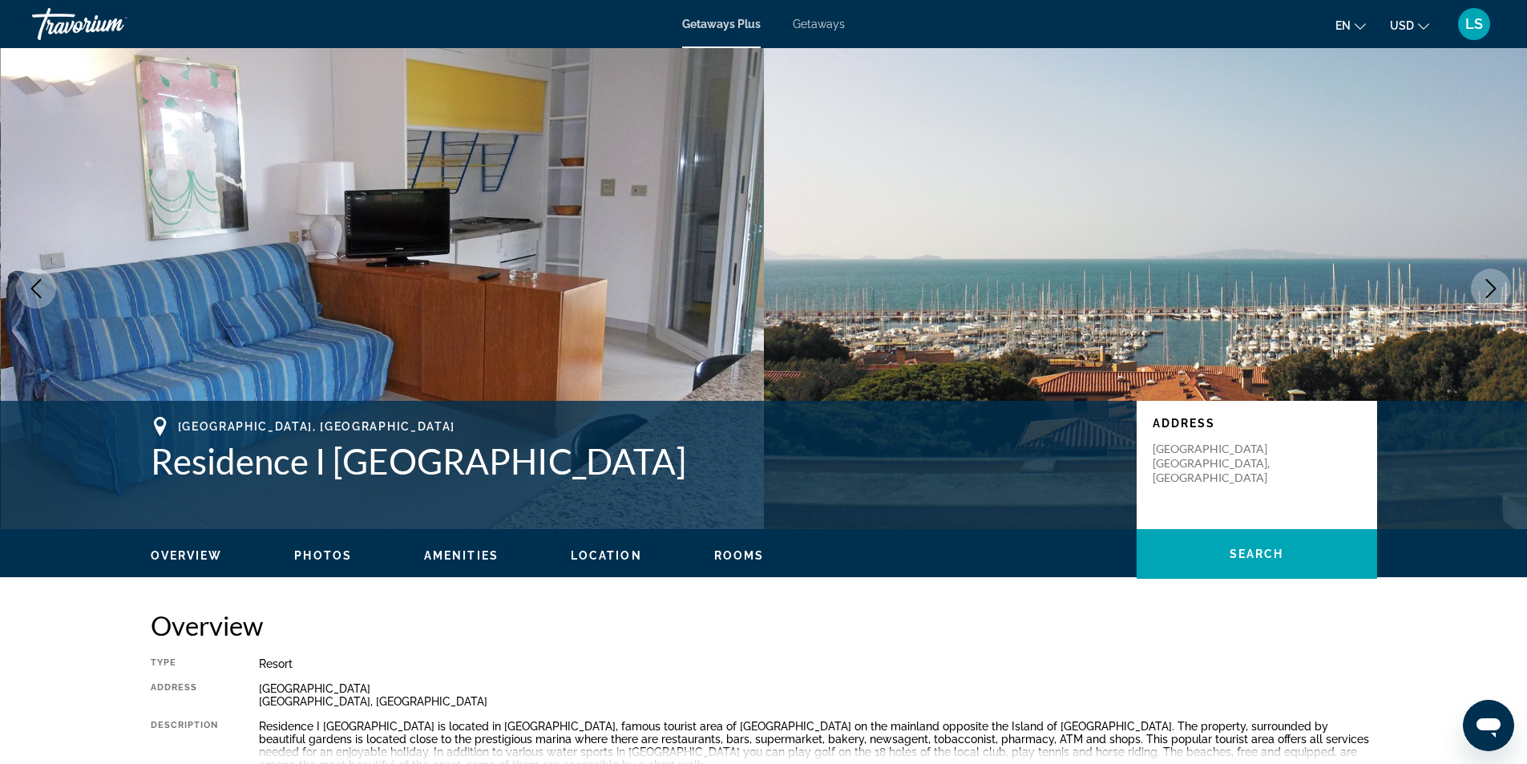
click at [1486, 290] on icon "Next image" at bounding box center [1490, 288] width 19 height 19
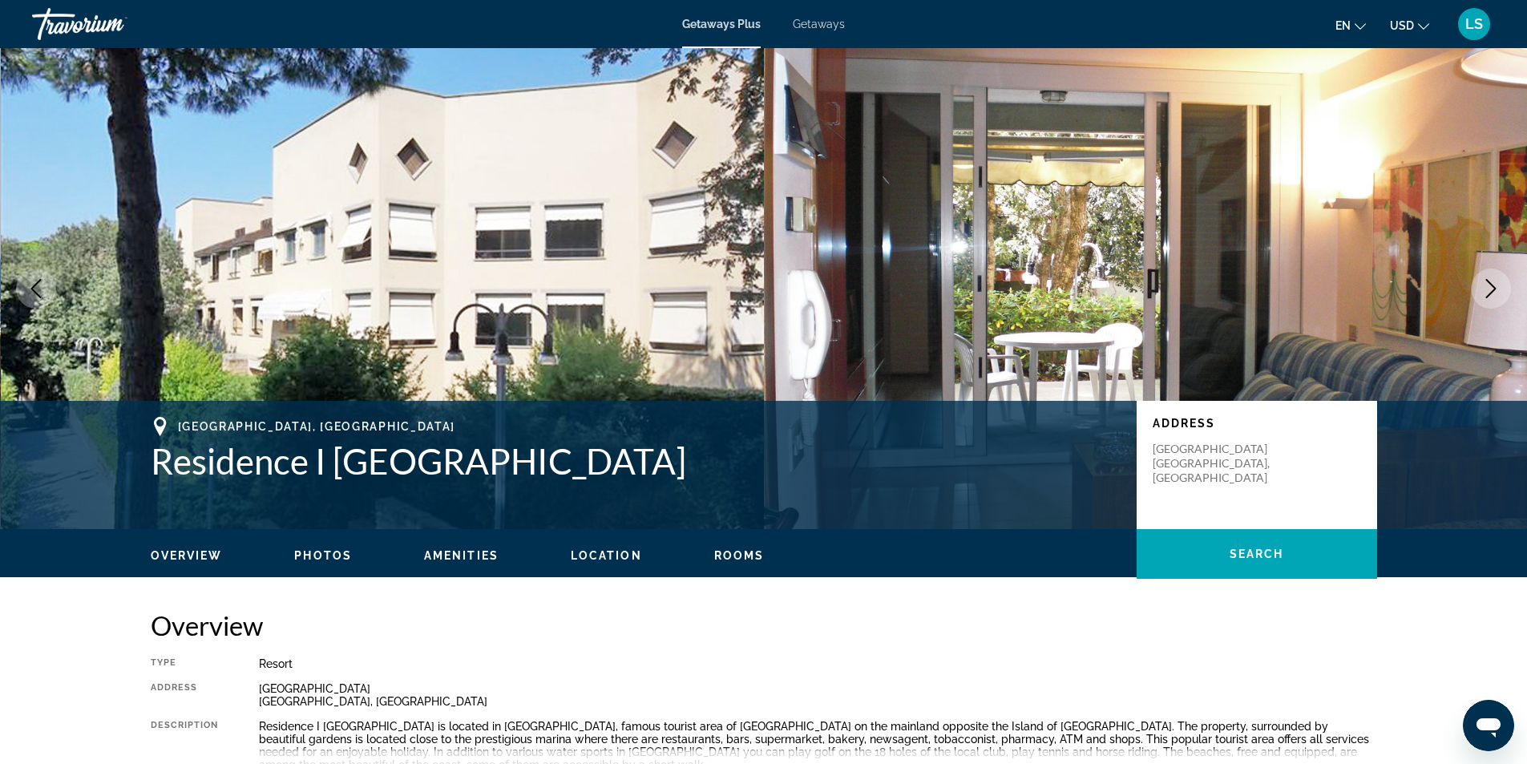
click at [1486, 290] on icon "Next image" at bounding box center [1490, 288] width 19 height 19
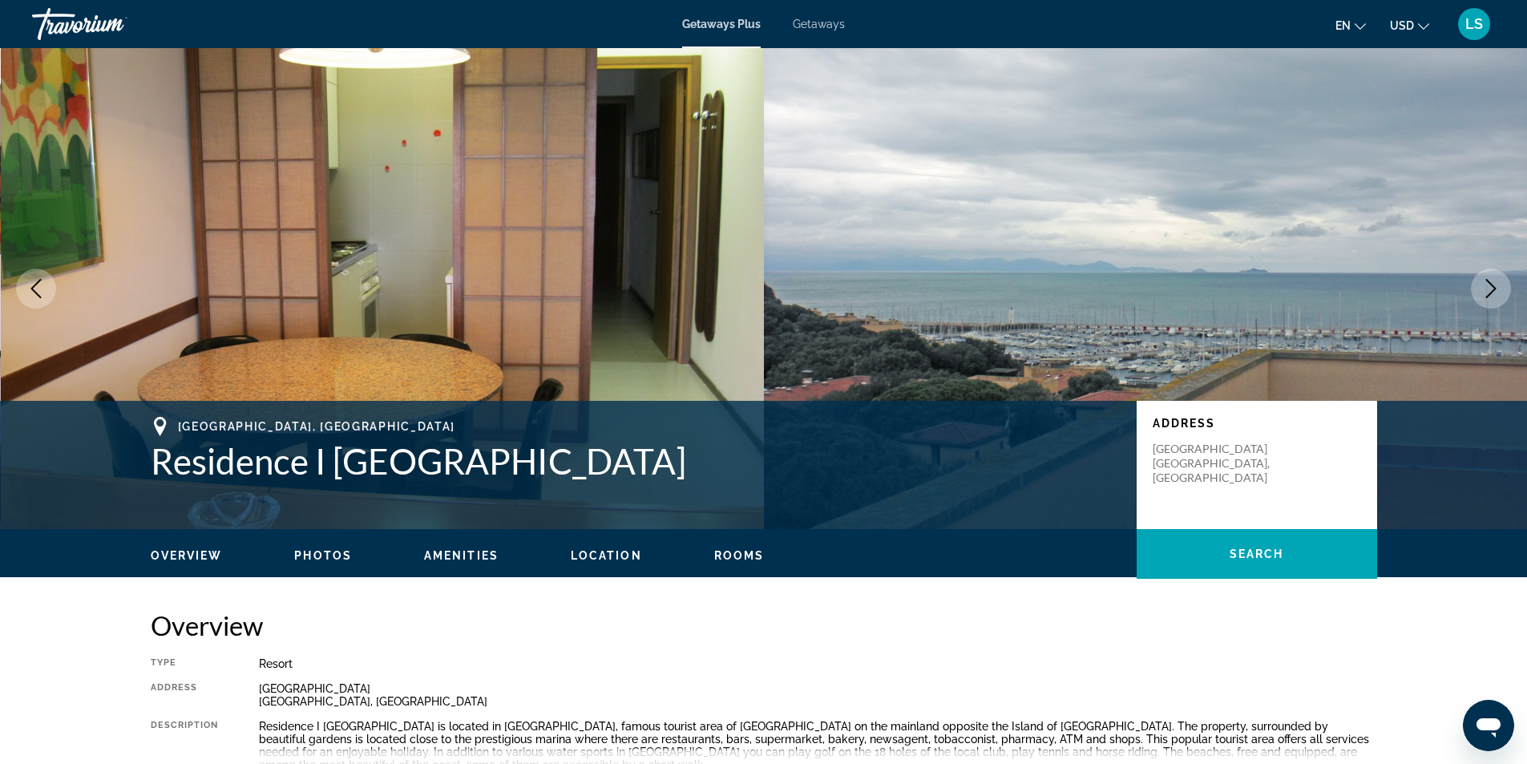
click at [1486, 290] on icon "Next image" at bounding box center [1490, 288] width 19 height 19
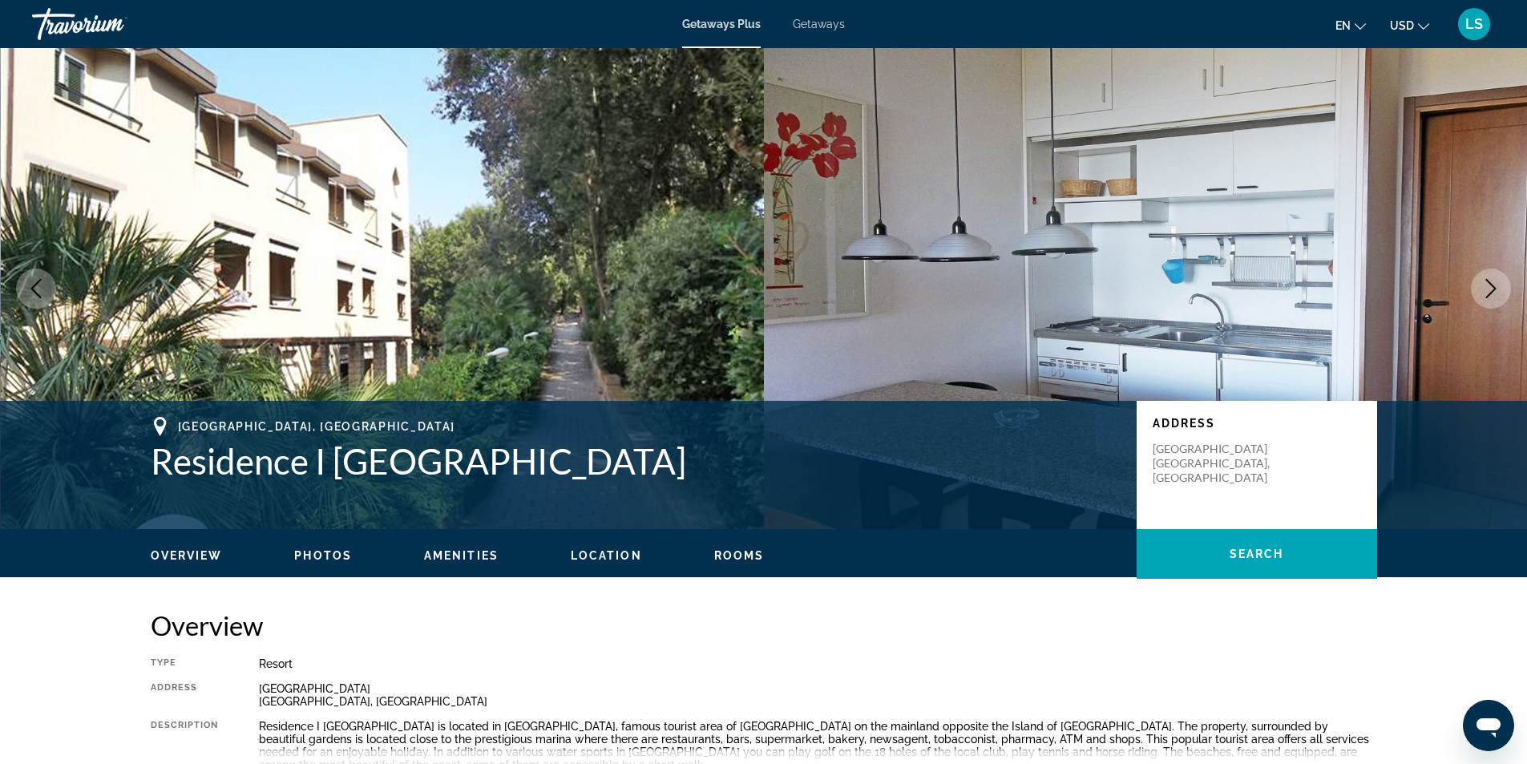
click at [1486, 290] on icon "Next image" at bounding box center [1490, 288] width 19 height 19
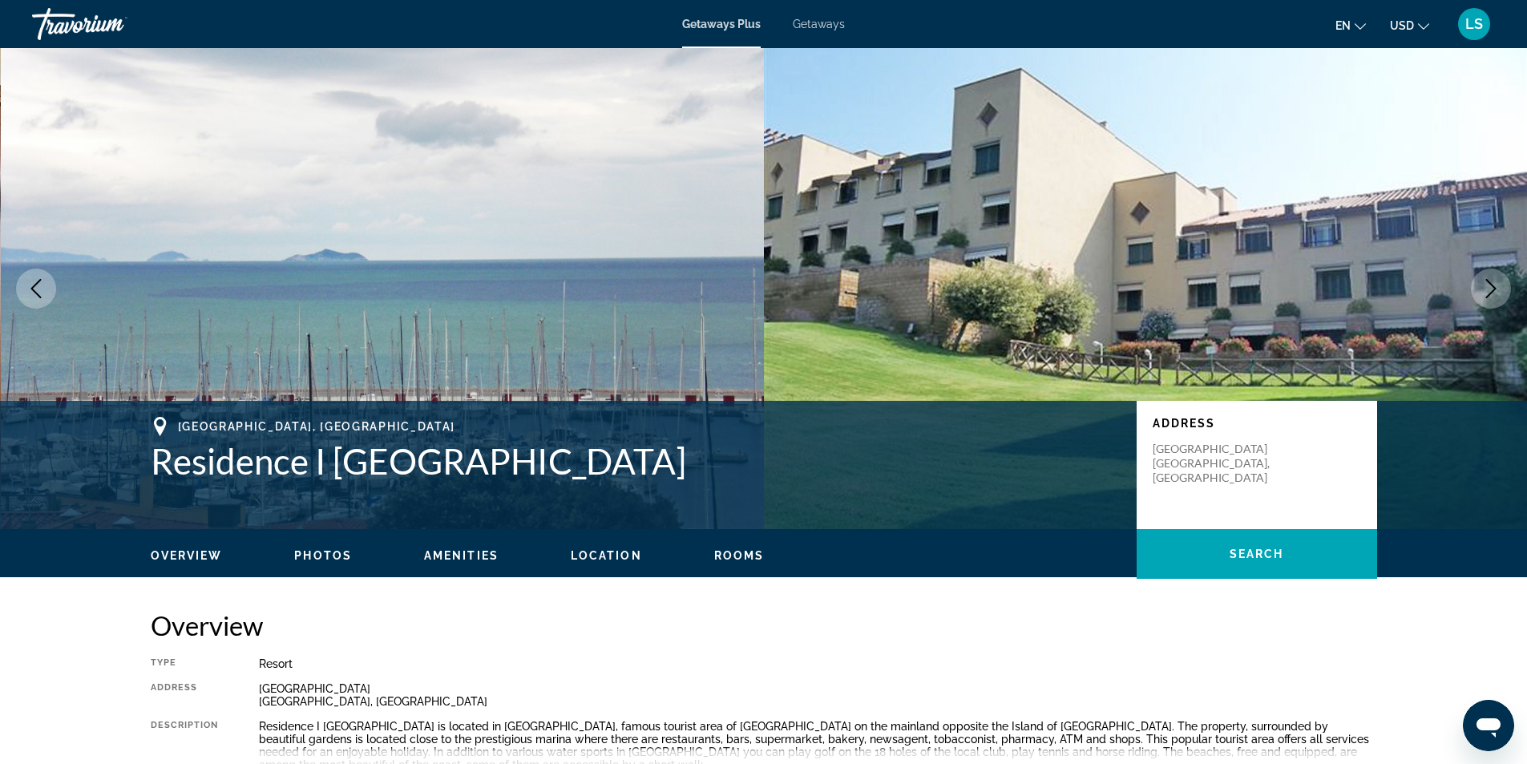
click at [1486, 290] on icon "Next image" at bounding box center [1490, 288] width 19 height 19
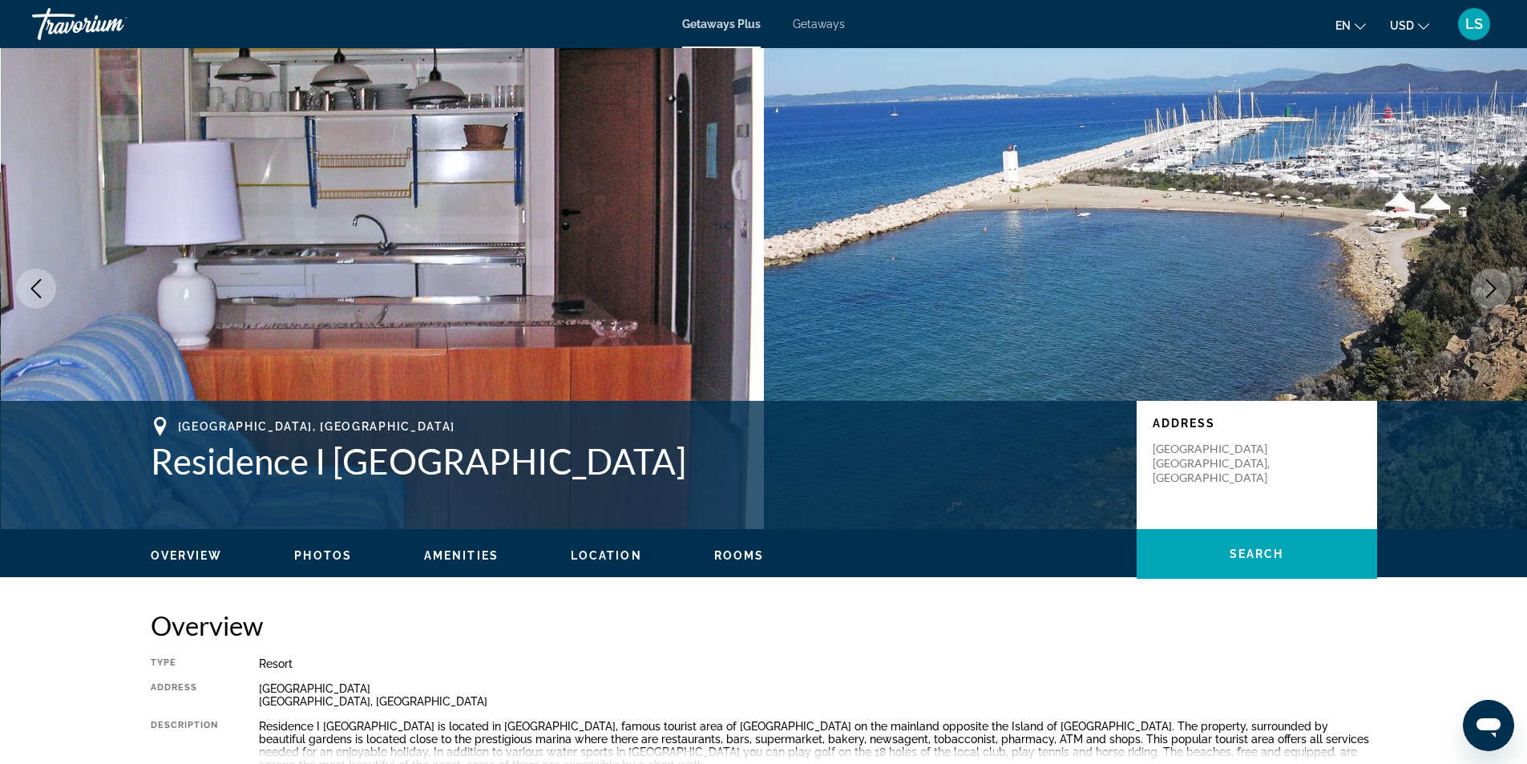
click at [1486, 290] on icon "Next image" at bounding box center [1490, 288] width 19 height 19
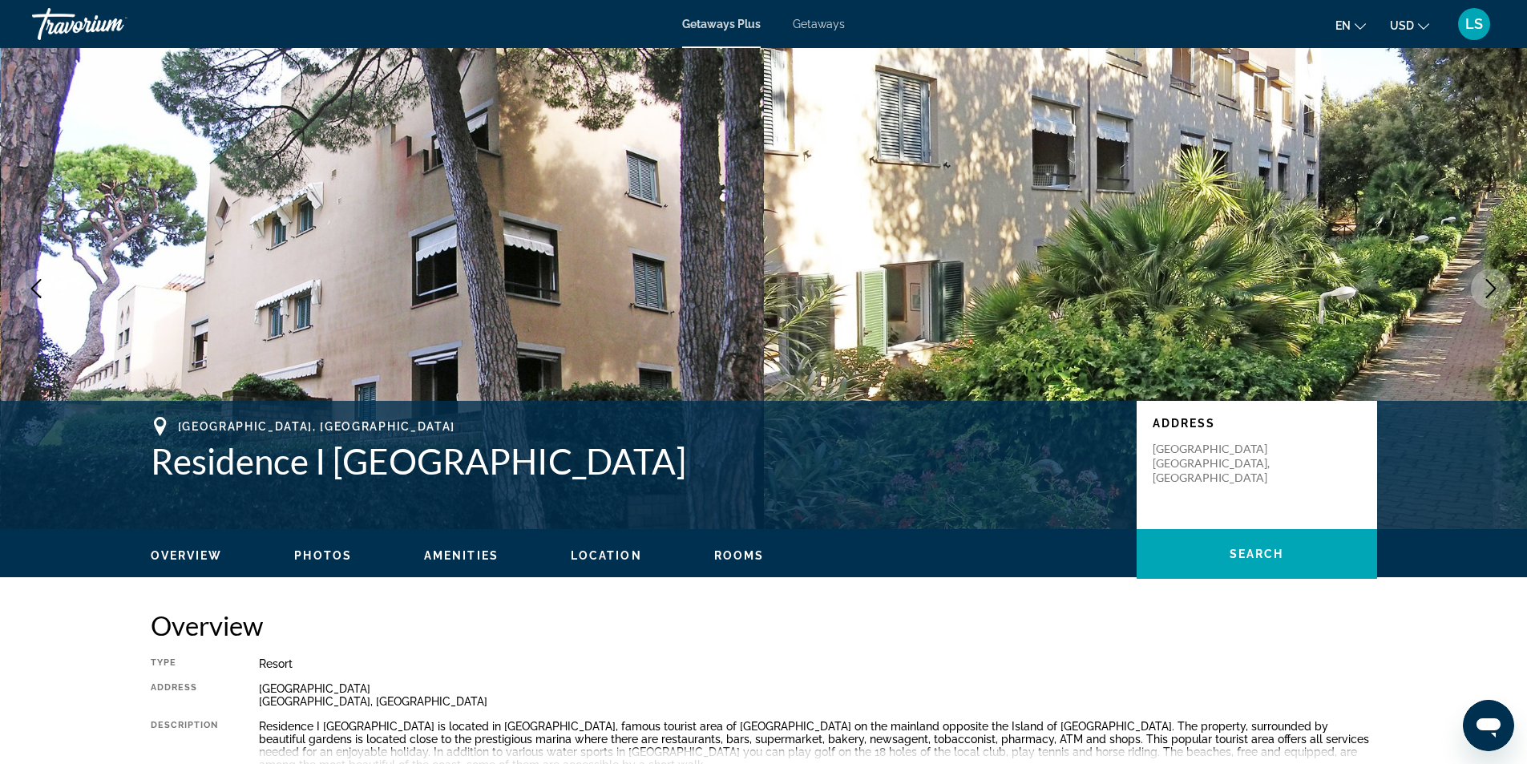
click at [1486, 290] on icon "Next image" at bounding box center [1490, 288] width 19 height 19
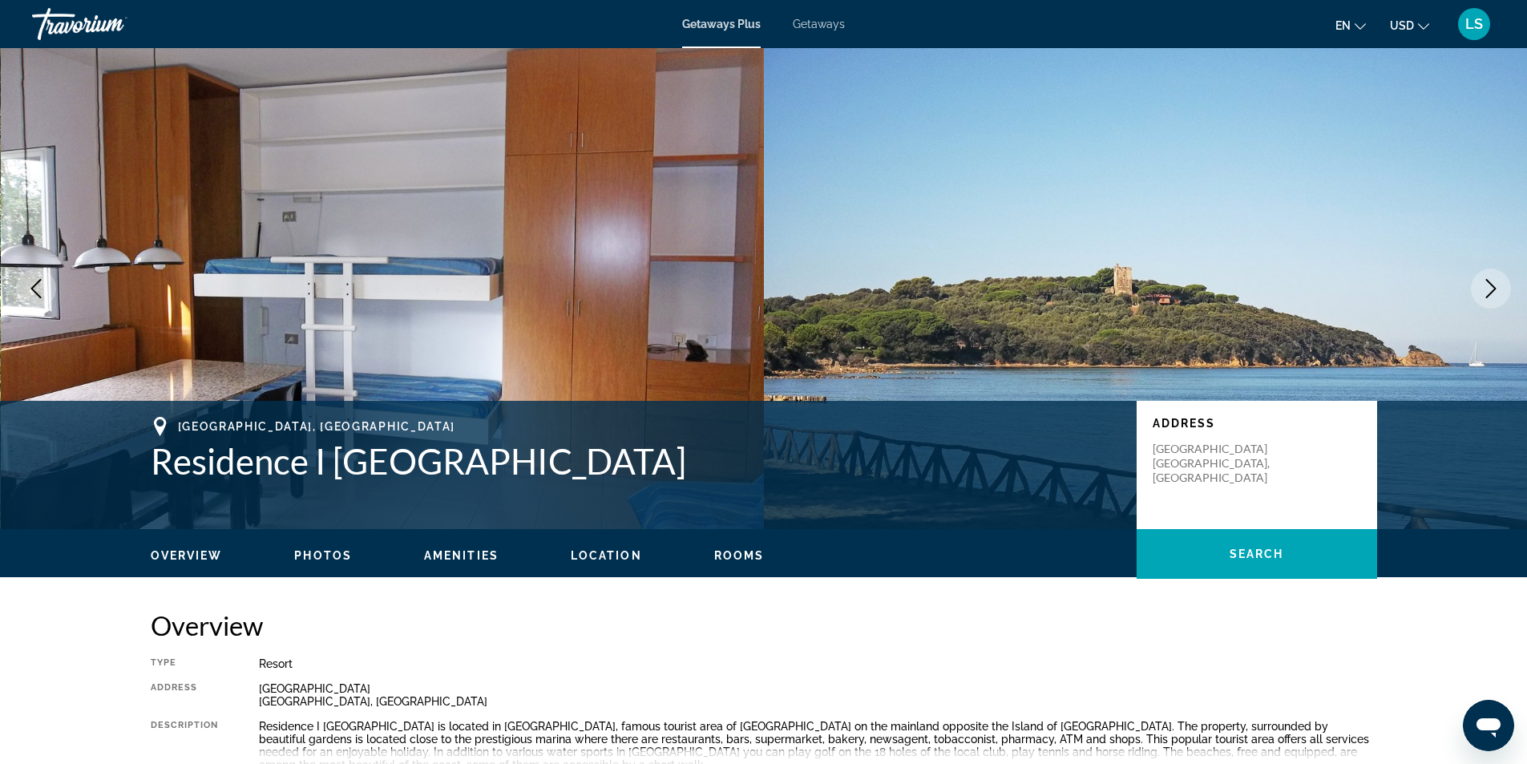
click at [1486, 290] on icon "Next image" at bounding box center [1490, 288] width 19 height 19
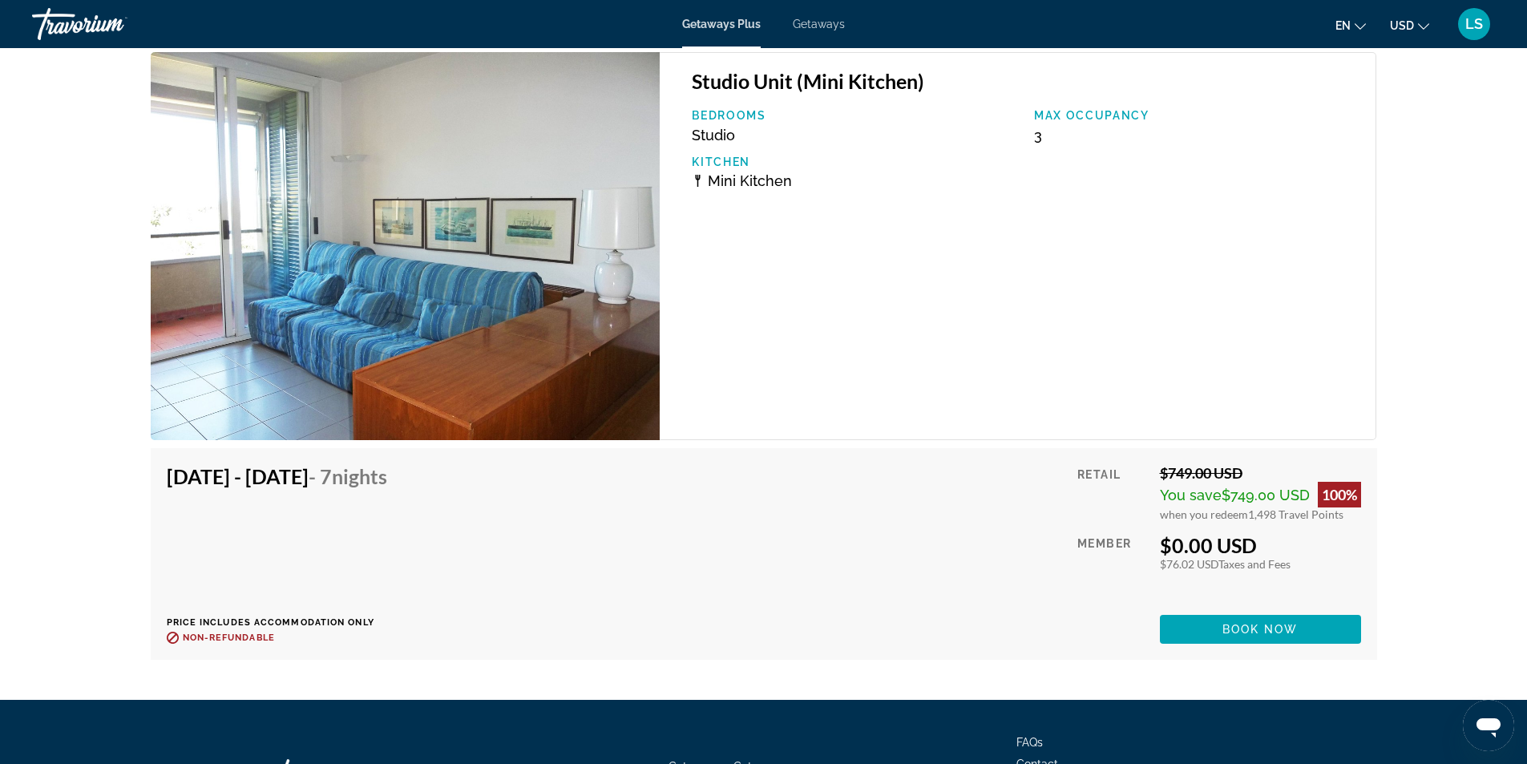
scroll to position [3162, 0]
